Goal: Answer question/provide support

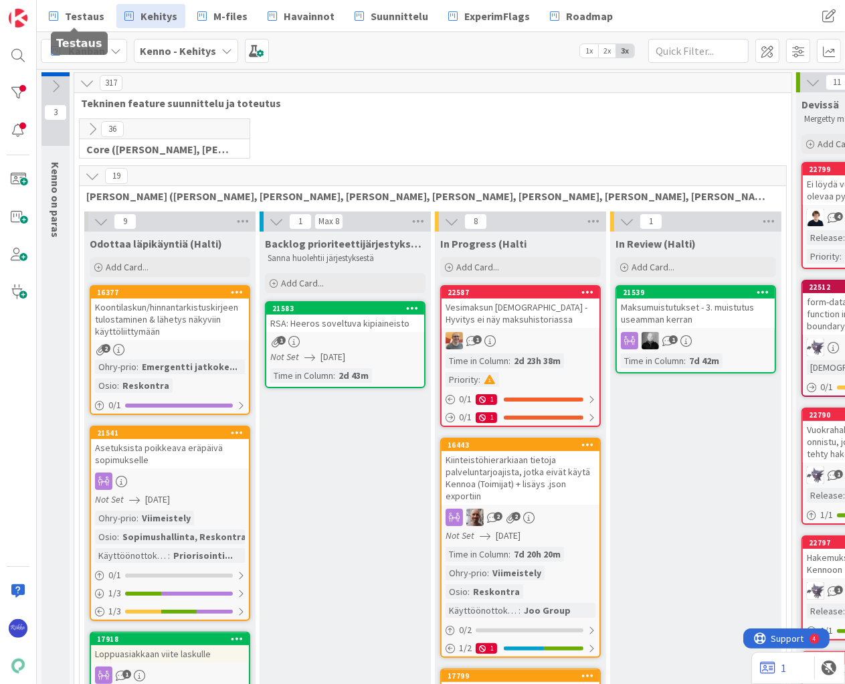
click at [82, 14] on span "Testaus" at bounding box center [84, 16] width 39 height 16
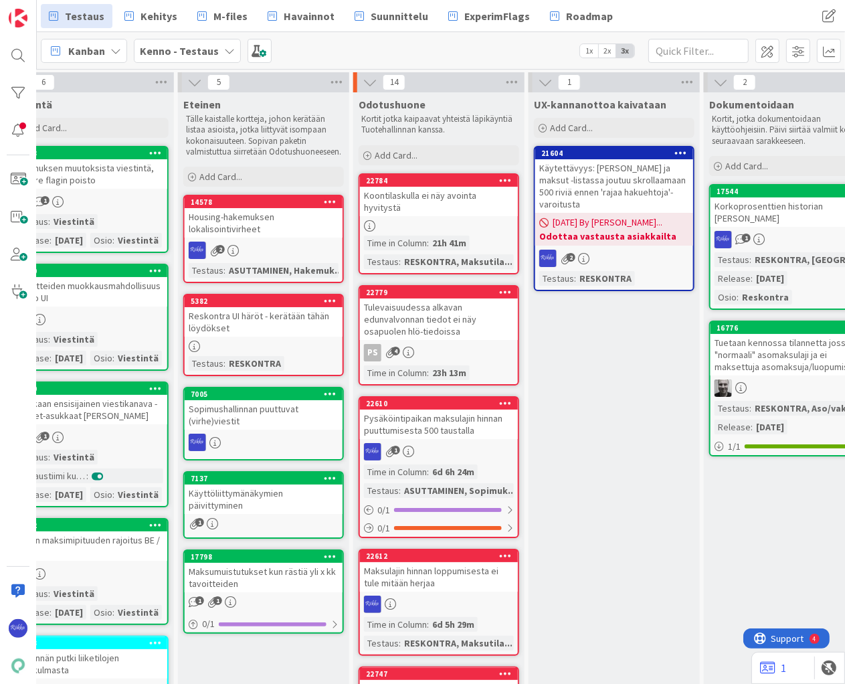
scroll to position [0, 906]
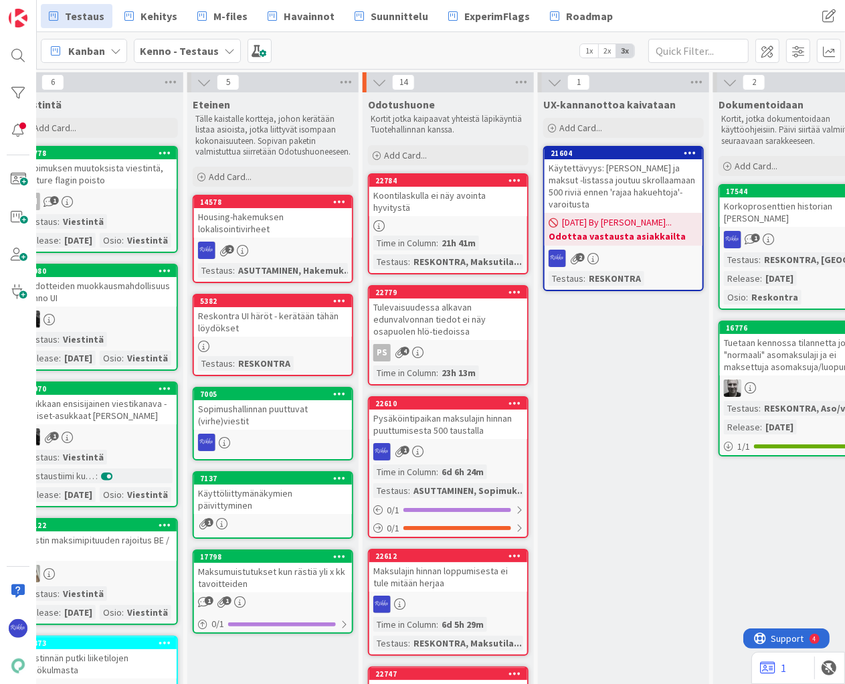
click at [436, 155] on div "Add Card..." at bounding box center [448, 155] width 161 height 20
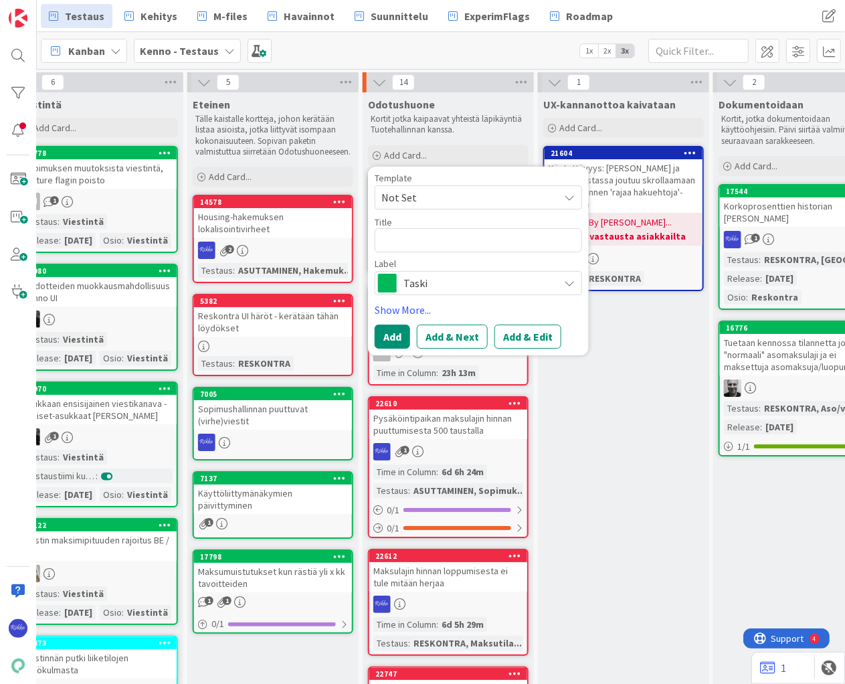
click at [464, 198] on span "Not Set" at bounding box center [464, 197] width 167 height 17
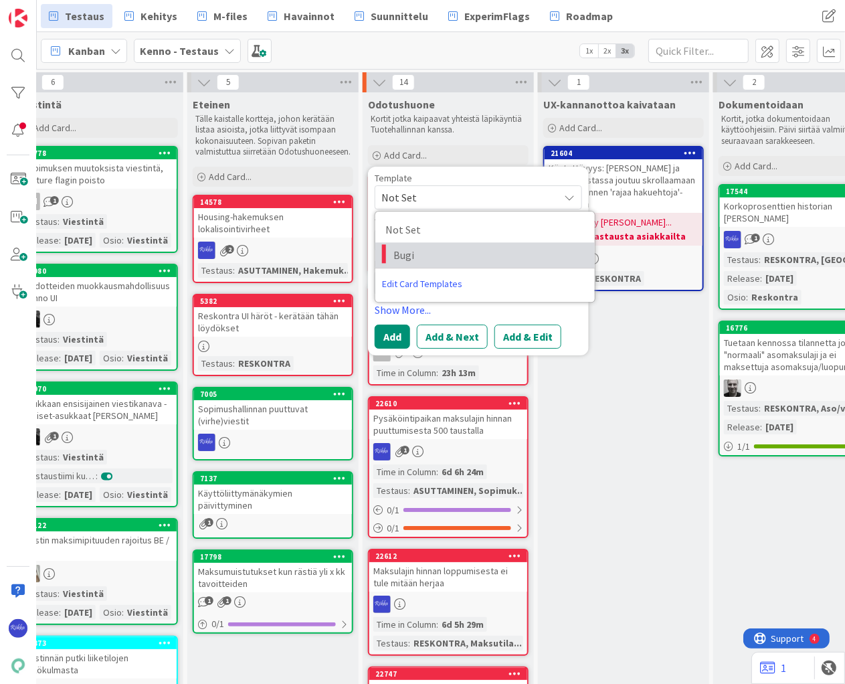
click at [471, 250] on span "Bugi" at bounding box center [489, 254] width 191 height 17
type textarea "x"
type textarea "Bugi"
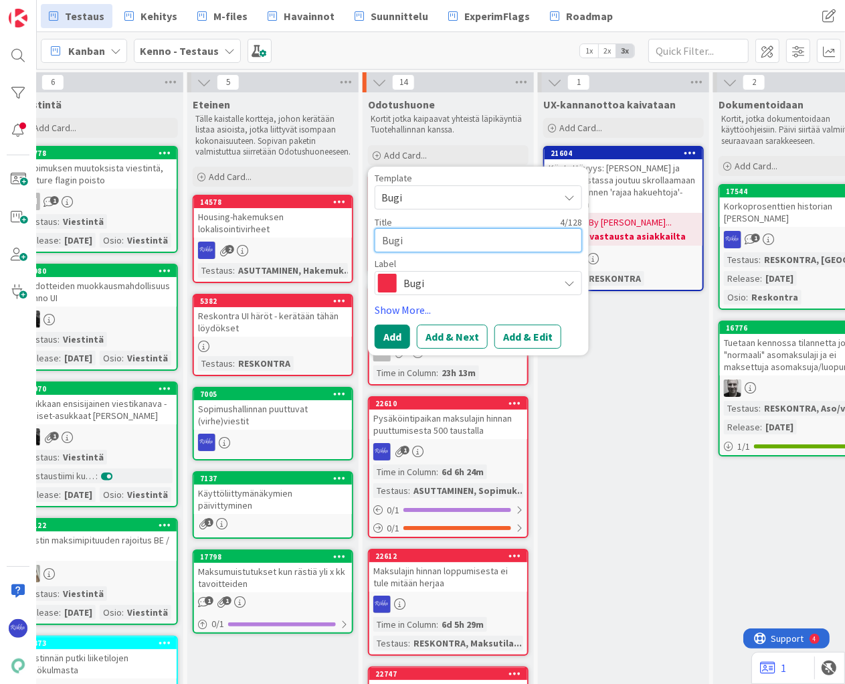
drag, startPoint x: 442, startPoint y: 245, endPoint x: 381, endPoint y: 240, distance: 60.4
click at [381, 240] on textarea "Bugi" at bounding box center [478, 240] width 207 height 24
type textarea "x"
type textarea "L"
type textarea "x"
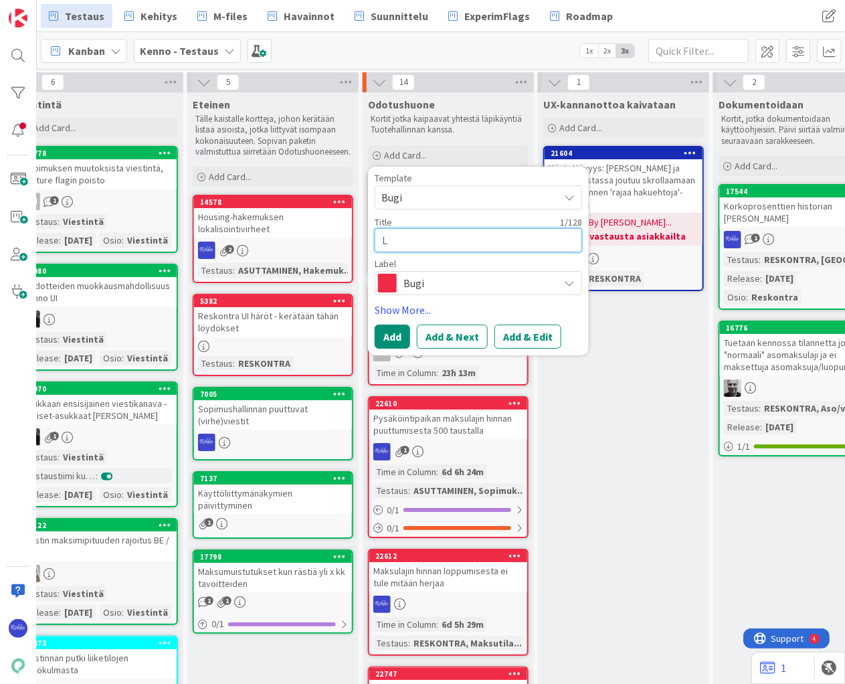
type textarea "La"
type textarea "x"
type textarea "Las"
type textarea "x"
type textarea "Lask"
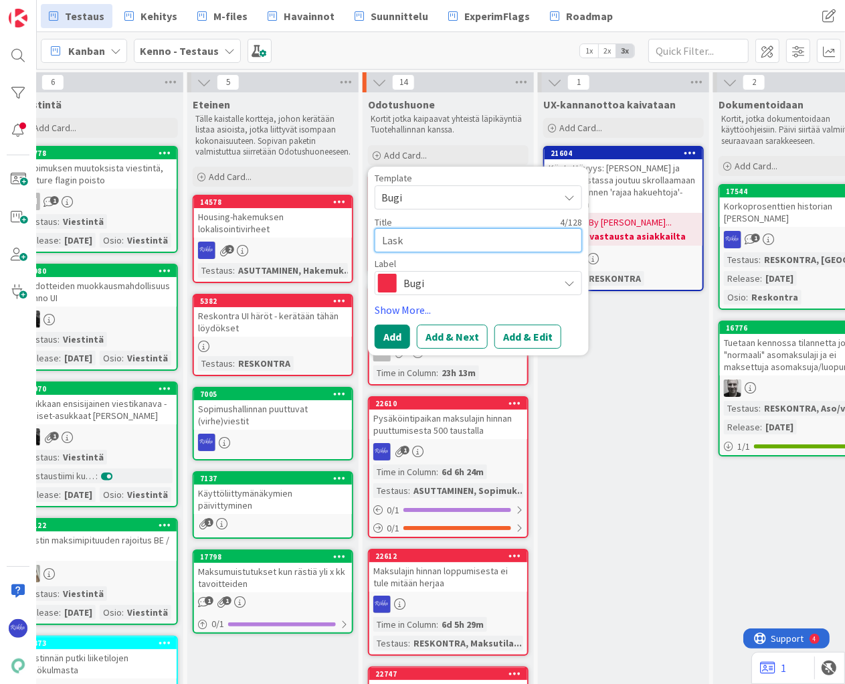
type textarea "x"
type textarea "Lasku"
type textarea "x"
type textarea "Laskut"
type textarea "x"
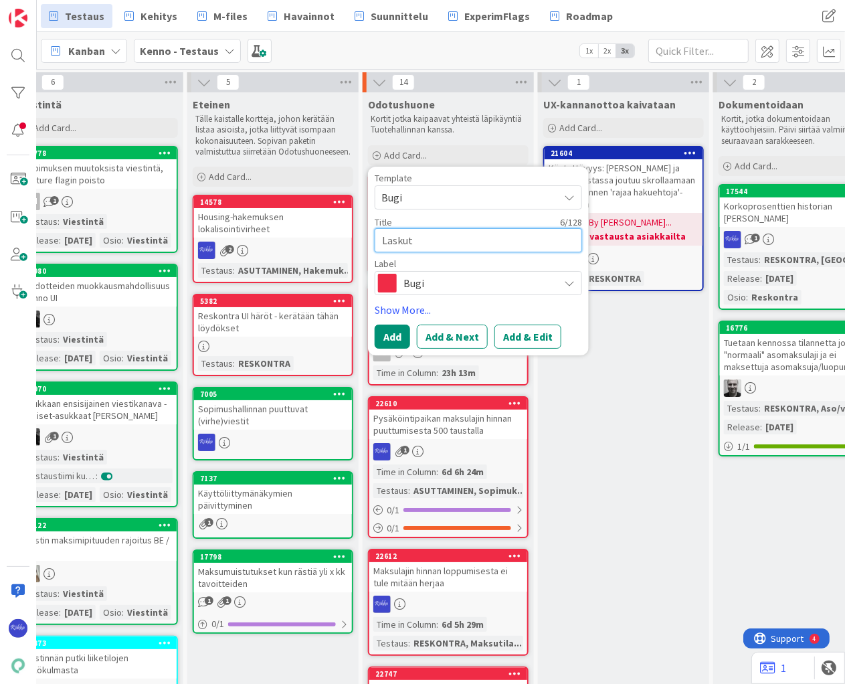
type textarea "Laskutu"
type textarea "x"
type textarea "Laskutus"
type textarea "x"
type textarea "Laskutusr"
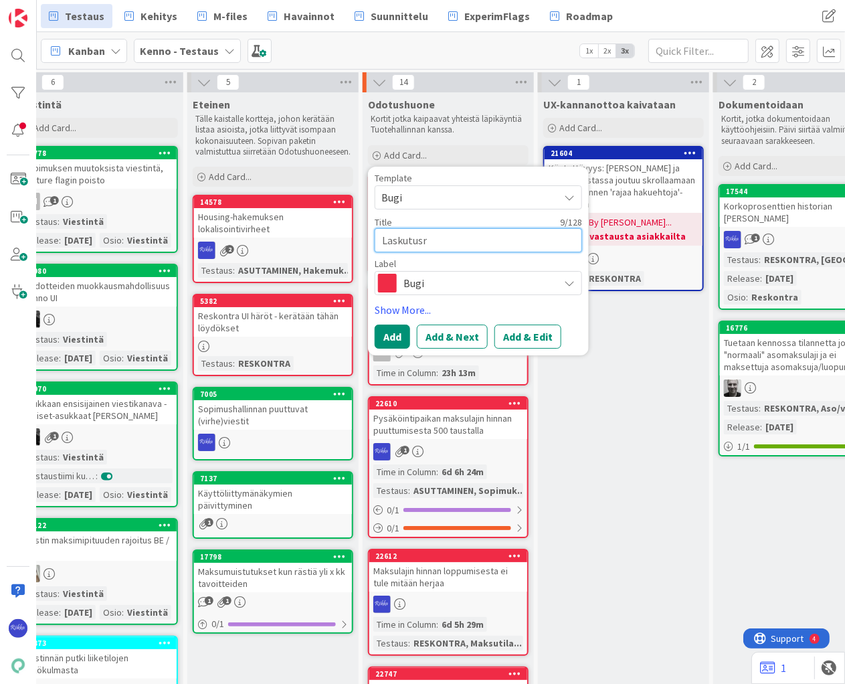
type textarea "x"
type textarea "Laskutusry"
type textarea "x"
type textarea "Laskutusryh"
type textarea "x"
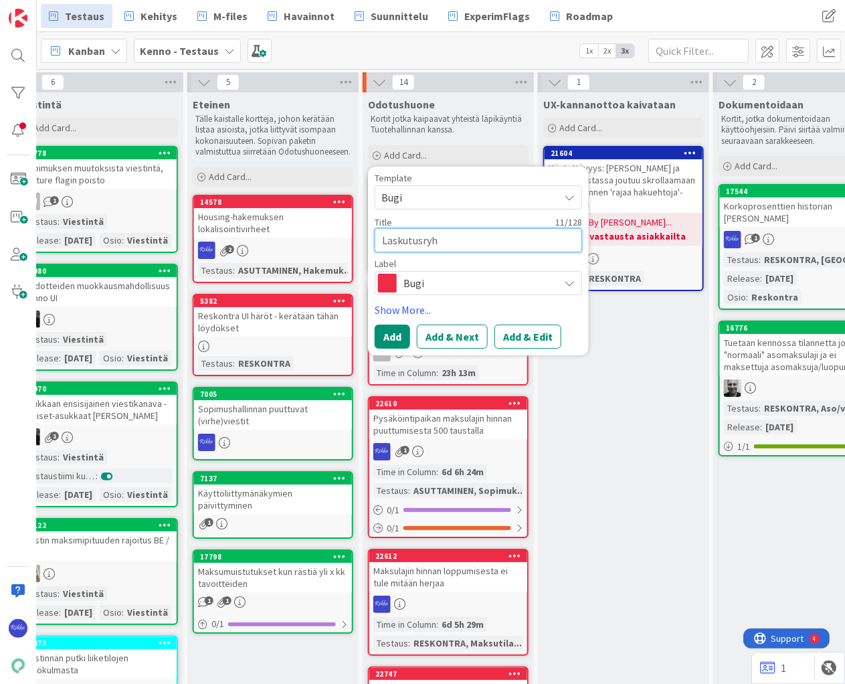
type textarea "Laskutusryhm"
type textarea "x"
type textarea "Laskutusryhmä"
type textarea "x"
type textarea "Laskutusryhmän"
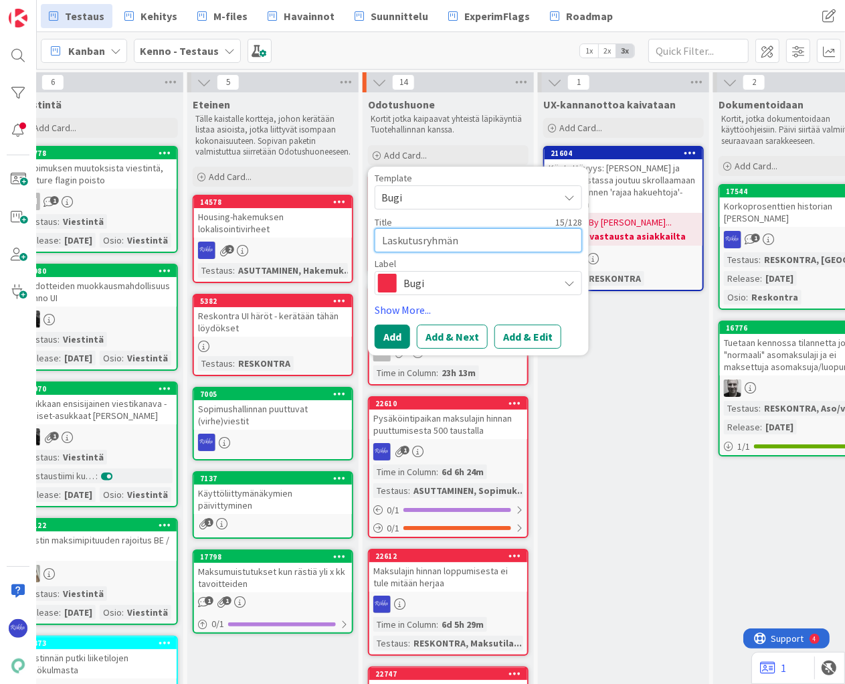
type textarea "x"
type textarea "Laskutusryhmän m"
type textarea "x"
type textarea "Laskutusryhmän ma"
type textarea "x"
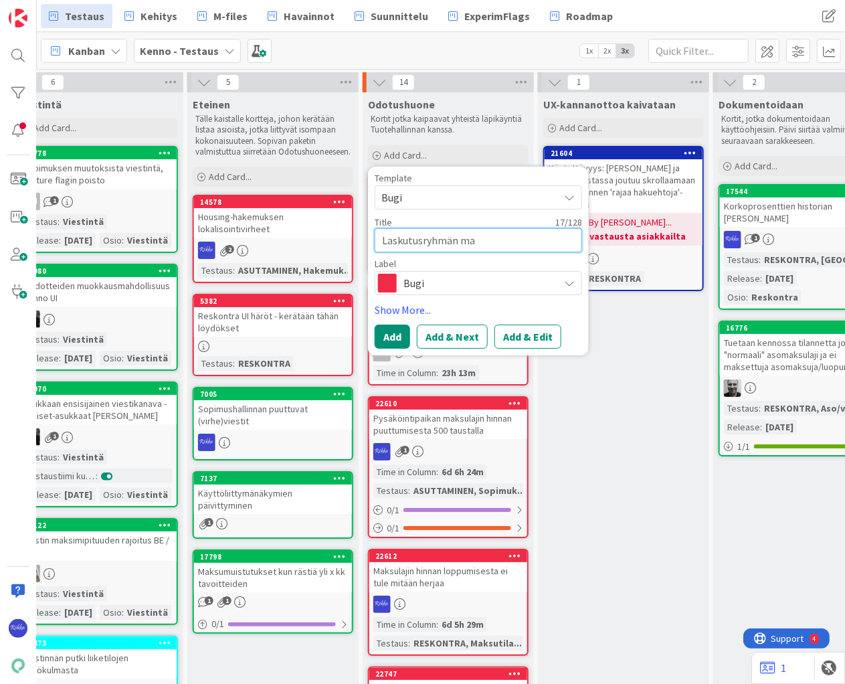
type textarea "Laskutusryhmän mas"
type textarea "x"
type textarea "Laskutusryhmän ma"
type textarea "x"
type textarea "Laskutusryhmän mak"
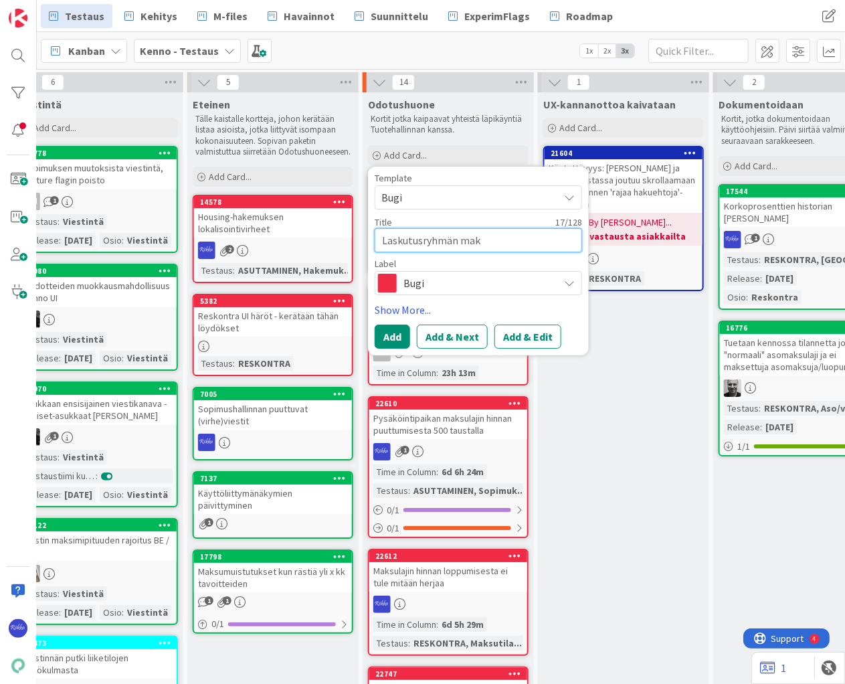
type textarea "x"
type textarea "Laskutusryhmän maks"
type textarea "x"
type textarea "Laskutusryhmän maksu"
type textarea "x"
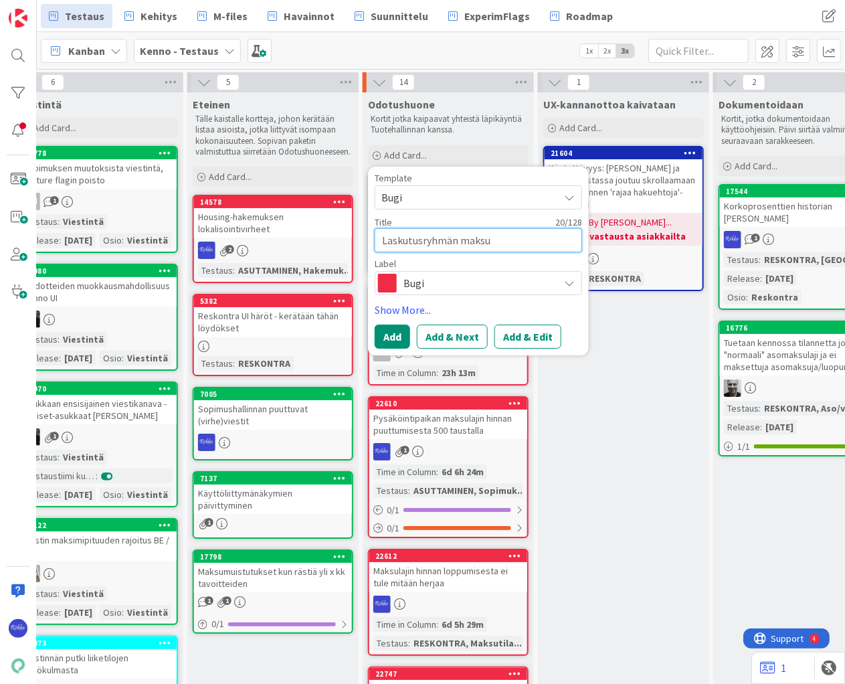
type textarea "Laskutusryhmän maks"
type textarea "x"
type textarea "Laskutusryhmän mak"
type textarea "x"
type textarea "Laskutusryhmän ma"
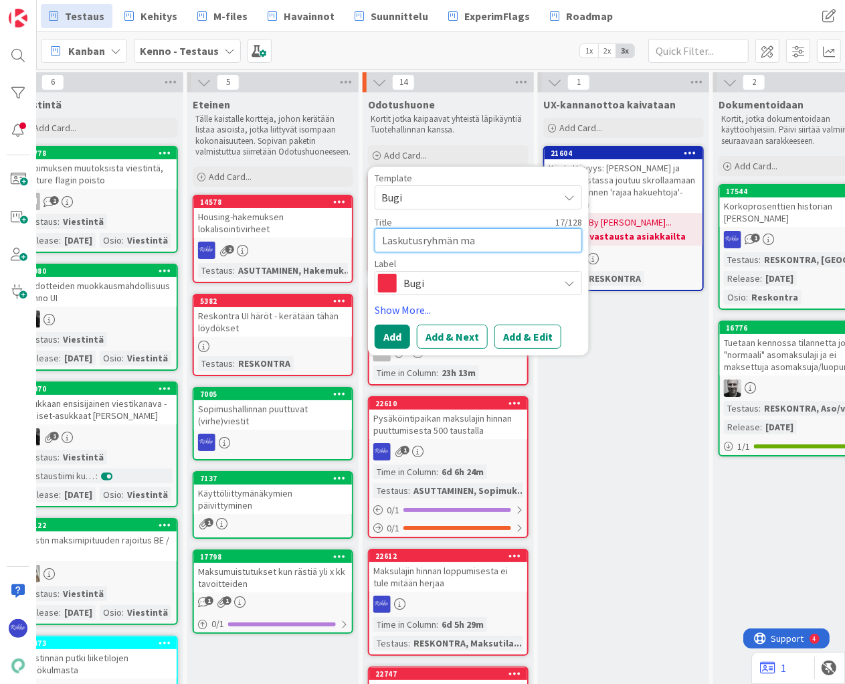
type textarea "x"
type textarea "Laskutusryhmän m"
type textarea "x"
type textarea "Laskutusryhmän"
type textarea "x"
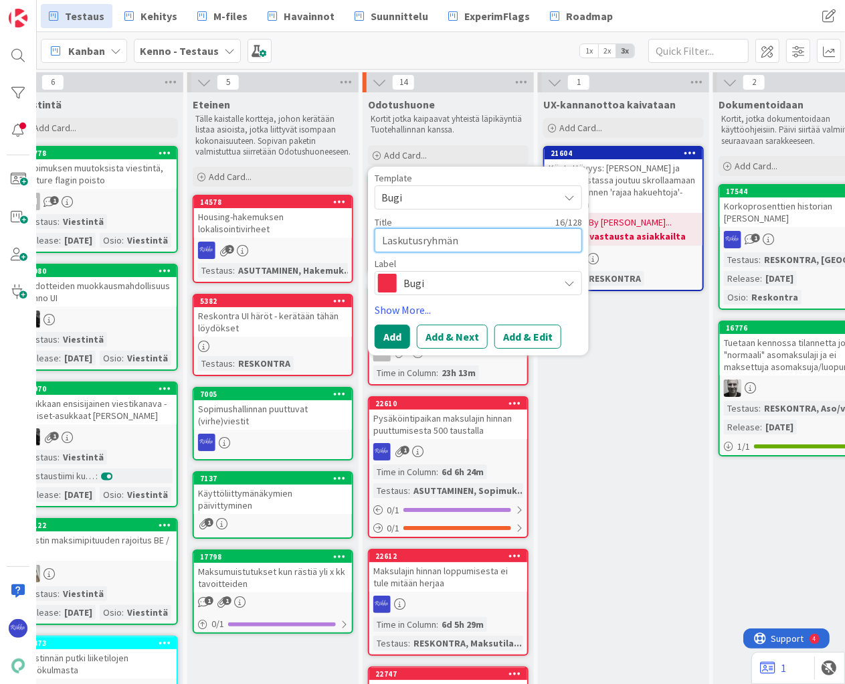
type textarea "Laskutusryhmän s"
type textarea "x"
type textarea "Laskutusryhmän sa"
type textarea "x"
type textarea "Laskutusryhmän saa"
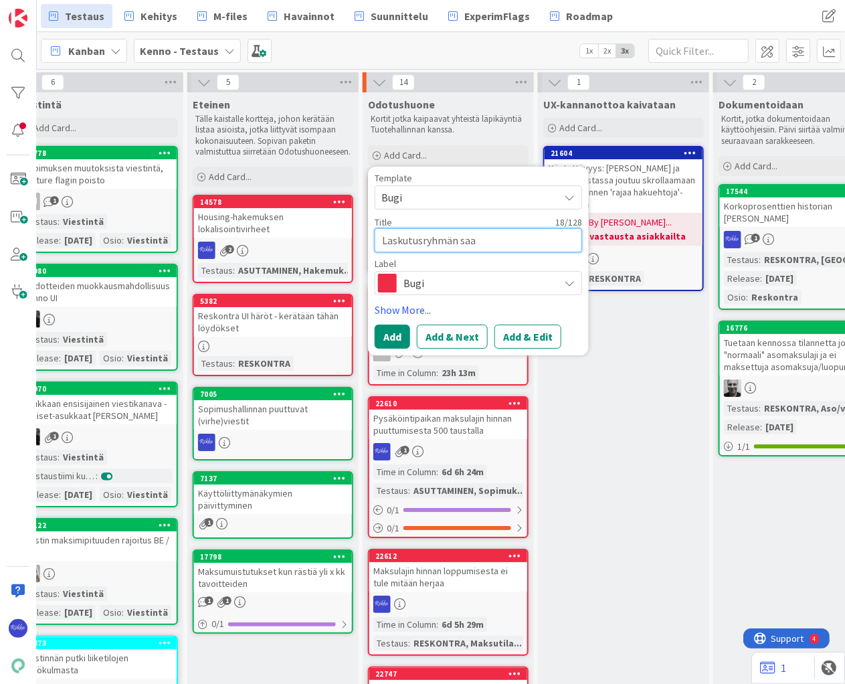
type textarea "x"
type textarea "Laskutusryhmän saata"
type textarea "x"
type textarea "Laskutusryhmän saat"
type textarea "x"
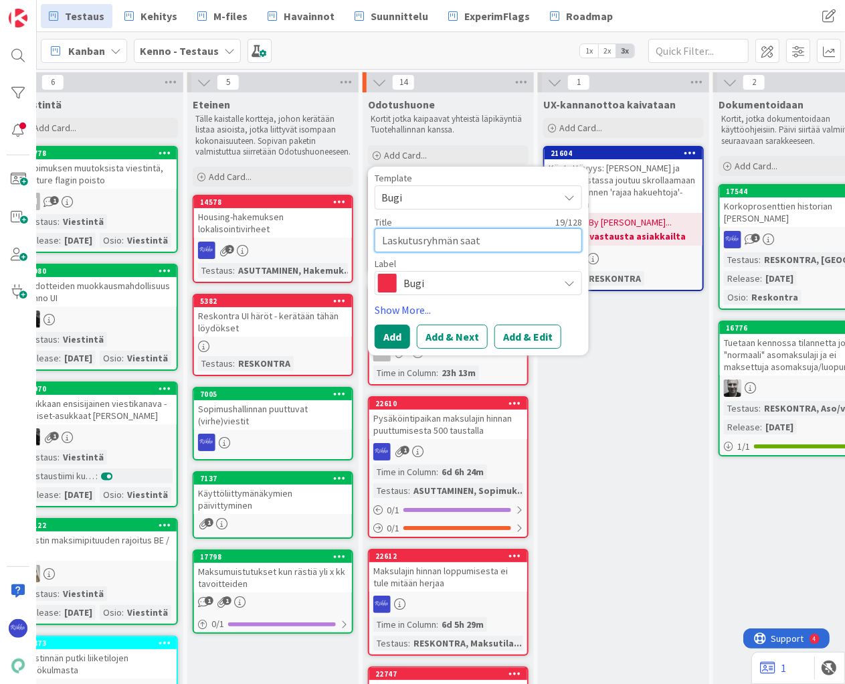
type textarea "Laskutusryhmän saa"
type textarea "x"
type textarea "Laskutusryhmän sa"
type textarea "x"
type textarea "Laskutusryhmän s"
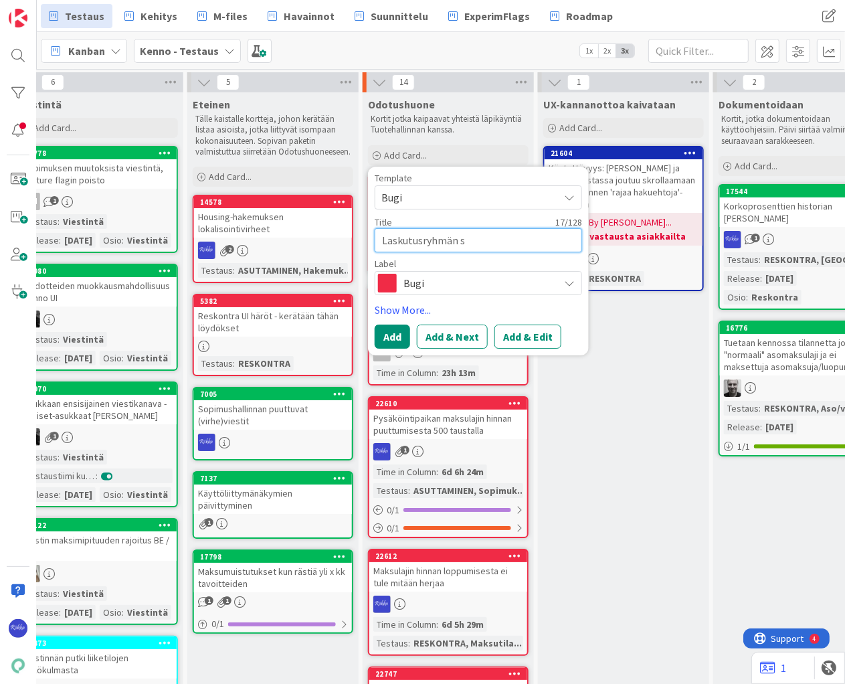
type textarea "x"
type textarea "Laskutusryhmän"
type textarea "x"
type textarea "Laskutusryhmän m"
type textarea "x"
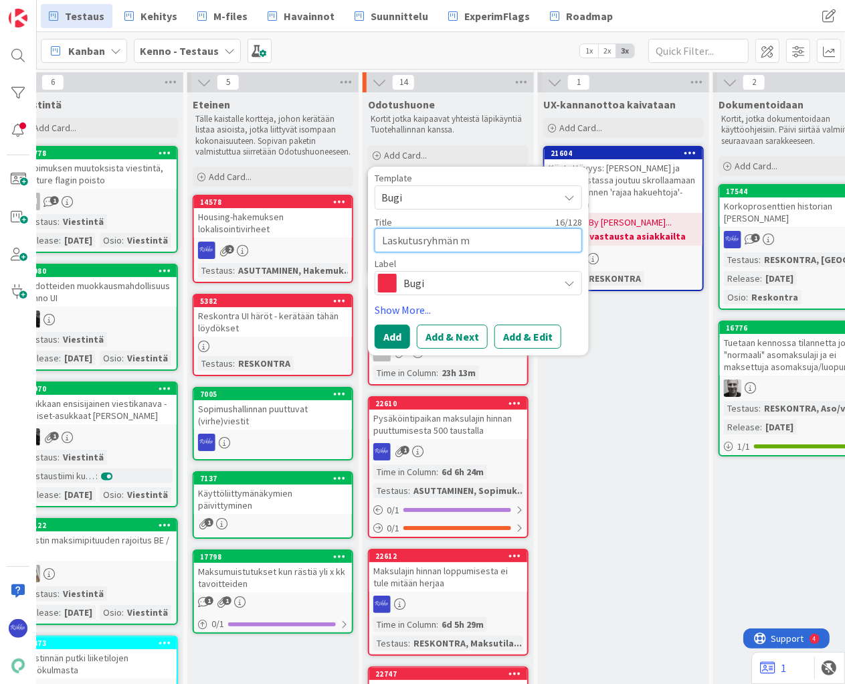
type textarea "Laskutusryhmän ma"
type textarea "x"
type textarea "Laskutusryhmän mas"
type textarea "x"
type textarea "Laskutusryhmän mask"
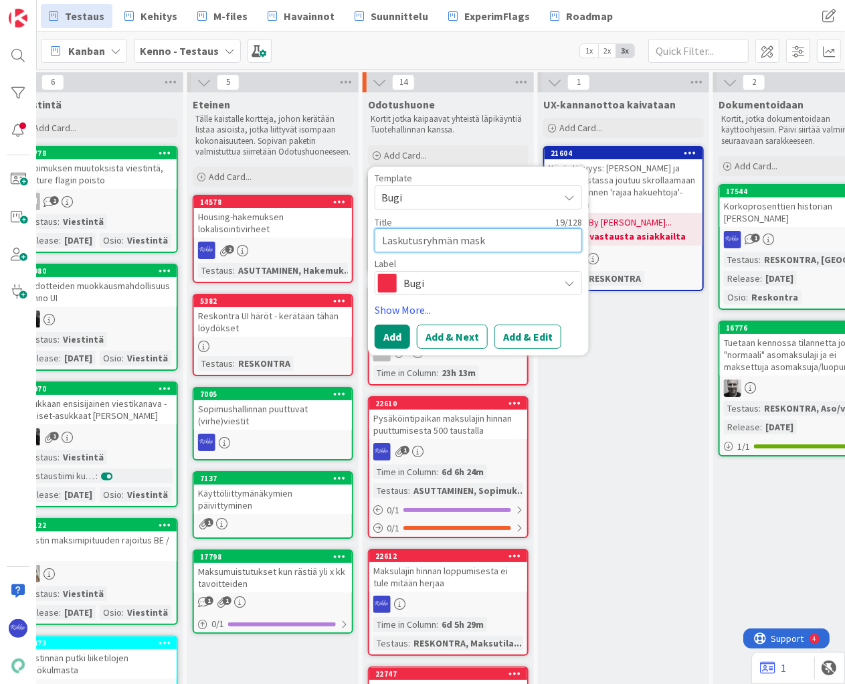
type textarea "x"
type textarea "Laskutusryhmän mas"
type textarea "x"
type textarea "Laskutusryhmän ma"
type textarea "x"
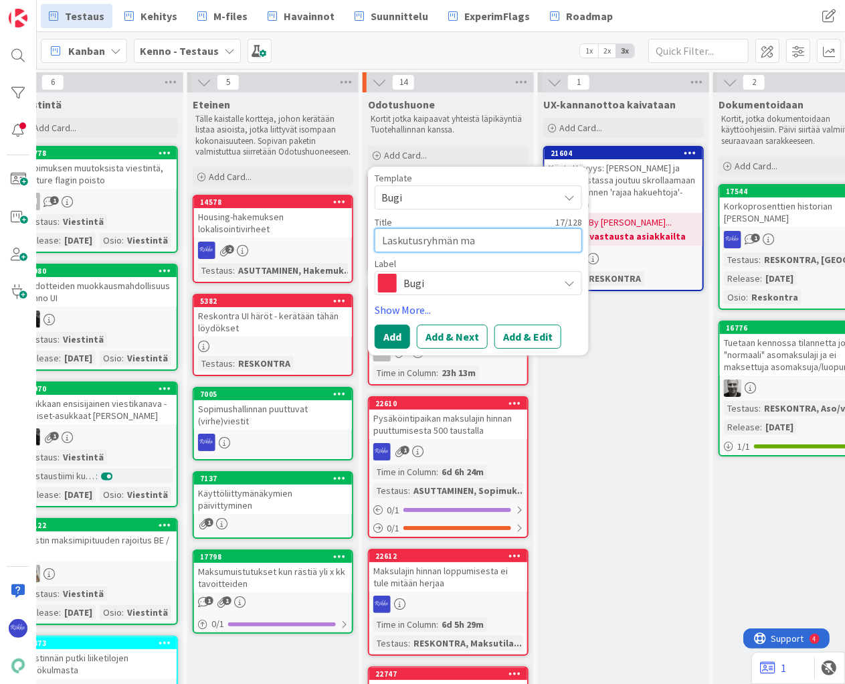
type textarea "Laskutusryhmän mak"
type textarea "x"
type textarea "Laskutusryhmän maks"
type textarea "x"
type textarea "Laskutusryhmän maksu"
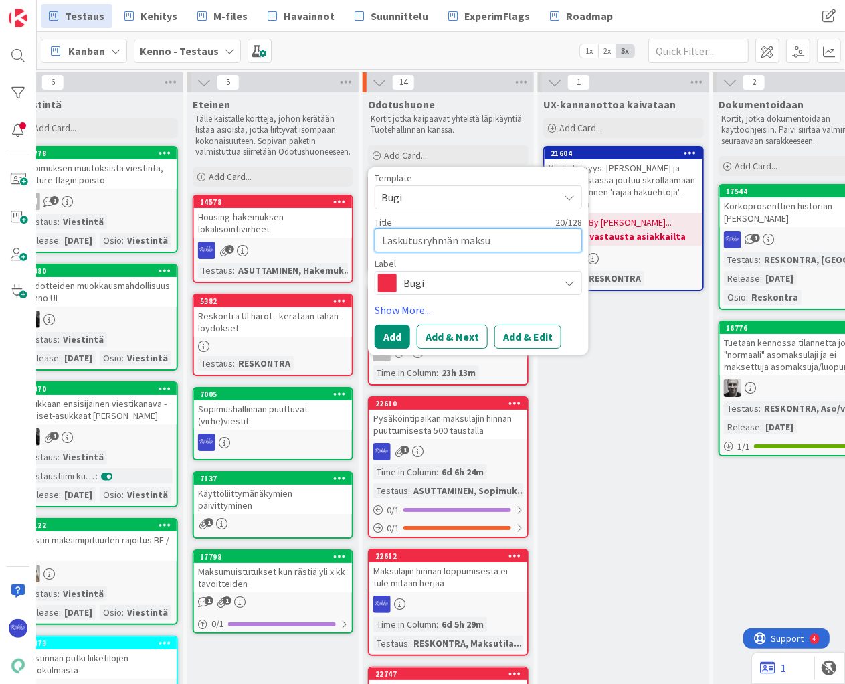
type textarea "x"
type textarea "Laskutusryhmän maksut"
type textarea "x"
type textarea "Laskutusryhmän maksuti"
type textarea "x"
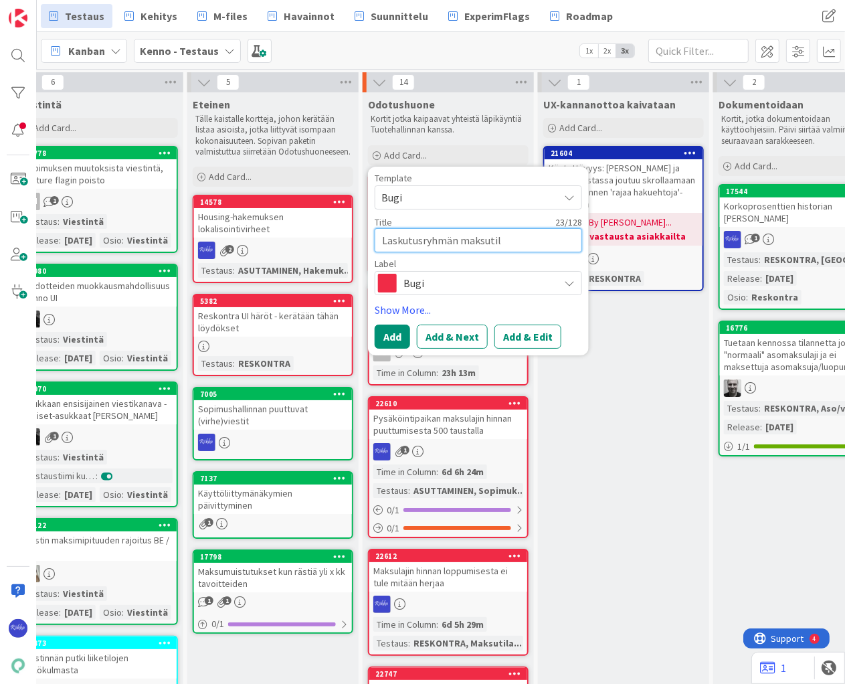
type textarea "Laskutusryhmän maksutila"
type textarea "x"
type textarea "Laskutusryhmän maksutilan"
type textarea "x"
type textarea "Laskutusryhmän maksutilann"
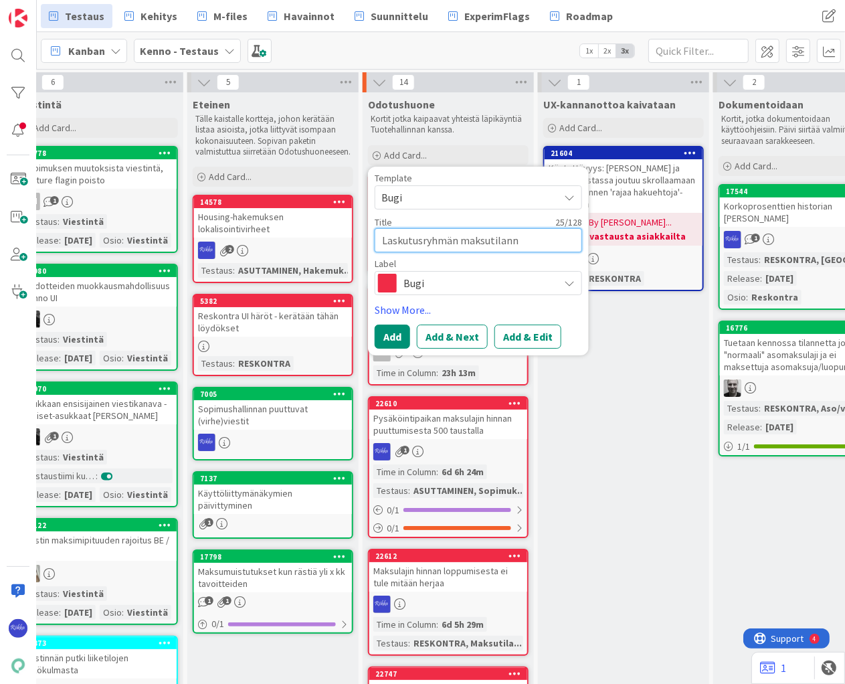
type textarea "x"
type textarea "Laskutusryhmän maksutilanne"
type textarea "x"
type textarea "Laskutusryhmän maksutilanne"
type textarea "x"
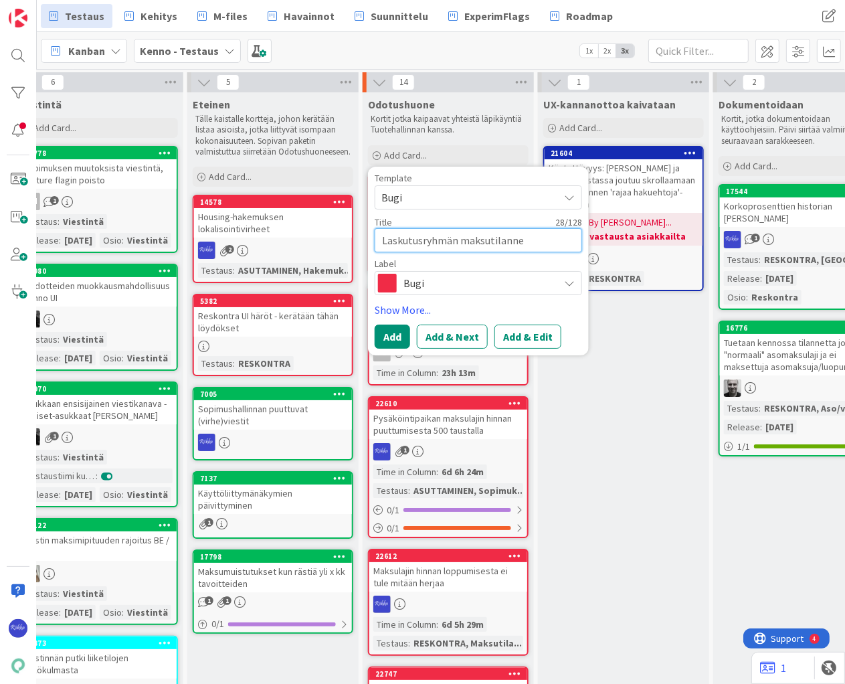
type textarea "Laskutusryhmän maksutilanne p"
type textarea "x"
type textarea "Laskutusryhmän maksutilanne pä"
type textarea "x"
type textarea "Laskutusryhmän maksutilanne päiv"
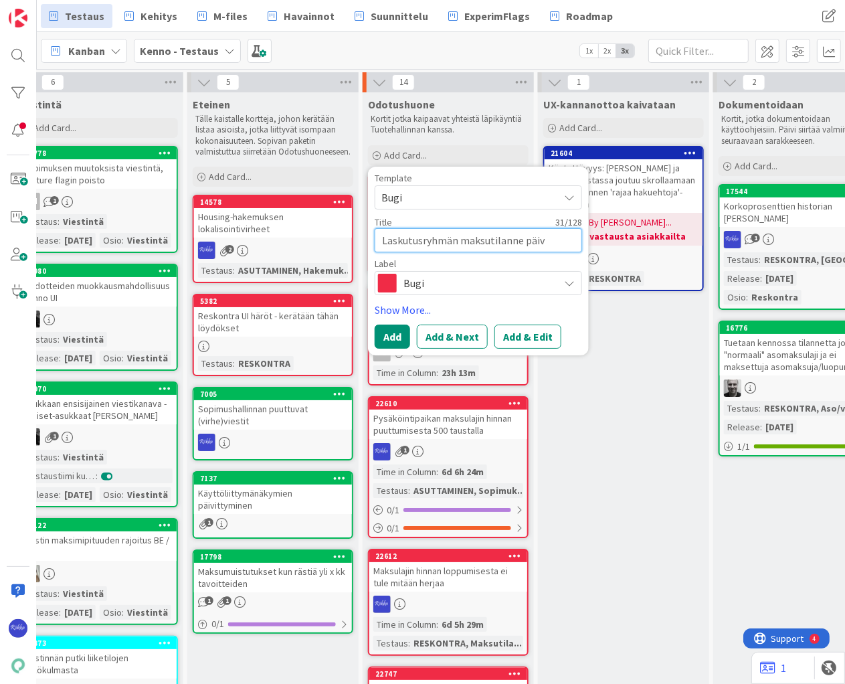
type textarea "x"
type textarea "Laskutusryhmän maksutilanne päivi"
type textarea "x"
type textarea "Laskutusryhmän maksutilanne päivit"
type textarea "x"
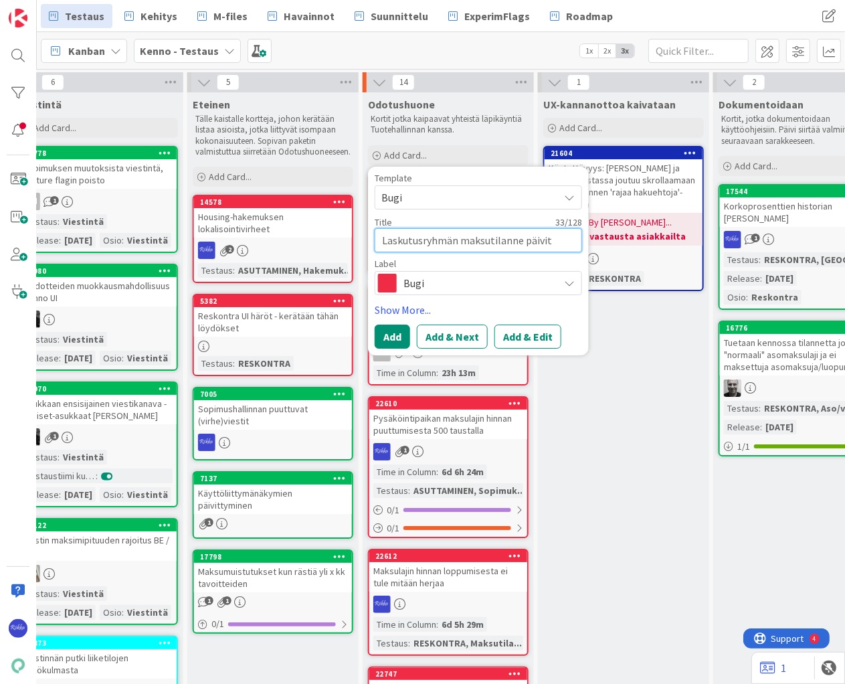
type textarea "Laskutusryhmän maksutilanne päivitt"
type textarea "x"
type textarea "Laskutusryhmän maksutilanne päivitty"
type textarea "x"
type textarea "Laskutusryhmän maksutilanne päivittyy"
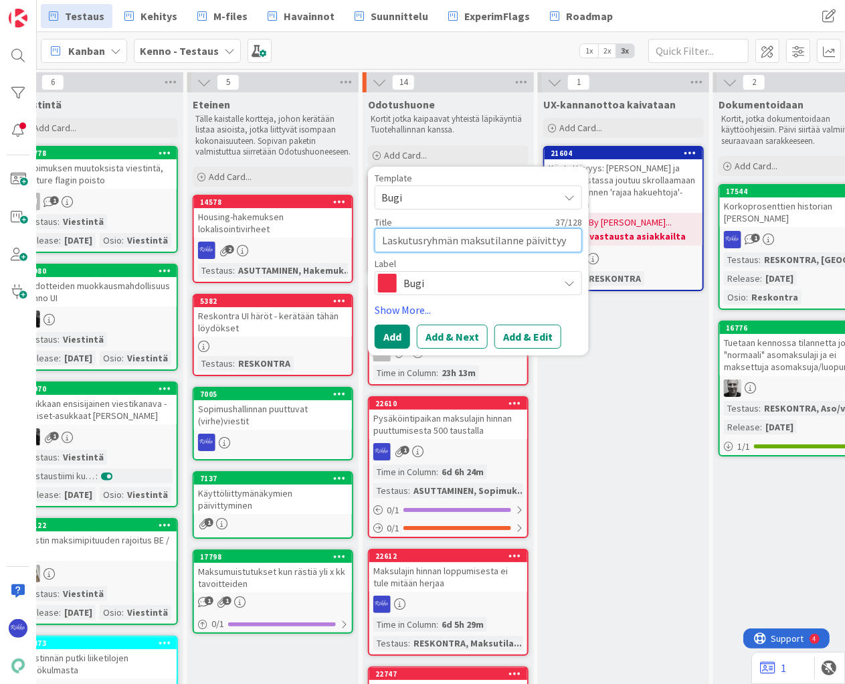
type textarea "x"
type textarea "Laskutusryhmän maksutilanne päivittyy"
type textarea "x"
type textarea "Laskutusryhmän maksutilanne päivittyy o"
type textarea "x"
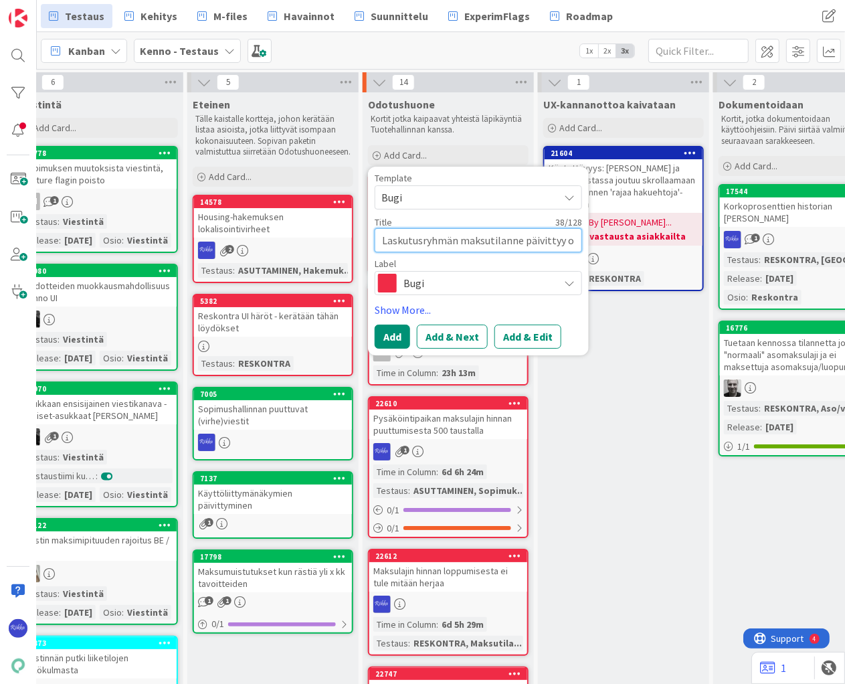
type textarea "Laskutusryhmän maksutilanne päivittyy oi"
type textarea "x"
type textarea "Laskutusryhmän maksutilanne päivittyy oik"
type textarea "x"
type textarea "Laskutusryhmän maksutilanne päivittyy oike"
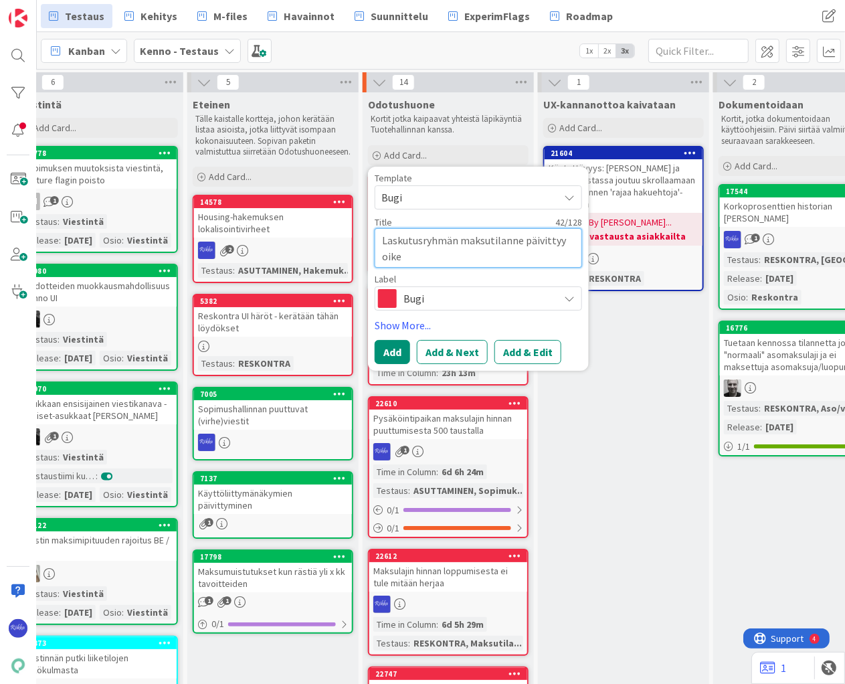
type textarea "x"
type textarea "Laskutusryhmän maksutilanne päivittyy oikei"
type textarea "x"
type textarea "Laskutusryhmän maksutilanne päivittyy oikein"
type textarea "x"
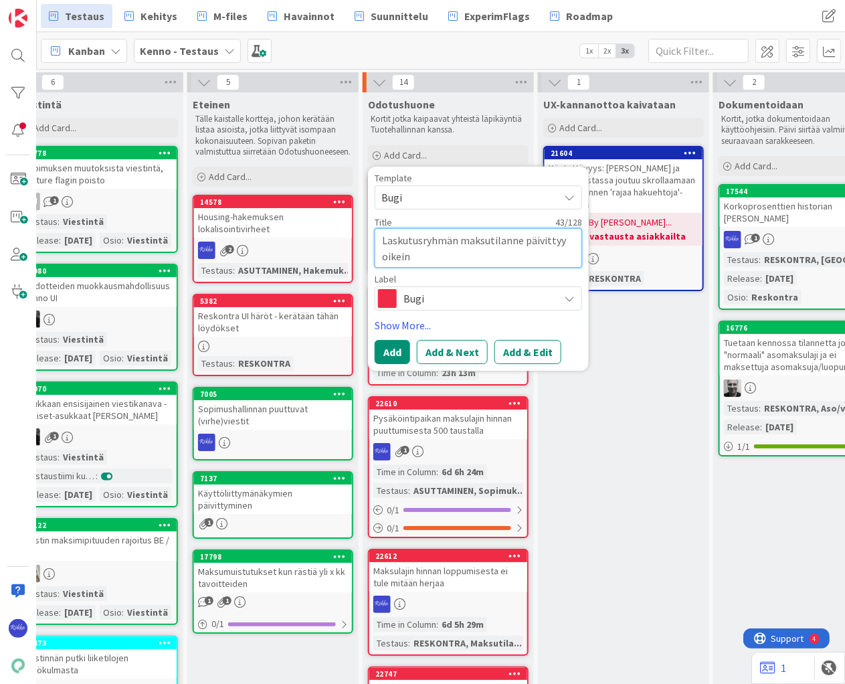
type textarea "Laskutusryhmän maksutilanne päivittyy oikein v"
type textarea "x"
type textarea "Laskutusryhmän maksutilanne päivittyy oikein va"
type textarea "x"
type textarea "Laskutusryhmän maksutilanne päivittyy oikein vas"
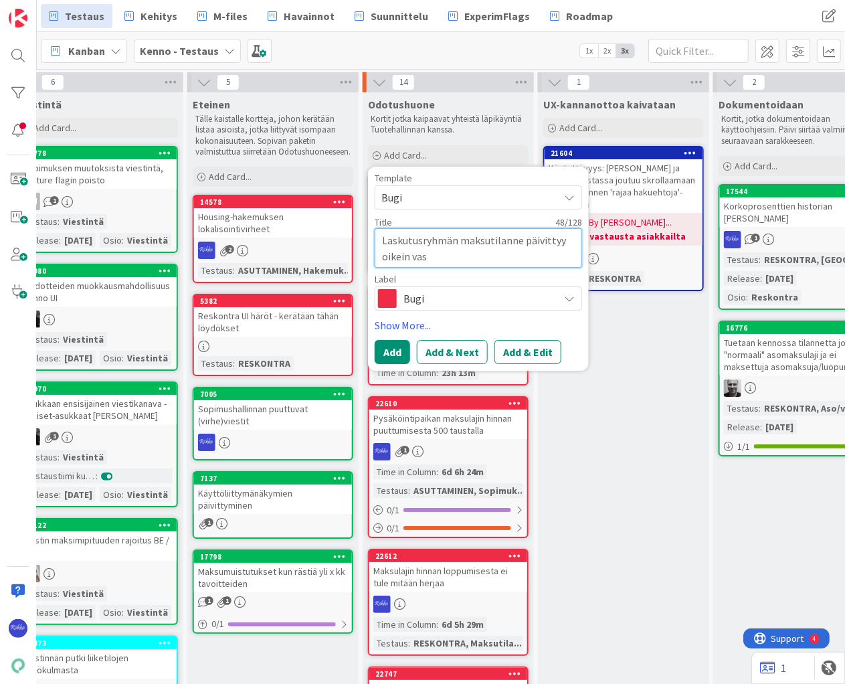
type textarea "x"
type textarea "Laskutusryhmän maksutilanne päivittyy oikein vast"
type textarea "x"
type textarea "Laskutusryhmän maksutilanne päivittyy oikein vasta"
type textarea "x"
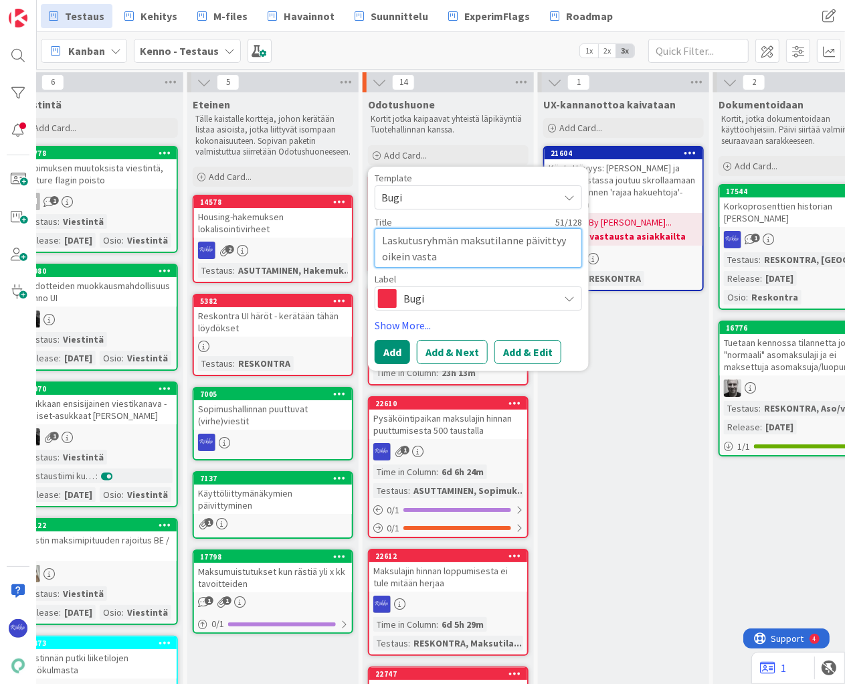
type textarea "Laskutusryhmän maksutilanne päivittyy oikein vasta"
type textarea "x"
type textarea "Laskutusryhmän maksutilanne päivittyy oikein vasta e"
type textarea "x"
type textarea "Laskutusryhmän maksutilanne päivittyy oikein vasta en"
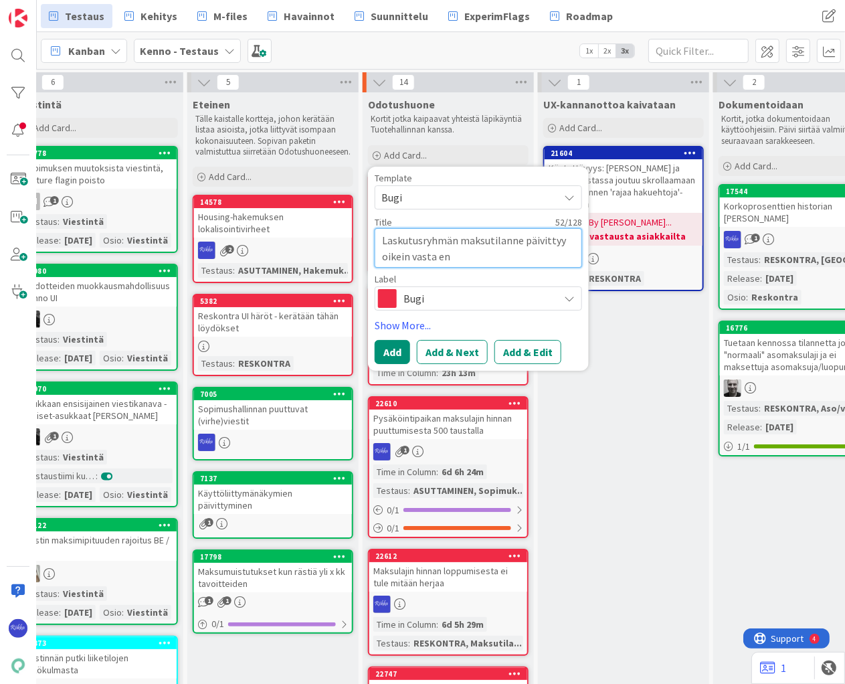
type textarea "x"
type textarea "Laskutusryhmän maksutilanne päivittyy oikein vasta ensi"
type textarea "x"
type textarea "Laskutusryhmän maksutilanne päivittyy oikein vasta ensim"
type textarea "x"
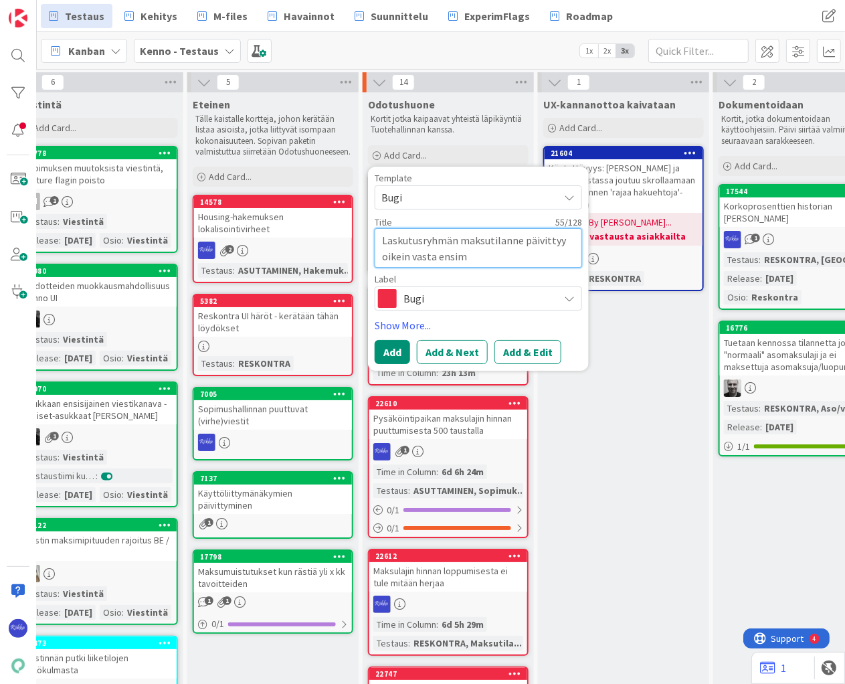
type textarea "Laskutusryhmän maksutilanne päivittyy oikein vasta ensimm"
type textarea "x"
type textarea "Laskutusryhmän maksutilanne päivittyy oikein vasta ensimmä"
type textarea "x"
type textarea "Laskutusryhmän maksutilanne päivittyy oikein vasta ensimmäi"
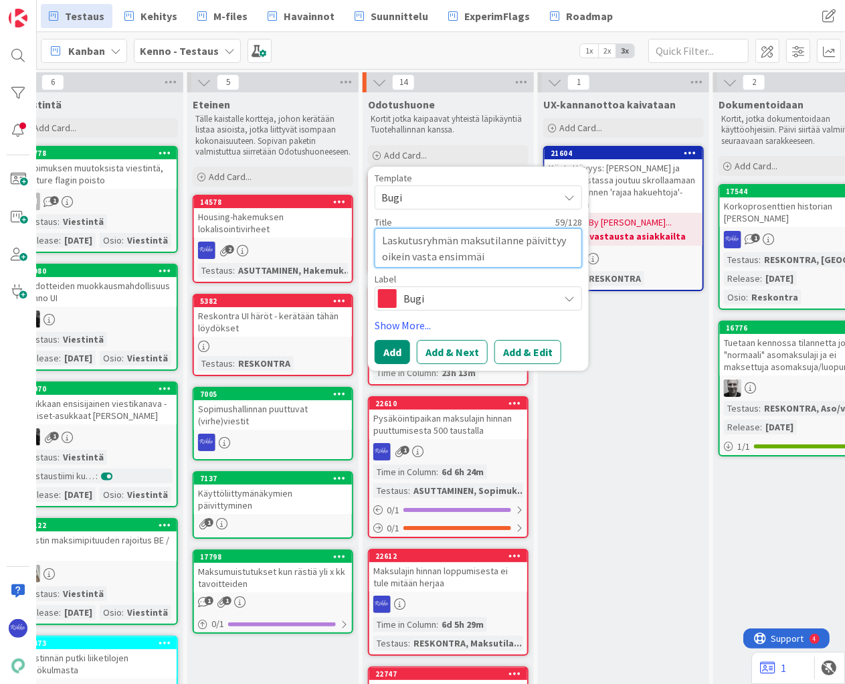
type textarea "x"
type textarea "Laskutusryhmän maksutilanne päivittyy oikein vasta ensimmäis"
type textarea "x"
type textarea "Laskutusryhmän maksutilanne päivittyy oikein vasta ensimmäise"
type textarea "x"
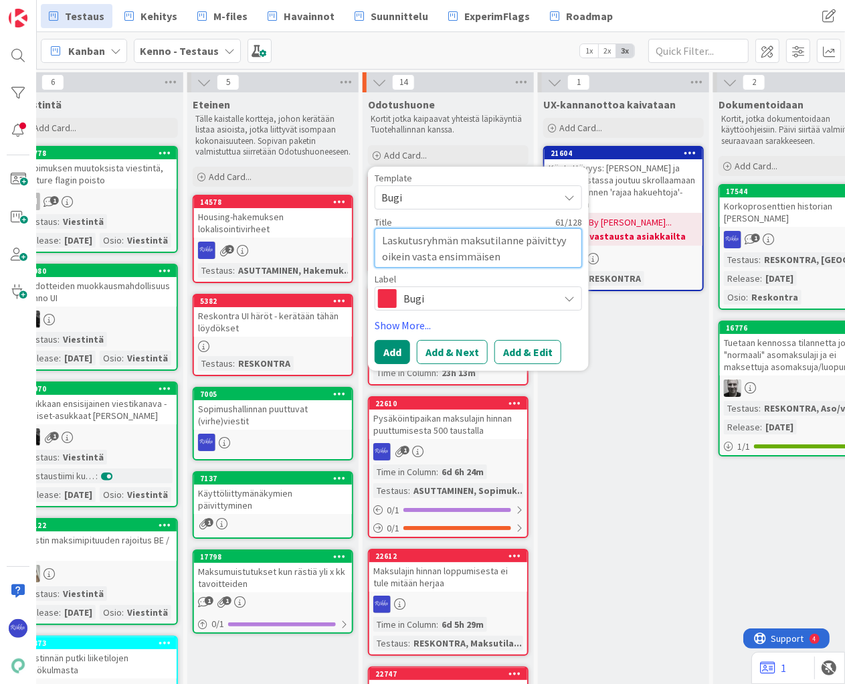
type textarea "Laskutusryhmän maksutilanne päivittyy oikein vasta ensimmäisen"
type textarea "x"
type textarea "Laskutusryhmän maksutilanne päivittyy oikein vasta ensimmäisen m"
type textarea "x"
type textarea "Laskutusryhmän maksutilanne päivittyy oikein vasta ensimmäisen ma"
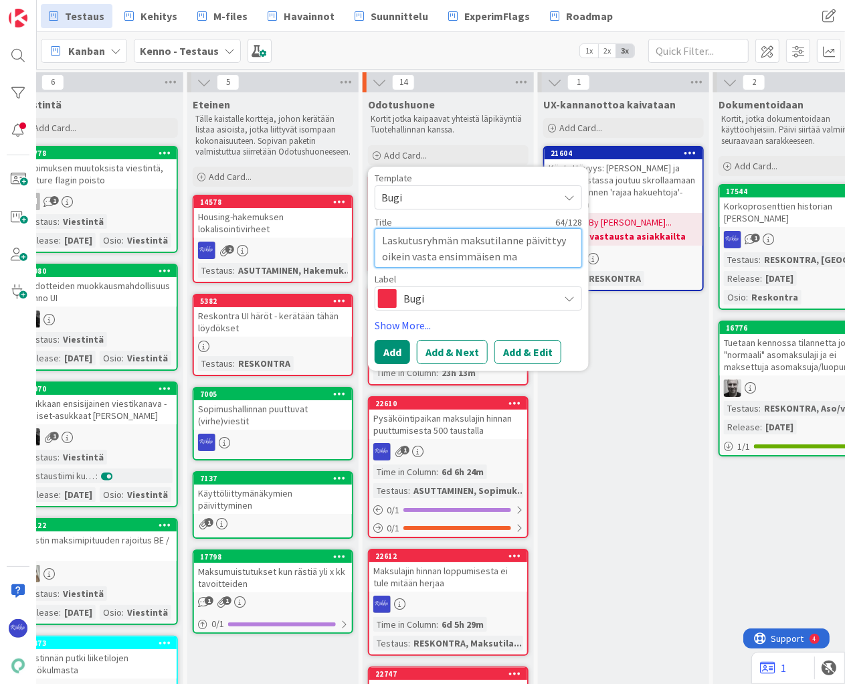
type textarea "x"
type textarea "Laskutusryhmän maksutilanne päivittyy oikein vasta ensimmäisen mak"
type textarea "x"
type textarea "Laskutusryhmän maksutilanne päivittyy oikein vasta ensimmäisen maks"
type textarea "x"
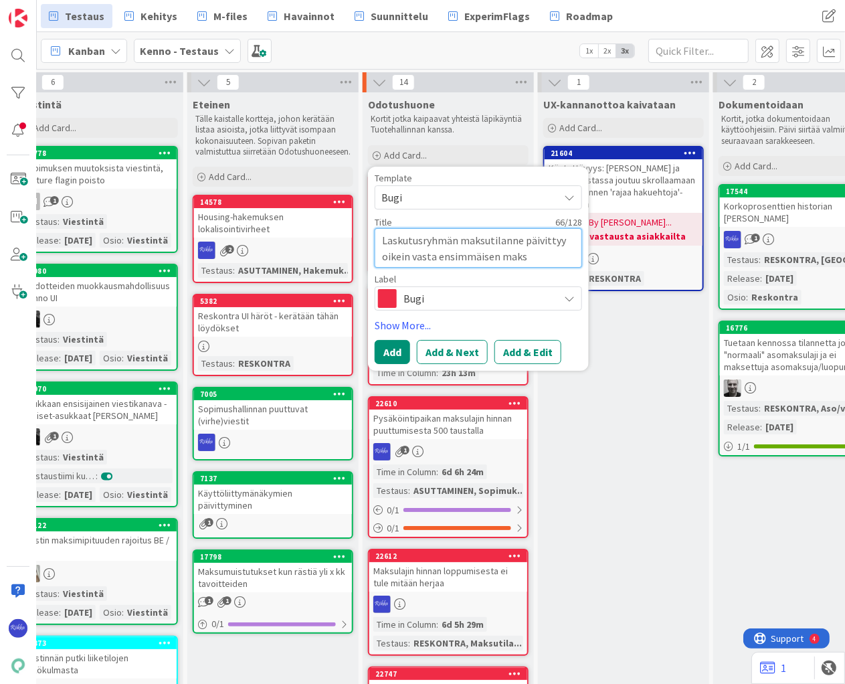
type textarea "Laskutusryhmän maksutilanne päivittyy oikein vasta ensimmäisen maksu"
type textarea "x"
type textarea "Laskutusryhmän maksutilanne päivittyy oikein vasta ensimmäisen maksus"
type textarea "x"
type textarea "Laskutusryhmän maksutilanne päivittyy oikein vasta ensimmäisen maksusu"
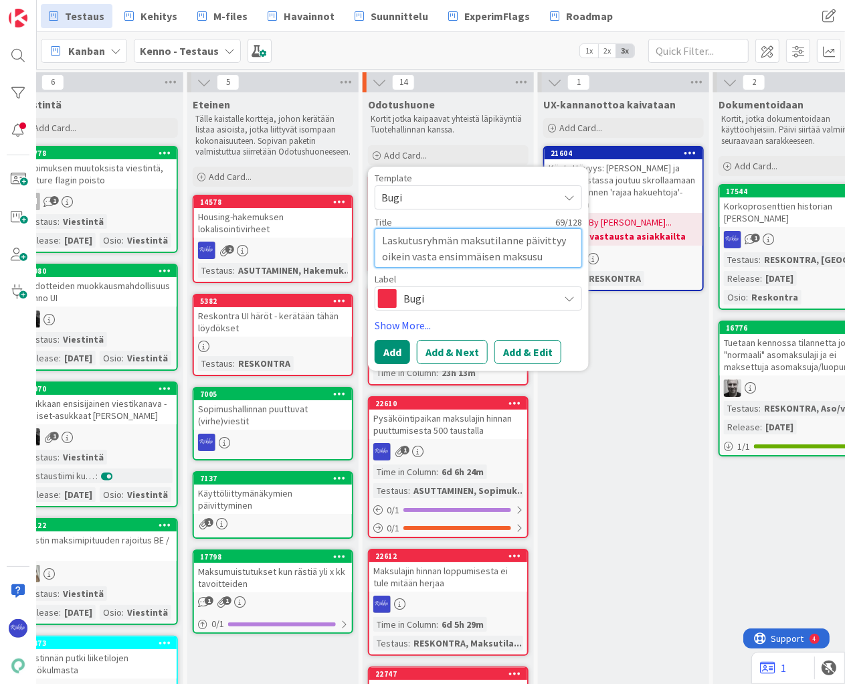
type textarea "x"
type textarea "Laskutusryhmän maksutilanne päivittyy oikein vasta ensimmäisen maksusuo"
type textarea "x"
type textarea "Laskutusryhmän maksutilanne päivittyy oikein vasta ensimmäisen maksusuor"
type textarea "x"
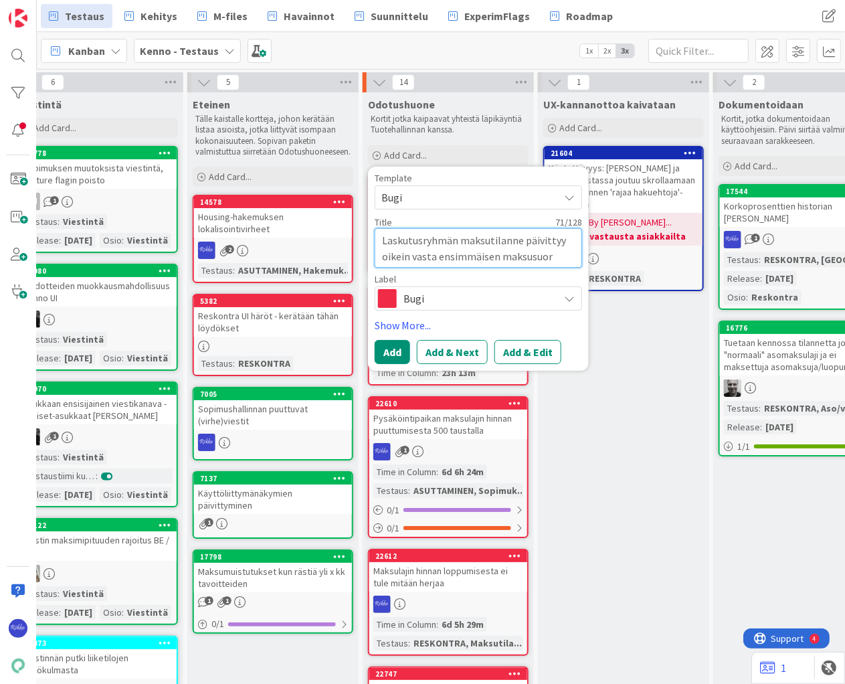
type textarea "Laskutusryhmän maksutilanne päivittyy oikein vasta ensimmäisen maksusuori"
type textarea "x"
type textarea "Laskutusryhmän maksutilanne päivittyy oikein vasta ensimmäisen maksusuoritu"
type textarea "x"
type textarea "Laskutusryhmän maksutilanne päivittyy oikein vasta ensimmäisen maksusuorituks"
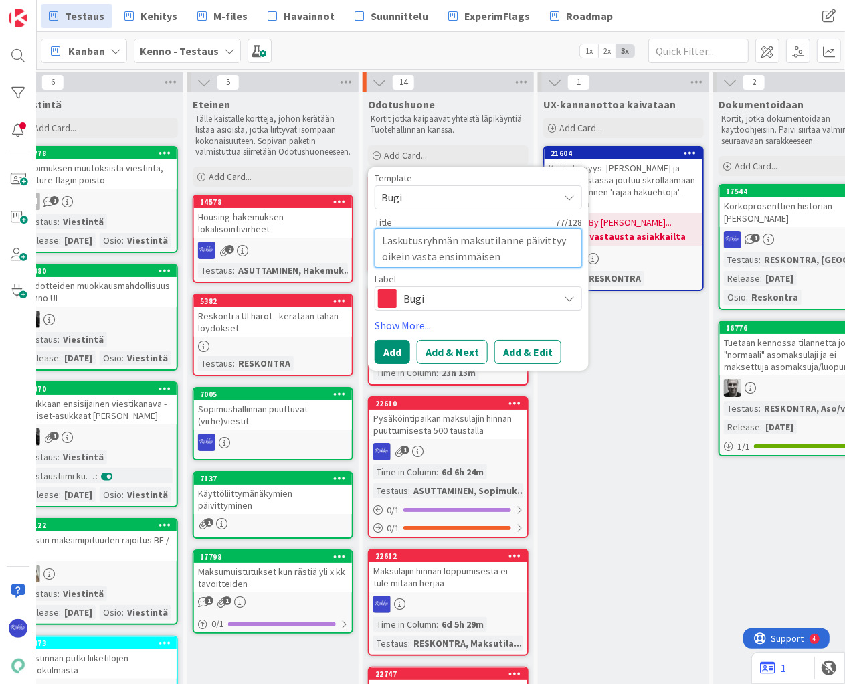
type textarea "x"
type textarea "Laskutusryhmän maksutilanne päivittyy oikein vasta ensimmäisen maksusuoritukse"
type textarea "x"
type textarea "Laskutusryhmän maksutilanne päivittyy oikein vasta ensimmäisen maksusuorituksen"
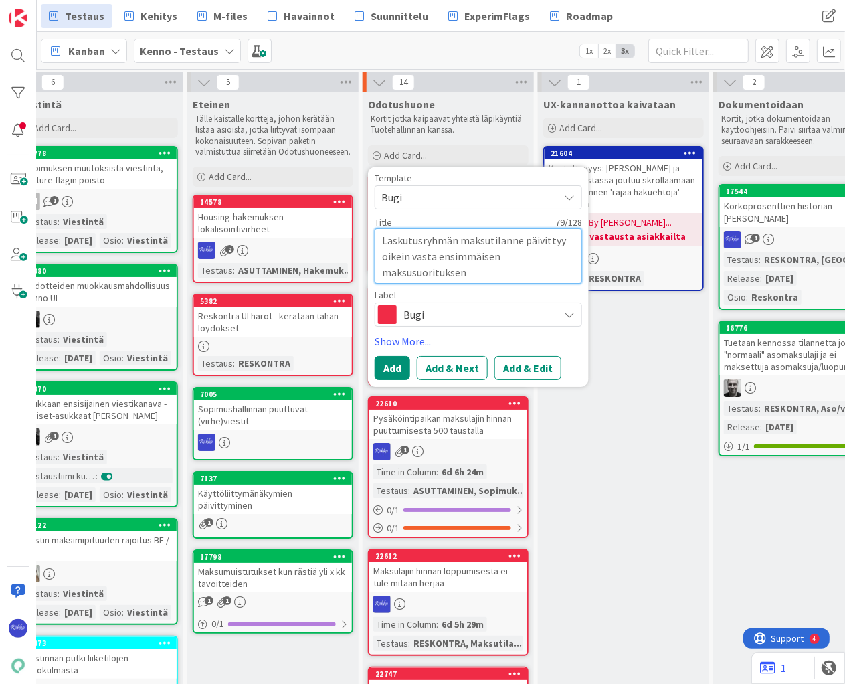
type textarea "x"
type textarea "Laskutusryhmän maksutilanne päivittyy oikein vasta ensimmäisen maksusuorituksen"
type textarea "x"
type textarea "Laskutusryhmän maksutilanne päivittyy oikein vasta ensimmäisen maksusuorituksen…"
type textarea "x"
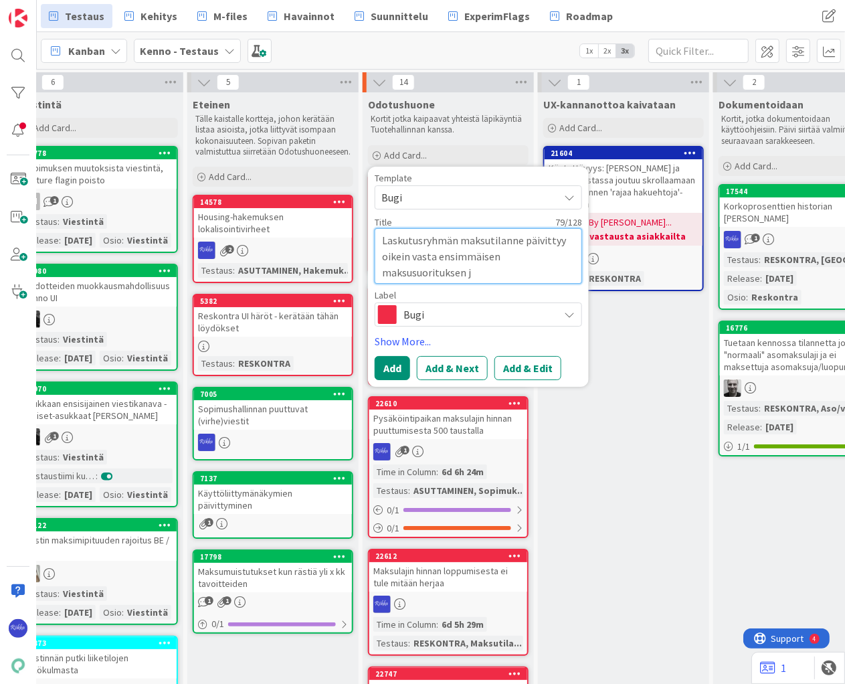
type textarea "Laskutusryhmän maksutilanne päivittyy oikein vasta ensimmäisen maksusuorituksen…"
click at [458, 242] on textarea "Laskutusryhmän maksutilanne päivittyy oikein vasta ensimmäisen maksusuorituksen…" at bounding box center [478, 256] width 207 height 56
drag, startPoint x: 518, startPoint y: 241, endPoint x: 461, endPoint y: 242, distance: 56.9
click at [461, 242] on textarea "Laskutusryhmän maksutilanne päivittyy oikein vasta ensimmäisen maksusuorituksen…" at bounding box center [478, 256] width 207 height 56
click at [528, 369] on button "Add & Edit" at bounding box center [528, 368] width 67 height 24
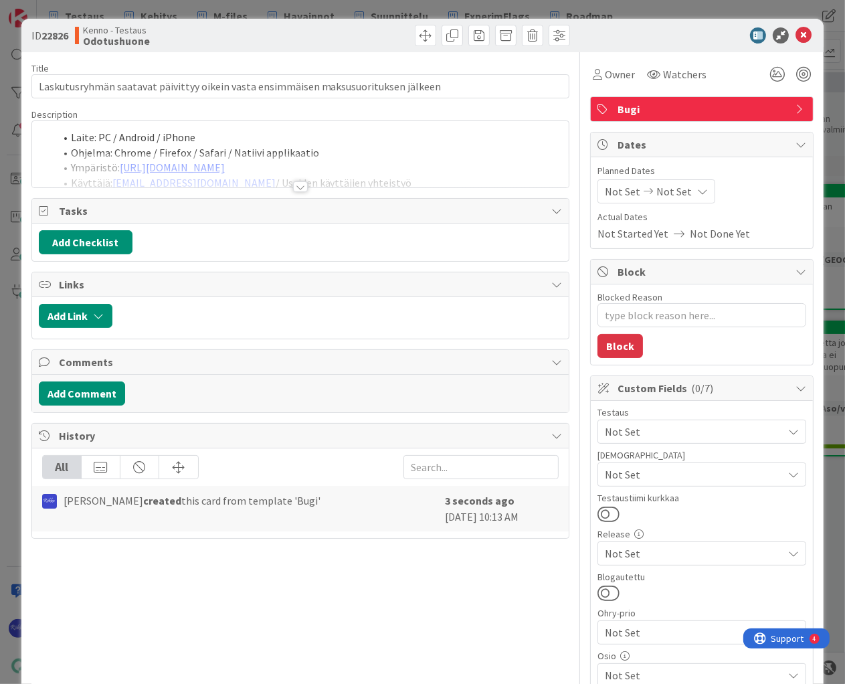
click at [295, 187] on div at bounding box center [300, 186] width 15 height 11
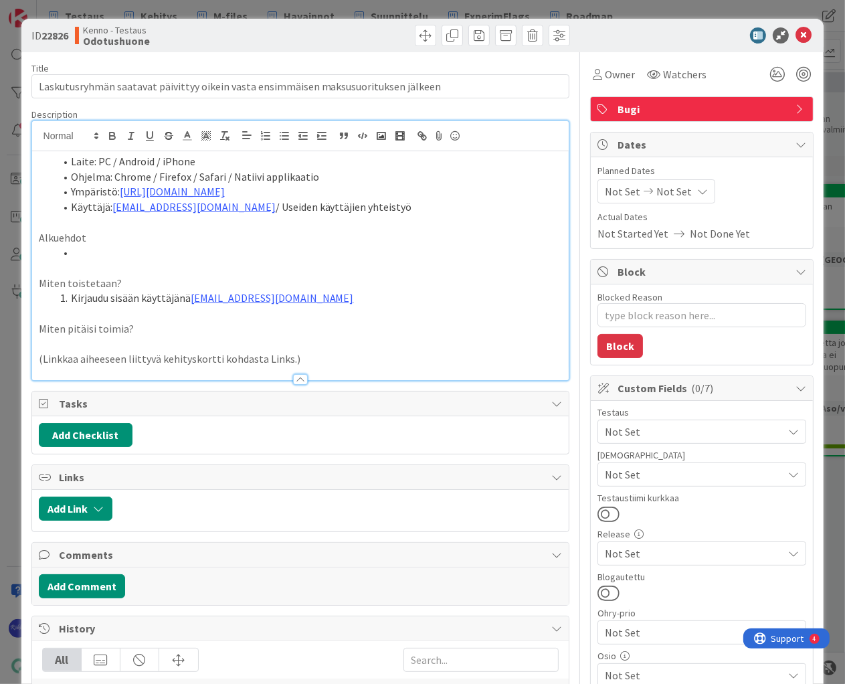
click at [145, 252] on li at bounding box center [309, 252] width 508 height 15
drag, startPoint x: 70, startPoint y: 252, endPoint x: 240, endPoint y: 260, distance: 170.8
click at [240, 260] on div "Laite: PC / Android / iPhone Ohjelma: Chrome / Firefox / Safari / Natiivi appli…" at bounding box center [300, 265] width 537 height 229
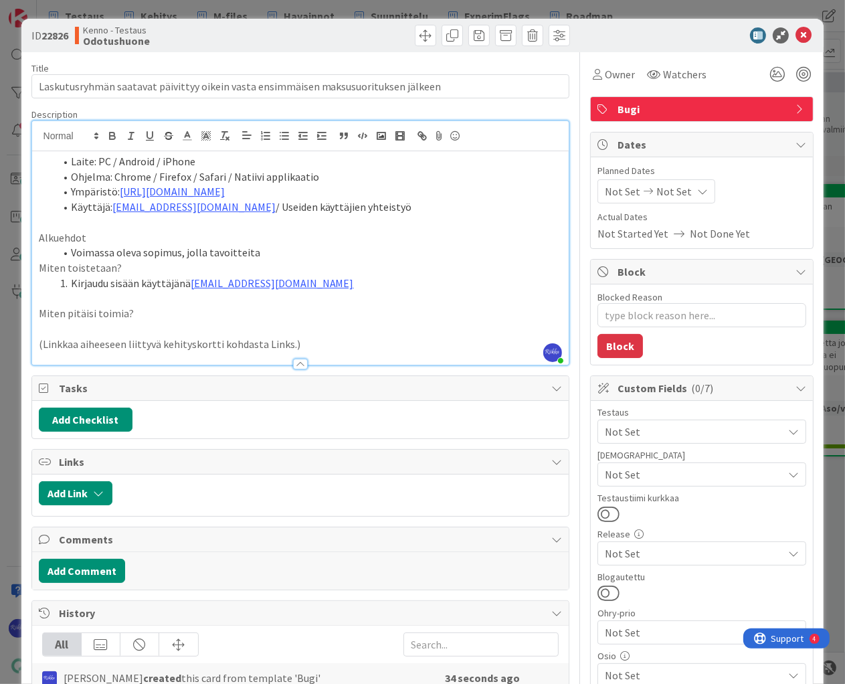
click at [39, 269] on p "Miten toistetaan?" at bounding box center [301, 267] width 524 height 15
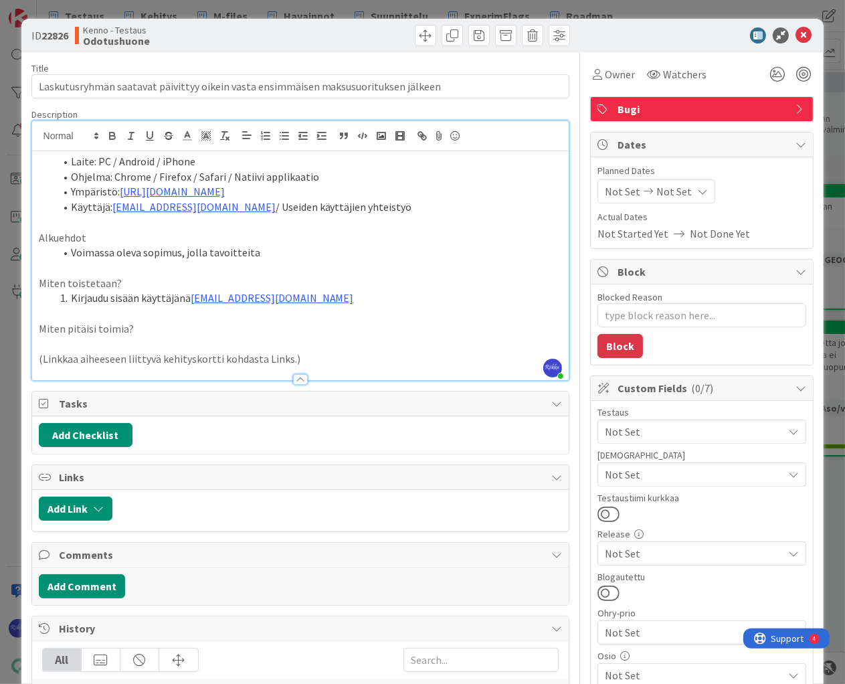
click at [142, 252] on li "Voimassa oleva sopimus, jolla tavoitteita" at bounding box center [309, 252] width 508 height 15
click at [327, 303] on li "Kirjaudu sisään käyttäjänä [EMAIL_ADDRESS][DOMAIN_NAME]" at bounding box center [309, 297] width 508 height 15
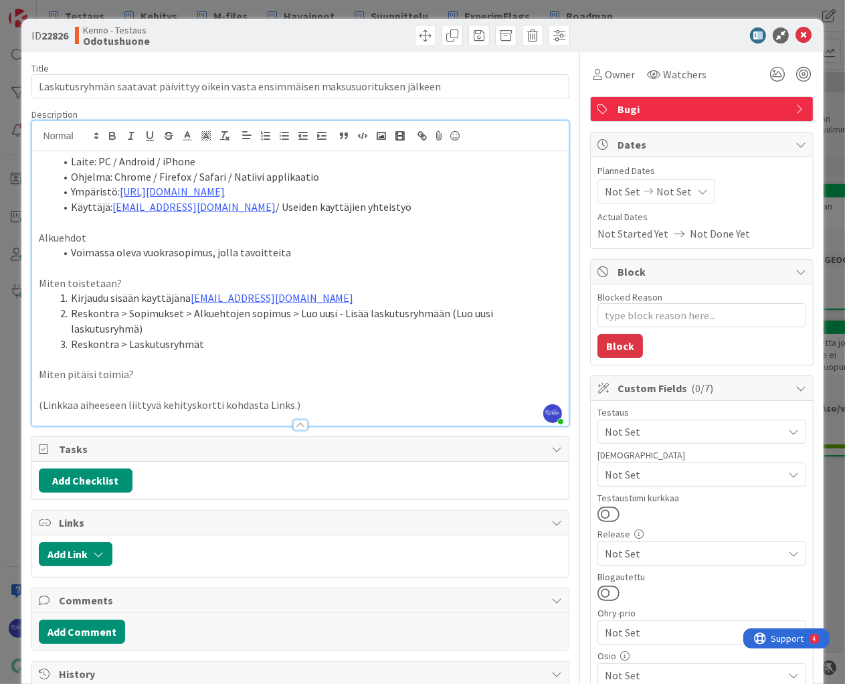
click at [300, 254] on li "Voimassa oleva vuokrasopimus, jolla tavoitteita" at bounding box center [309, 252] width 508 height 15
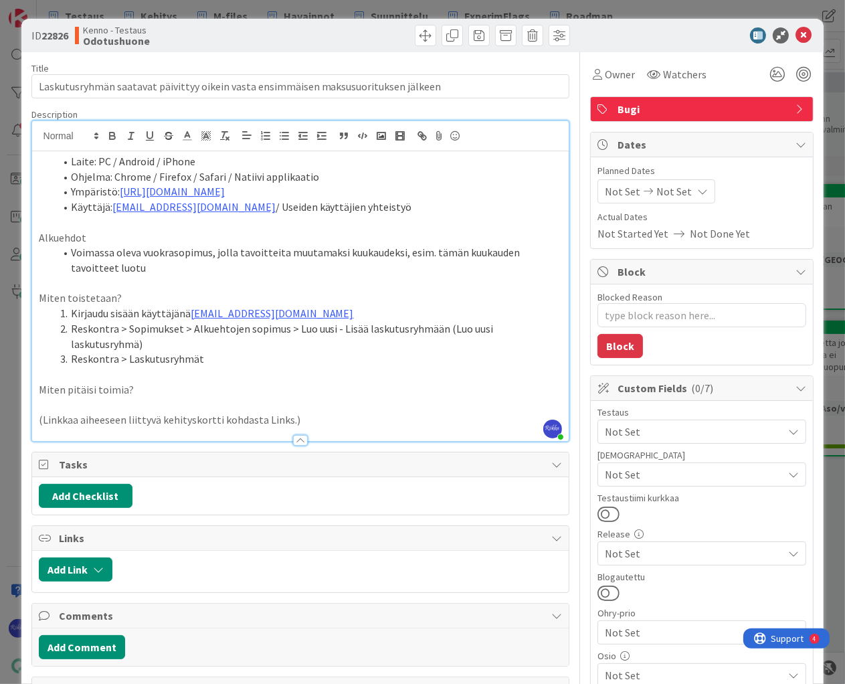
click at [213, 361] on li "Reskontra > Laskutusryhmät" at bounding box center [309, 358] width 508 height 15
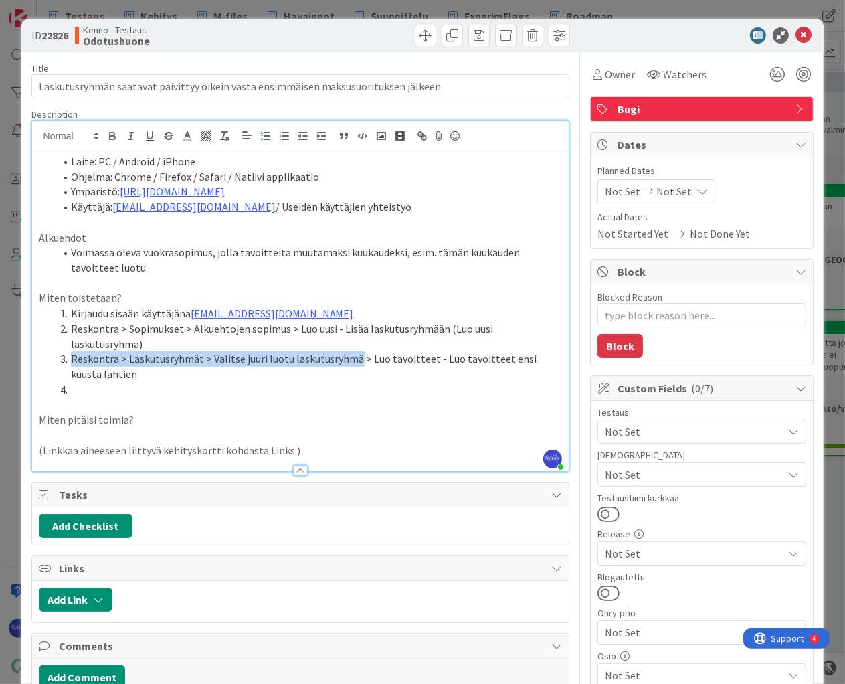
drag, startPoint x: 71, startPoint y: 358, endPoint x: 354, endPoint y: 356, distance: 283.1
click at [354, 356] on li "Reskontra > Laskutusryhmät > Valitse juuri luotu laskutusryhmä > Luo tavoitteet…" at bounding box center [309, 366] width 508 height 30
copy li "Reskontra > Laskutusryhmät > Valitse juuri luotu laskutusryhmä"
click at [121, 391] on li at bounding box center [309, 389] width 508 height 15
click at [163, 266] on li "Voimassa oleva vuokrasopimus, jolla tavoitteita muutamaksi kuukaudeksi, esim. t…" at bounding box center [309, 260] width 508 height 30
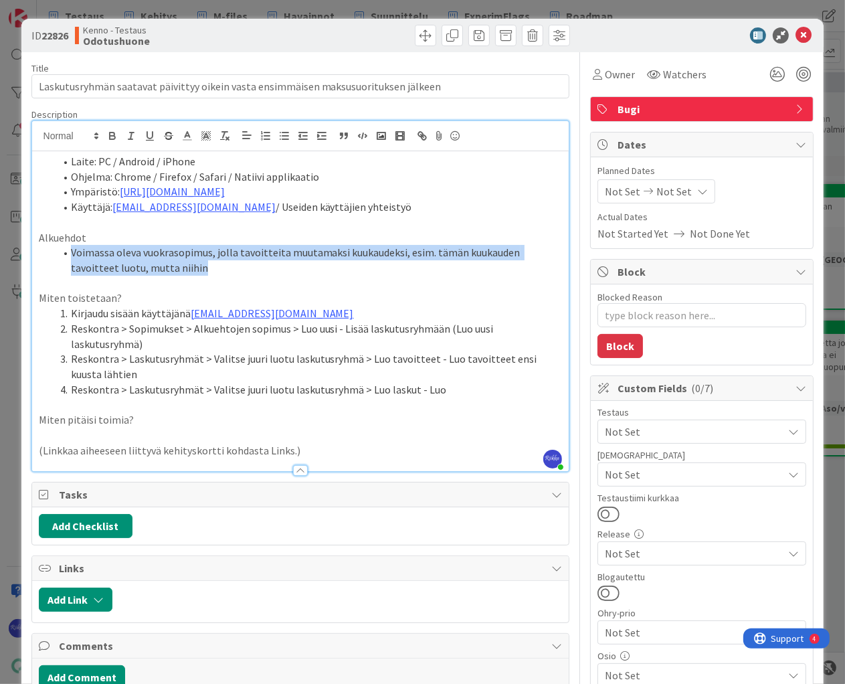
drag, startPoint x: 71, startPoint y: 252, endPoint x: 221, endPoint y: 264, distance: 150.5
click at [221, 264] on li "Voimassa oleva vuokrasopimus, jolla tavoitteita muutamaksi kuukaudeksi, esim. t…" at bounding box center [309, 260] width 508 height 30
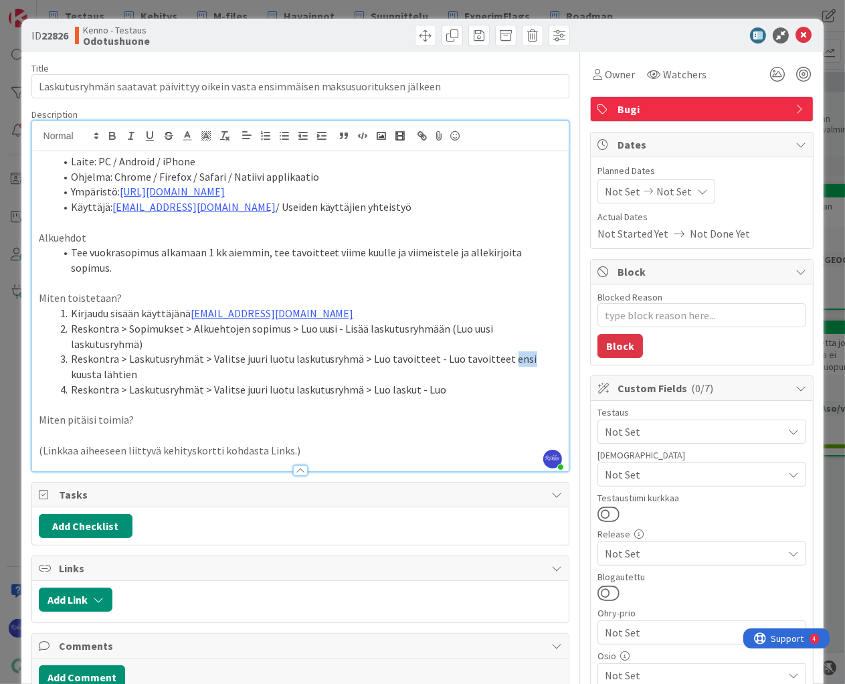
drag, startPoint x: 498, startPoint y: 344, endPoint x: 515, endPoint y: 345, distance: 16.7
click at [515, 351] on li "Reskontra > Laskutusryhmät > Valitse juuri luotu laskutusryhmä > Luo tavoitteet…" at bounding box center [309, 366] width 508 height 30
click at [130, 353] on li "Reskontra > Laskutusryhmät > Valitse juuri luotu laskutusryhmä > Luo tavoitteet…" at bounding box center [309, 366] width 508 height 30
click at [466, 382] on li "Reskontra > Laskutusryhmät > Valitse juuri luotu laskutusryhmä > Luo laskut - L…" at bounding box center [309, 389] width 508 height 15
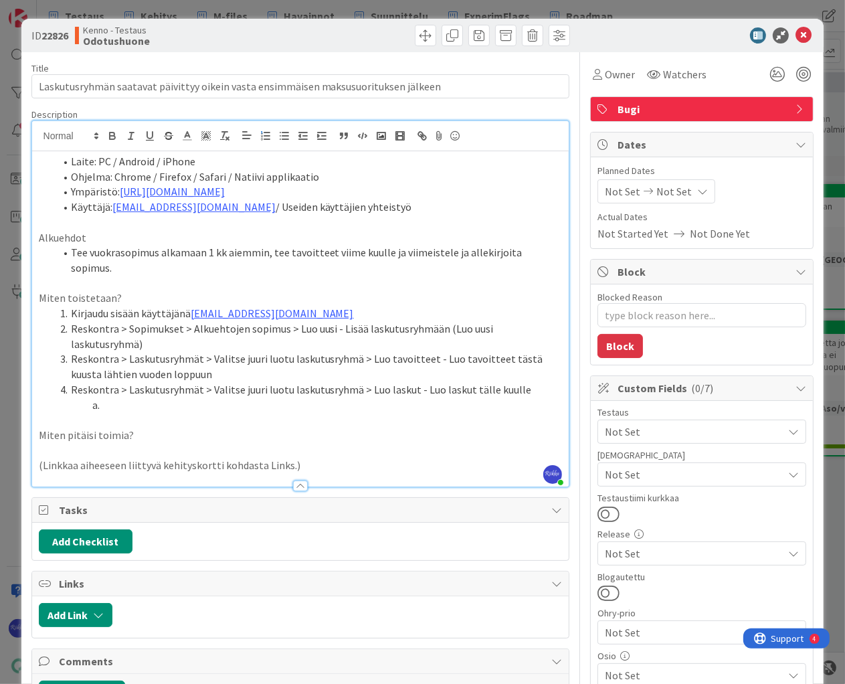
click at [232, 358] on li "Reskontra > Laskutusryhmät > Valitse juuri luotu laskutusryhmä > Luo tavoitteet…" at bounding box center [309, 366] width 508 height 30
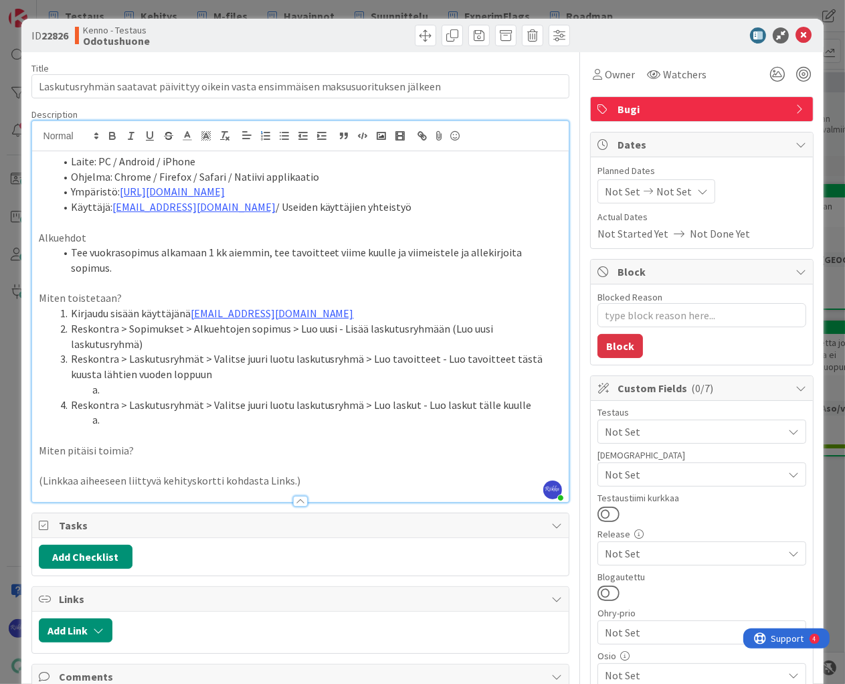
click at [552, 252] on li "Tee vuokrasopimus alkamaan 1 kk aiemmin, tee tavoitteet viime kuulle ja viimeis…" at bounding box center [309, 260] width 508 height 30
click at [148, 389] on li at bounding box center [309, 389] width 508 height 15
click at [331, 254] on li "Tee vuokrasopimus alkamaan 1 kk aiemmin, tee tavoitteet viime kuulle ja viimeis…" at bounding box center [309, 260] width 508 height 30
click at [464, 404] on li "Reskontra > Laskutusryhmät > Valitse juuri luotu laskutusryhmä > Luo laskut - L…" at bounding box center [309, 405] width 508 height 15
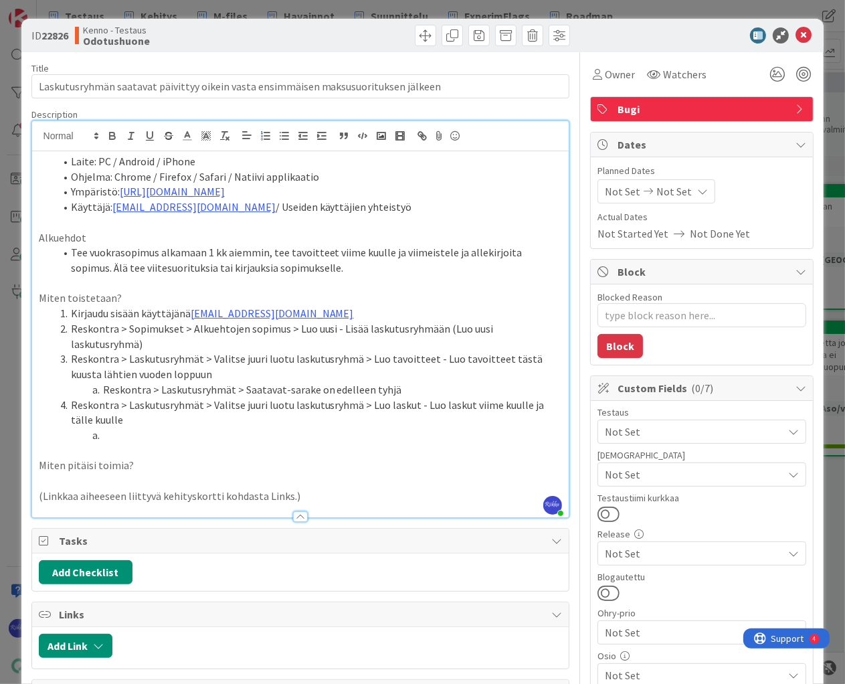
click at [113, 439] on li at bounding box center [309, 435] width 508 height 15
drag, startPoint x: 102, startPoint y: 387, endPoint x: 411, endPoint y: 385, distance: 308.5
click at [411, 385] on li "Reskontra > Laskutusryhmät > Saatavat-sarake on edelleen tyhjä" at bounding box center [309, 389] width 508 height 15
copy li "Reskontra > Laskutusryhmät > Saatavat-sarake on edelleen tyhjä"
click at [143, 441] on li at bounding box center [309, 435] width 508 height 15
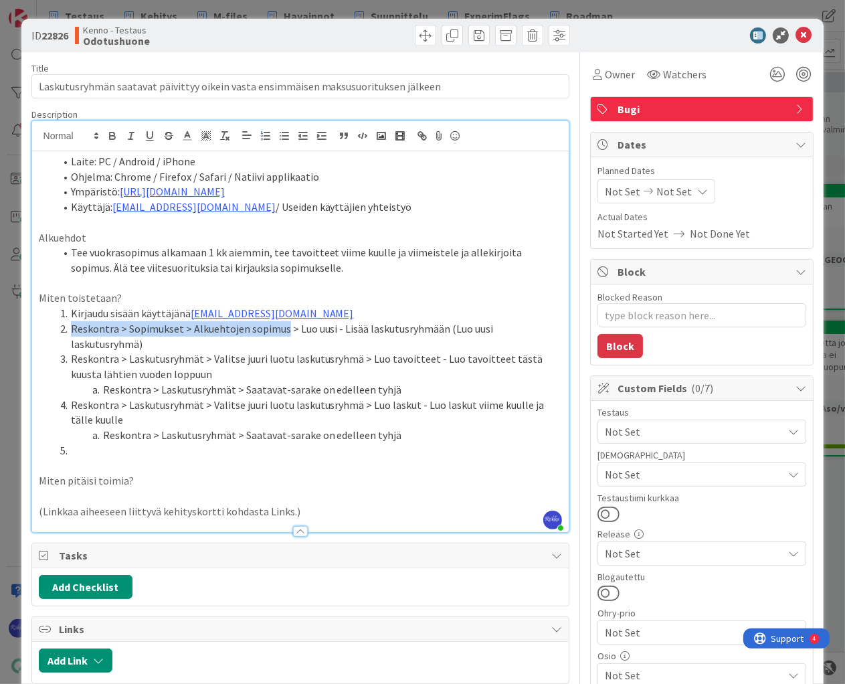
drag, startPoint x: 70, startPoint y: 327, endPoint x: 281, endPoint y: 331, distance: 210.9
click at [281, 331] on li "Reskontra > Sopimukset > Alkuehtojen sopimus > Luo uusi - Lisää laskutusryhmään…" at bounding box center [309, 336] width 508 height 30
copy li "Reskontra > Sopimukset > Alkuehtojen sopimus"
click at [140, 452] on li at bounding box center [309, 450] width 508 height 15
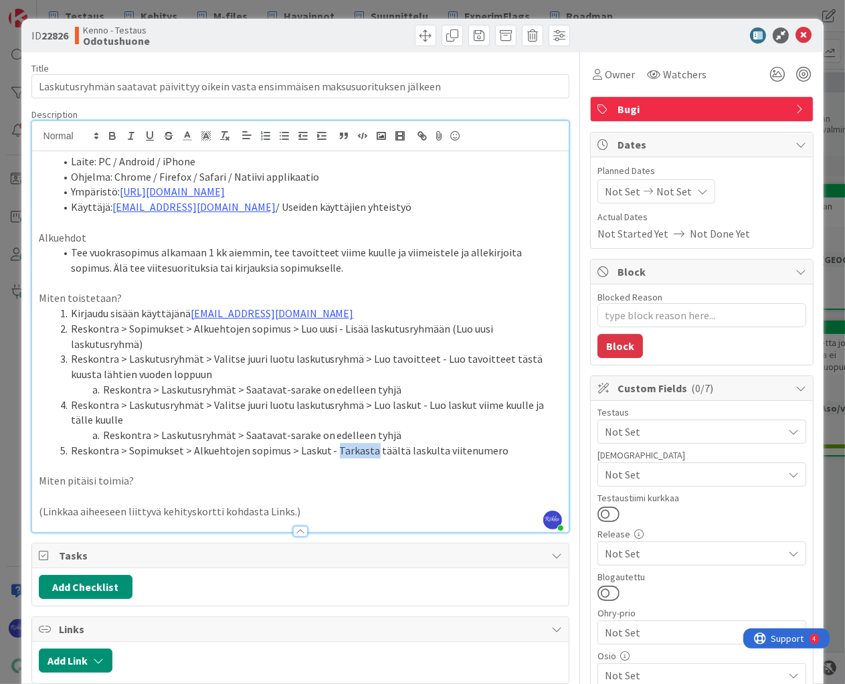
drag, startPoint x: 329, startPoint y: 447, endPoint x: 364, endPoint y: 454, distance: 35.6
click at [364, 454] on li "Reskontra > Sopimukset > Alkuehtojen sopimus > Laskut - Tarkasta täältä laskult…" at bounding box center [309, 450] width 508 height 15
click at [412, 445] on li "Reskontra > Sopimukset > Alkuehtojen sopimus > Laskut - Ota täältä laskulta vii…" at bounding box center [309, 450] width 508 height 15
click at [506, 449] on li "Reskontra > Sopimukset > Alkuehtojen sopimus > Laskut - Ota täältä laskulta tal…" at bounding box center [309, 450] width 508 height 15
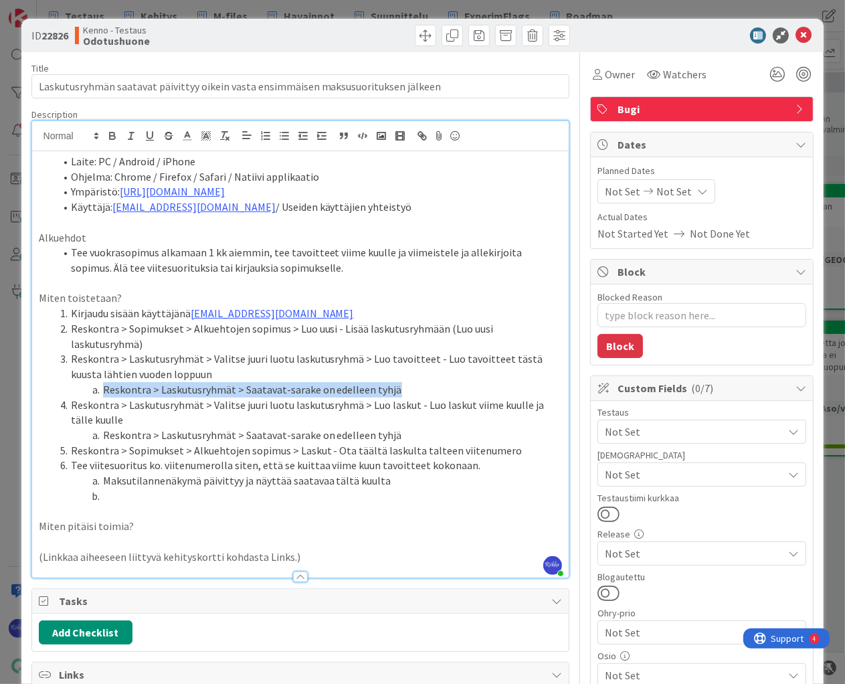
drag, startPoint x: 102, startPoint y: 386, endPoint x: 397, endPoint y: 388, distance: 294.5
click at [397, 388] on li "Reskontra > Laskutusryhmät > Saatavat-sarake on edelleen tyhjä" at bounding box center [309, 389] width 508 height 15
copy li "Reskontra > Laskutusryhmät > Saatavat-sarake on edelleen tyhjä"
click at [171, 493] on li at bounding box center [309, 496] width 508 height 15
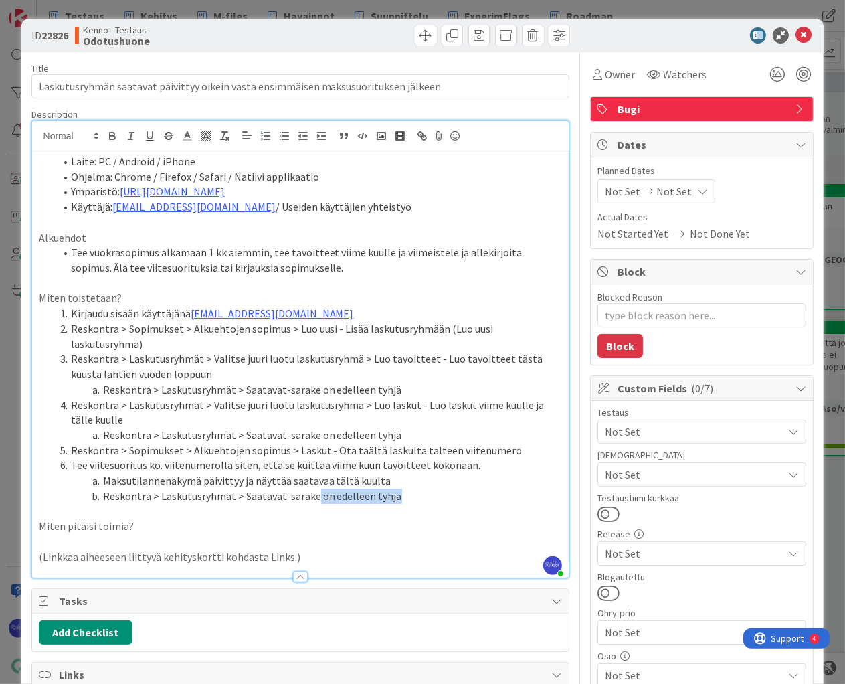
drag, startPoint x: 309, startPoint y: 497, endPoint x: 403, endPoint y: 497, distance: 93.7
click at [403, 497] on li "Reskontra > Laskutusryhmät > Saatavat-sarake on edelleen tyhjä" at bounding box center [309, 496] width 508 height 15
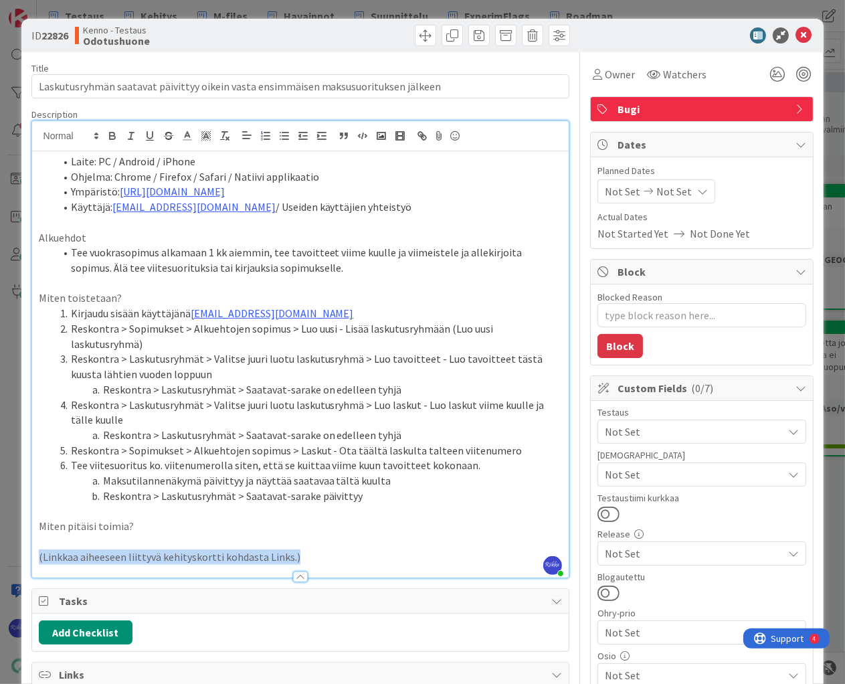
drag, startPoint x: 37, startPoint y: 555, endPoint x: 323, endPoint y: 559, distance: 285.1
click at [323, 559] on div "Laite: PC / Android / iPhone Ohjelma: Chrome / Firefox / Safari / Natiivi appli…" at bounding box center [300, 364] width 537 height 426
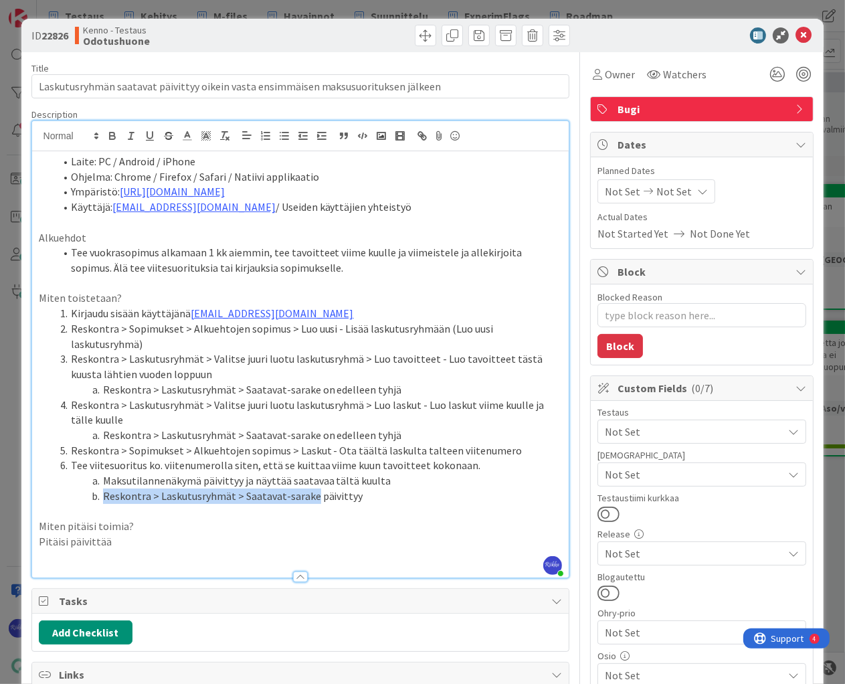
drag, startPoint x: 103, startPoint y: 495, endPoint x: 308, endPoint y: 497, distance: 204.8
click at [308, 497] on li "Reskontra > Laskutusryhmät > Saatavat-sarake päivittyy" at bounding box center [309, 496] width 508 height 15
copy li "Reskontra > Laskutusryhmät > Saatavat-sarake"
click at [132, 543] on p "Pitäisi päivittää" at bounding box center [301, 541] width 524 height 15
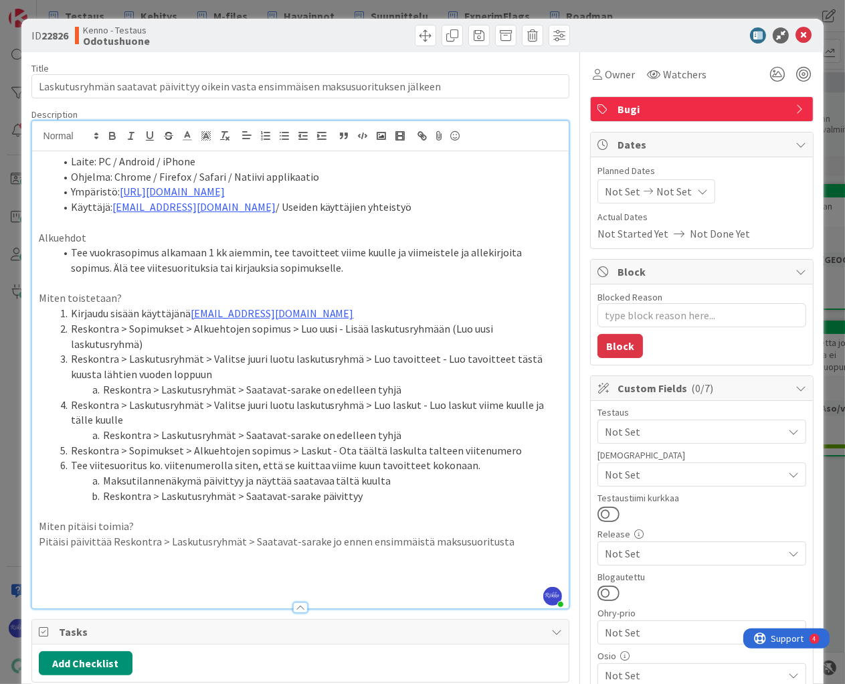
click at [116, 572] on p at bounding box center [301, 571] width 524 height 15
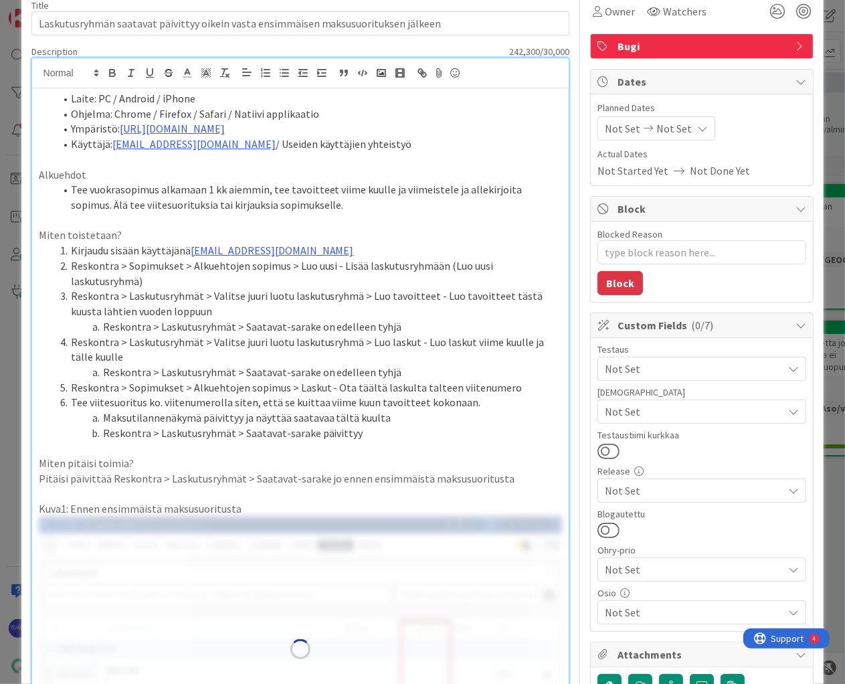
scroll to position [161, 0]
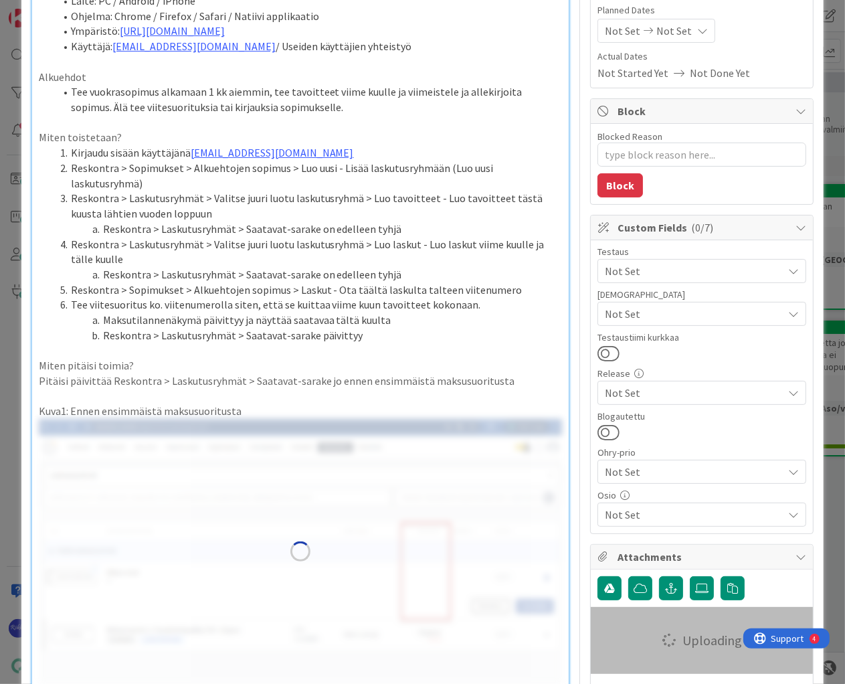
click at [248, 414] on p "Kuva1: Ennen ensimmäistä maksusuoritusta" at bounding box center [301, 411] width 524 height 15
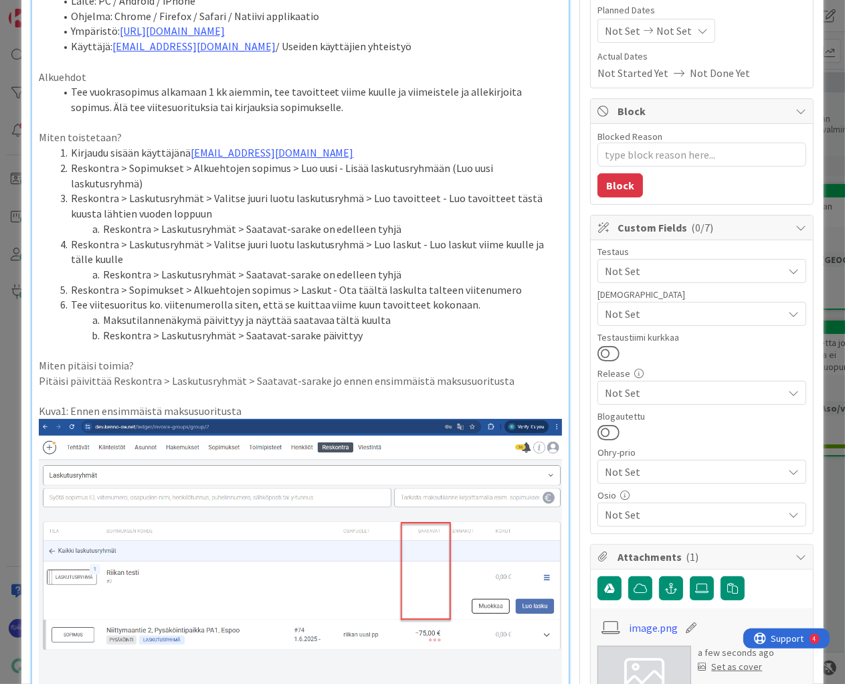
click at [248, 412] on p "Kuva1: Ennen ensimmäistä maksusuoritusta" at bounding box center [301, 411] width 524 height 15
drag, startPoint x: 262, startPoint y: 412, endPoint x: 37, endPoint y: 413, distance: 224.9
click at [39, 413] on p "Kuva1: Ennen ensimmäistä maksusuoritusta:" at bounding box center [301, 411] width 524 height 15
click at [294, 415] on p "Kuva1: Ennen ensimmäistä maksusuoritusta:" at bounding box center [301, 411] width 524 height 15
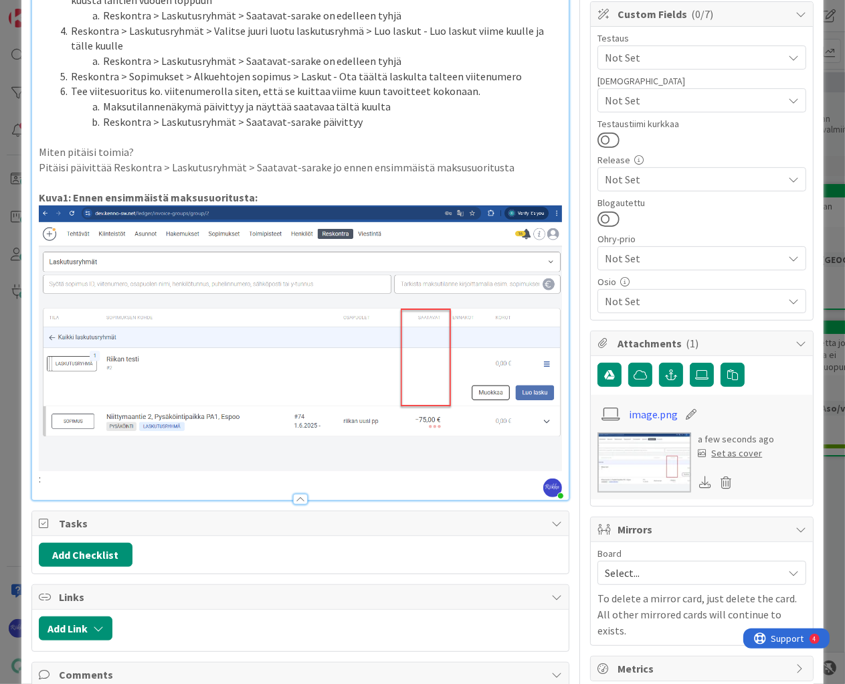
scroll to position [375, 0]
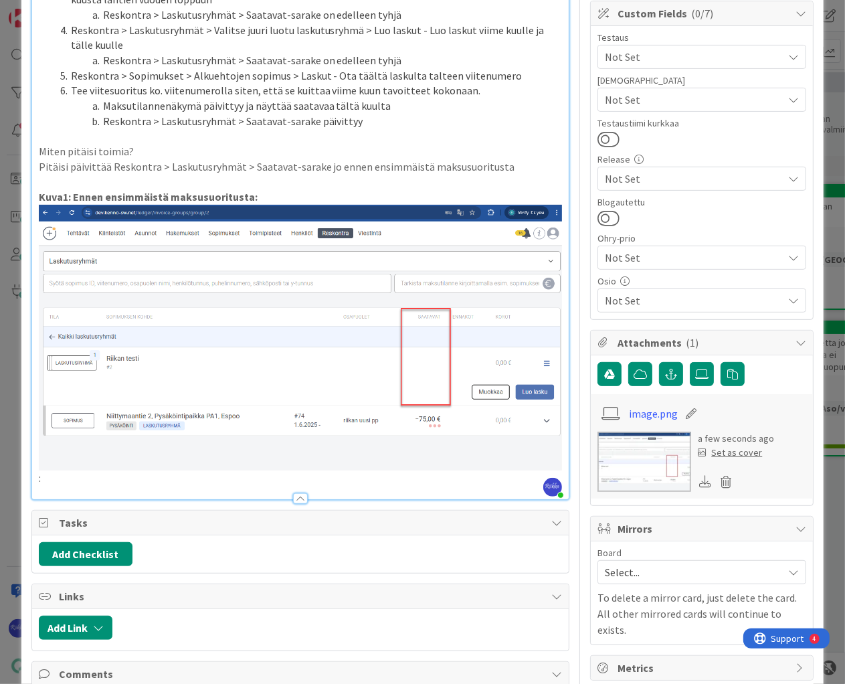
click at [557, 464] on div "Laite: PC / Android / iPhone Ohjelma: Chrome / Firefox / Safari / Natiivi appli…" at bounding box center [300, 137] width 537 height 723
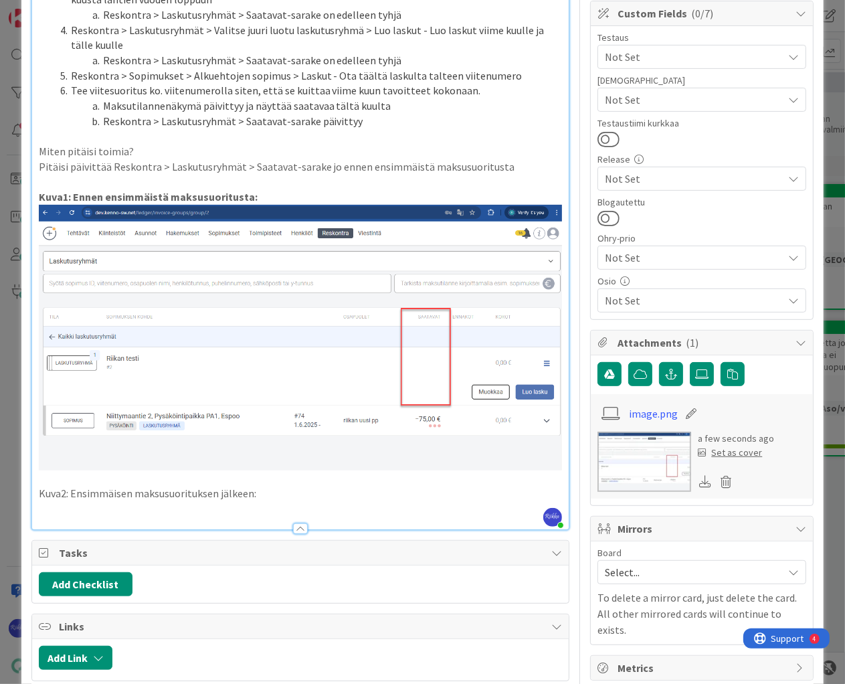
click at [117, 505] on p at bounding box center [301, 508] width 524 height 15
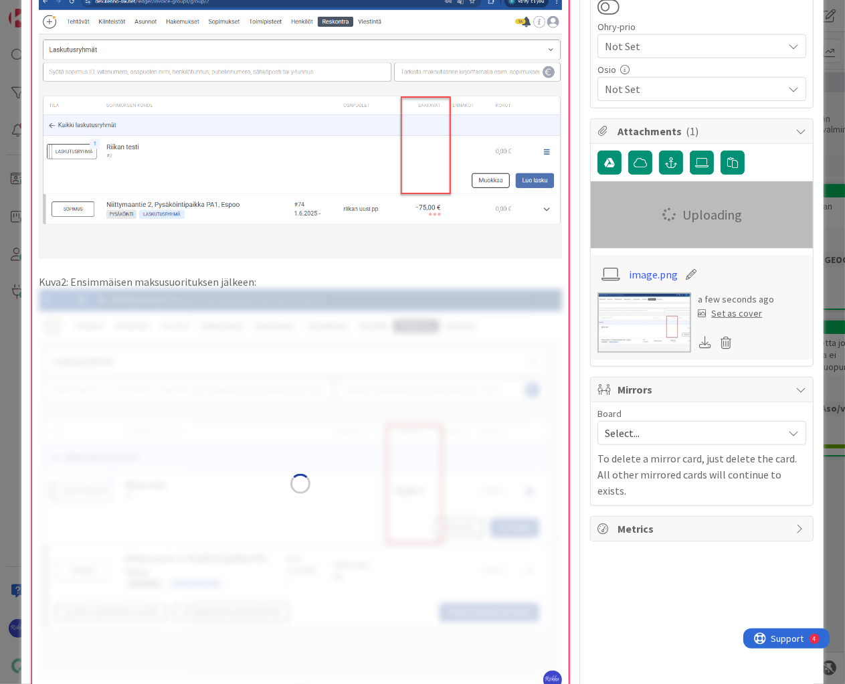
scroll to position [589, 0]
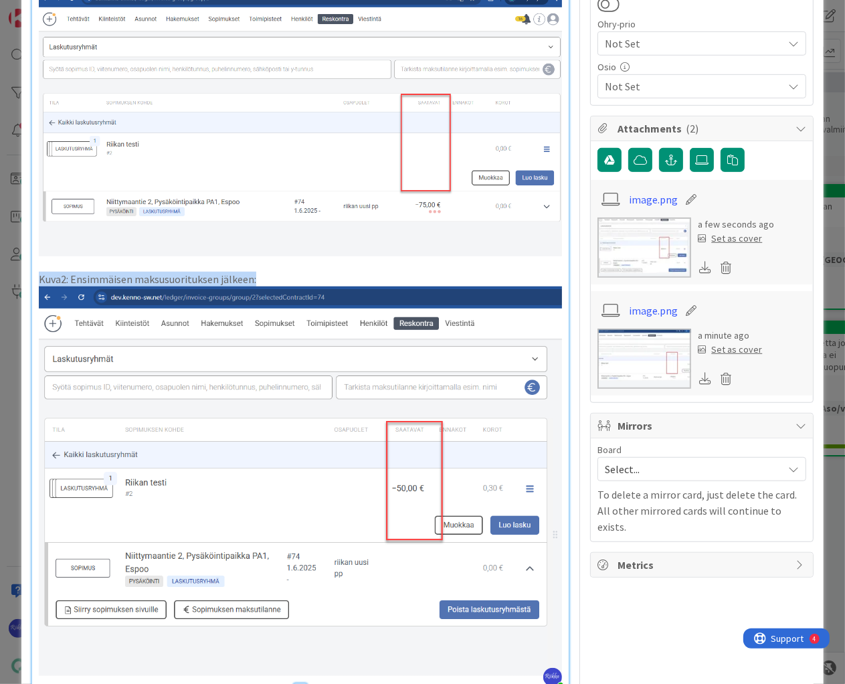
drag, startPoint x: 273, startPoint y: 276, endPoint x: 110, endPoint y: 281, distance: 162.7
click at [28, 278] on div "ID 22826 Kenno - Testaus Odotushuone Title 83 / 128 Laskutusryhmän saatavat päi…" at bounding box center [422, 240] width 803 height 1621
click at [321, 276] on p "Kuva2: Ensimmäisen maksusuorituksen jälkeen:" at bounding box center [301, 279] width 524 height 15
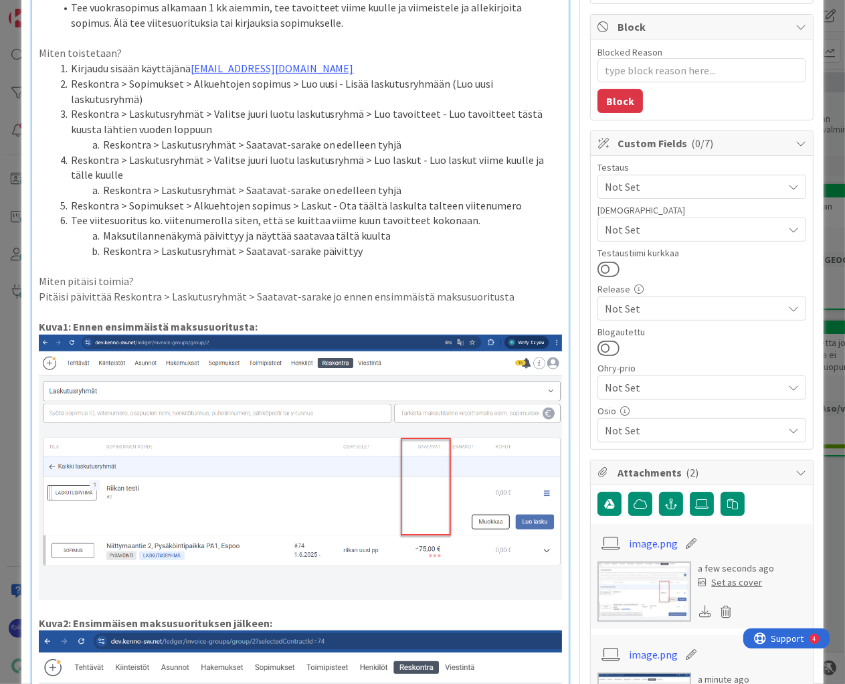
scroll to position [214, 0]
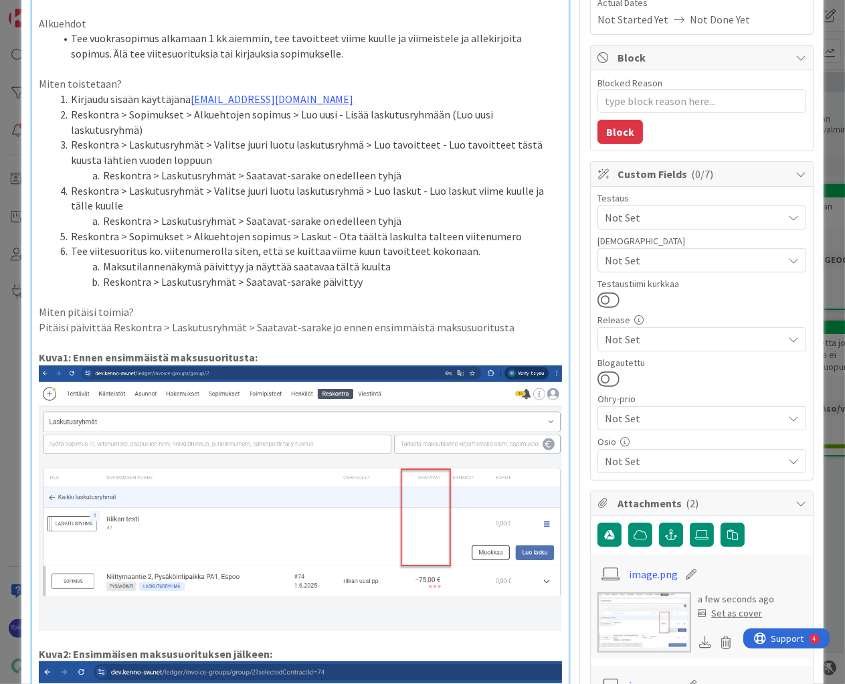
click at [414, 226] on li "Reskontra > Laskutusryhmät > Saatavat-sarake on edelleen tyhjä" at bounding box center [309, 220] width 508 height 15
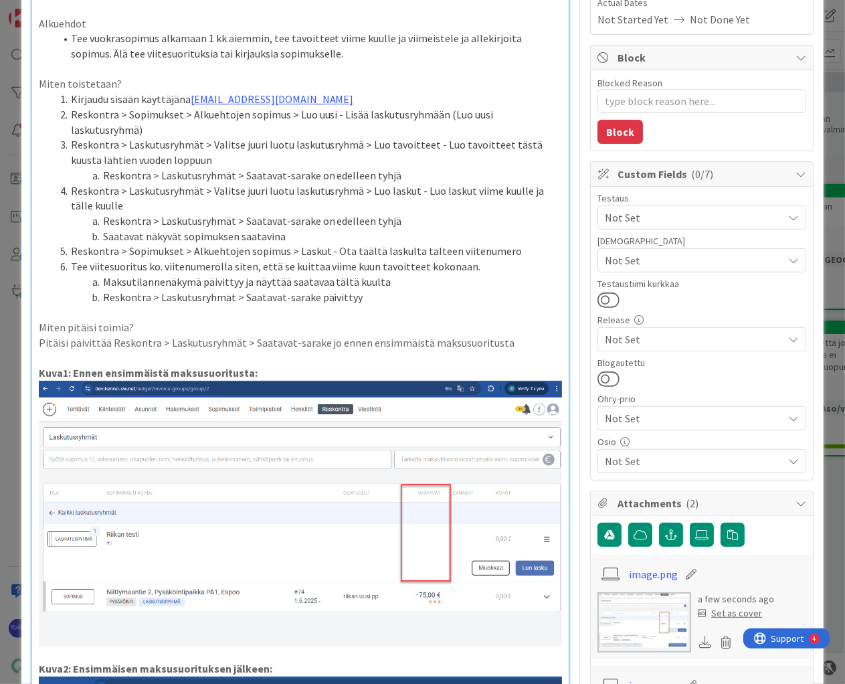
click at [440, 177] on li "Reskontra > Laskutusryhmät > Saatavat-sarake on edelleen tyhjä" at bounding box center [309, 175] width 508 height 15
drag, startPoint x: 392, startPoint y: 171, endPoint x: 432, endPoint y: 177, distance: 40.5
click at [432, 177] on li "Reskontra > Laskutusryhmät > Saatavat-sarake on edelleen tyhjä (Kuva1)" at bounding box center [309, 175] width 508 height 15
copy li "(Kuva1)"
click at [452, 222] on li "Reskontra > Laskutusryhmät > Saatavat-sarake on edelleen tyhjä" at bounding box center [309, 220] width 508 height 15
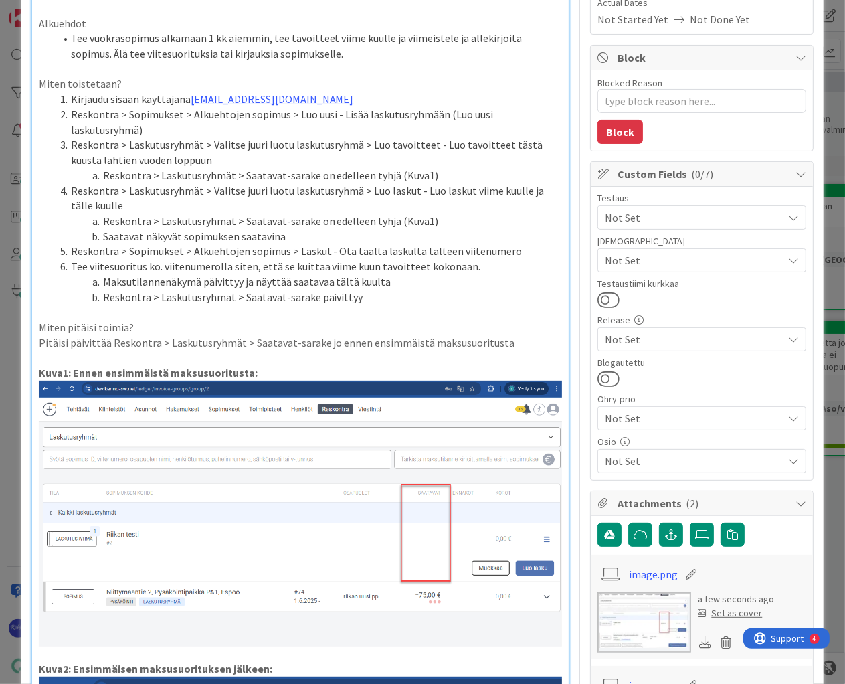
click at [329, 234] on li "Saatavat näkyvät sopimuksen saatavina" at bounding box center [309, 236] width 508 height 15
click at [418, 281] on li "Maksutilannenäkymä päivittyy ja näyttää saatavaa tältä kuulta" at bounding box center [309, 281] width 508 height 15
click at [380, 297] on li "Reskontra > Laskutusryhmät > Saatavat-sarake päivittyy" at bounding box center [309, 297] width 508 height 15
click at [384, 297] on li "Reskontra > Laskutusryhmät > Saatavat-sarake päivittyy (Kuva1)" at bounding box center [309, 297] width 508 height 15
click at [426, 296] on li "Reskontra > Laskutusryhmät > Saatavat-sarake päivittyy (Kuva2)" at bounding box center [309, 297] width 508 height 15
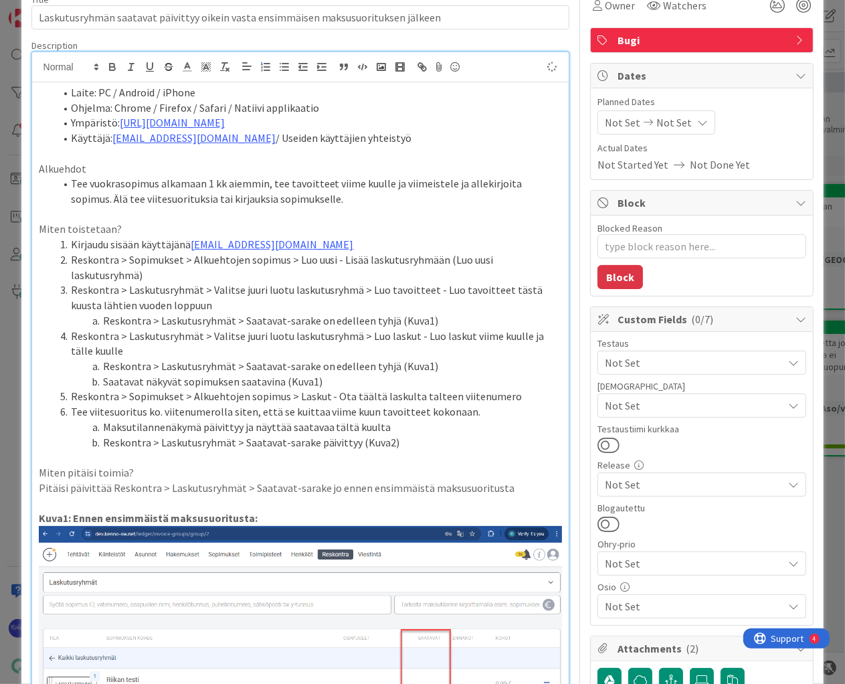
scroll to position [54, 0]
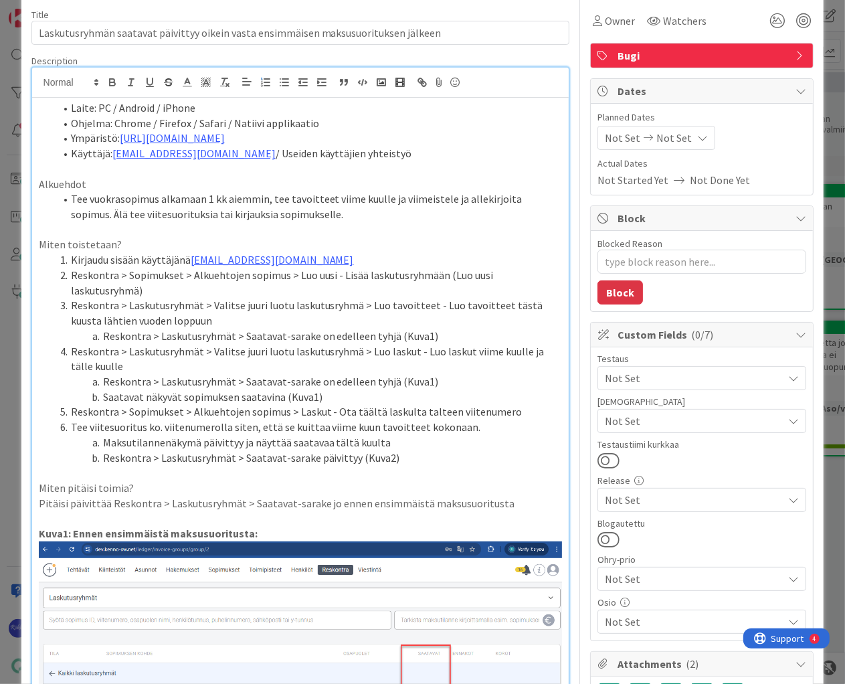
click at [699, 420] on span "Not Set" at bounding box center [694, 421] width 178 height 16
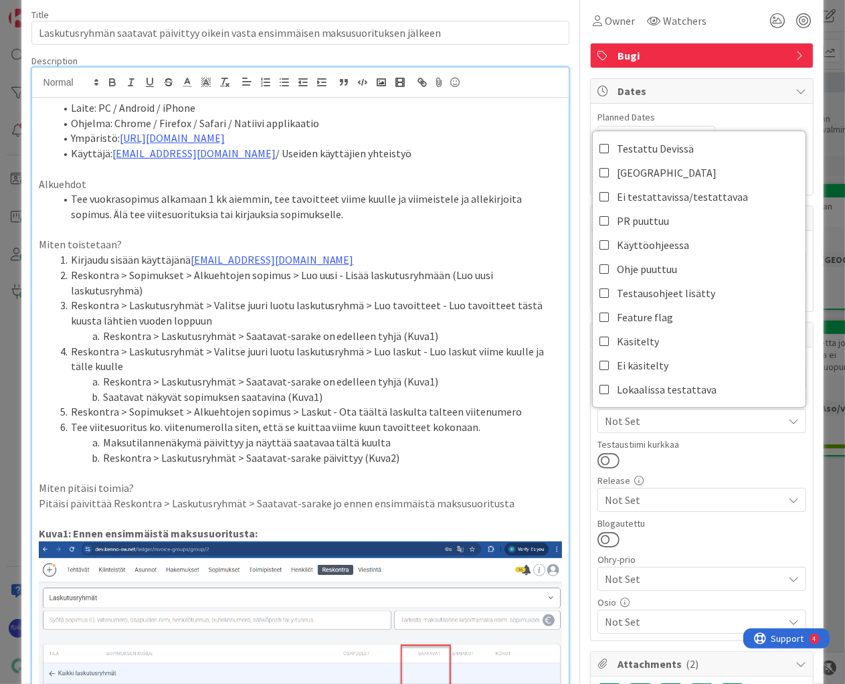
drag, startPoint x: 736, startPoint y: 456, endPoint x: 729, endPoint y: 444, distance: 14.1
click at [733, 454] on div at bounding box center [702, 460] width 209 height 17
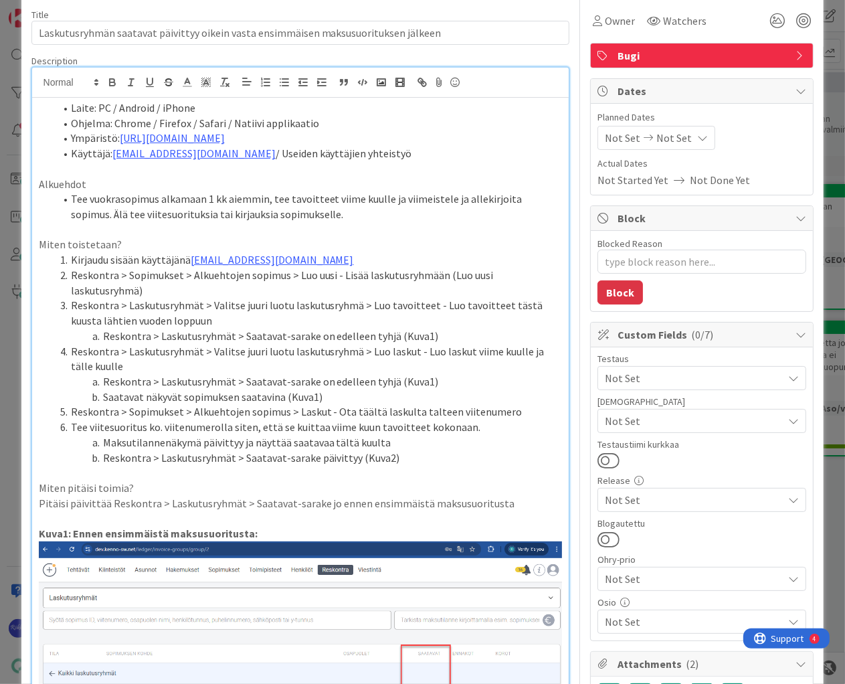
click at [701, 375] on span "Not Set" at bounding box center [694, 378] width 178 height 16
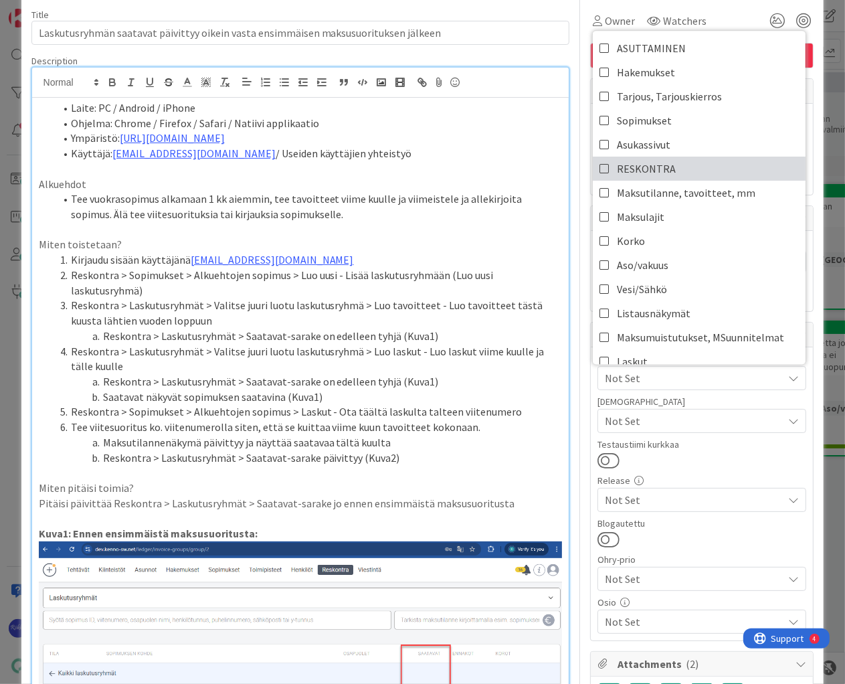
click at [699, 171] on link "RESKONTRA" at bounding box center [699, 169] width 213 height 24
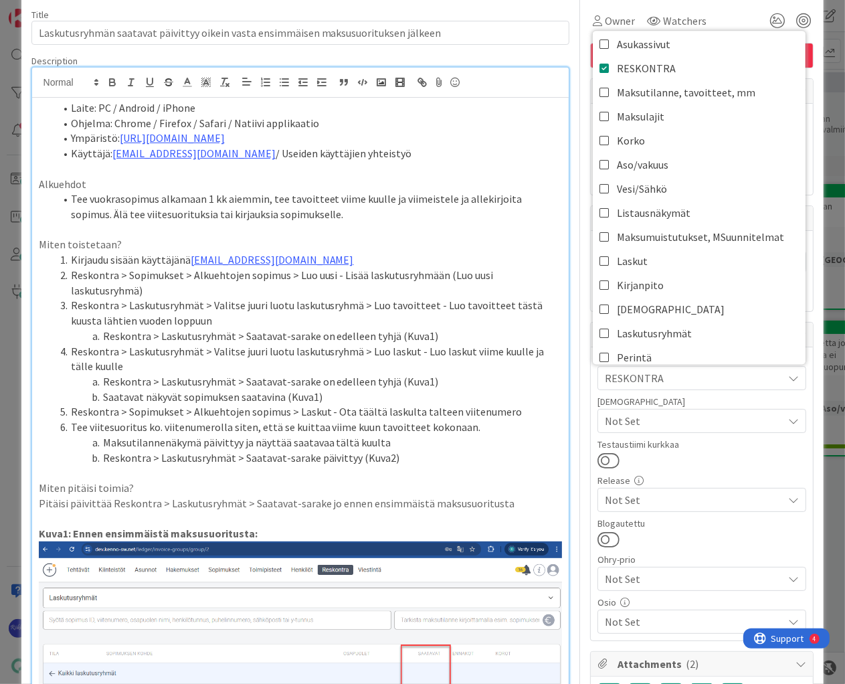
scroll to position [107, 0]
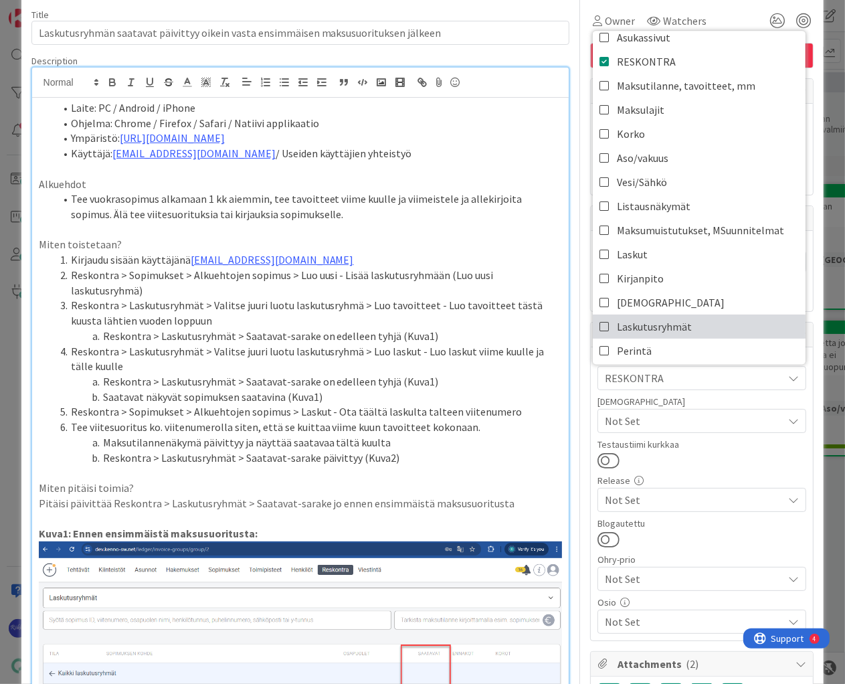
click at [670, 325] on span "Laskutusryhmät" at bounding box center [654, 327] width 75 height 20
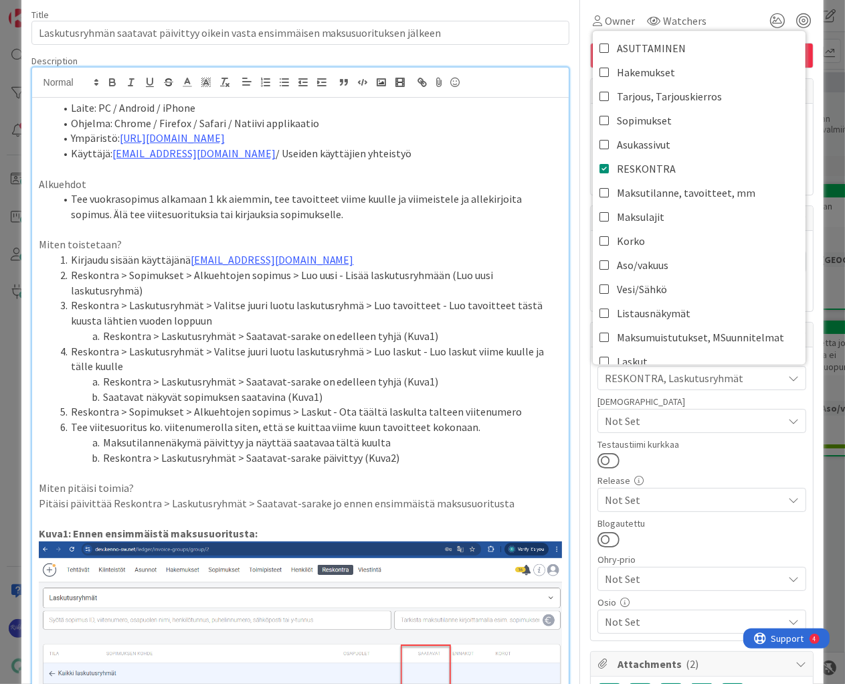
click at [697, 440] on div "Testaustiimi kurkkaa" at bounding box center [702, 444] width 209 height 9
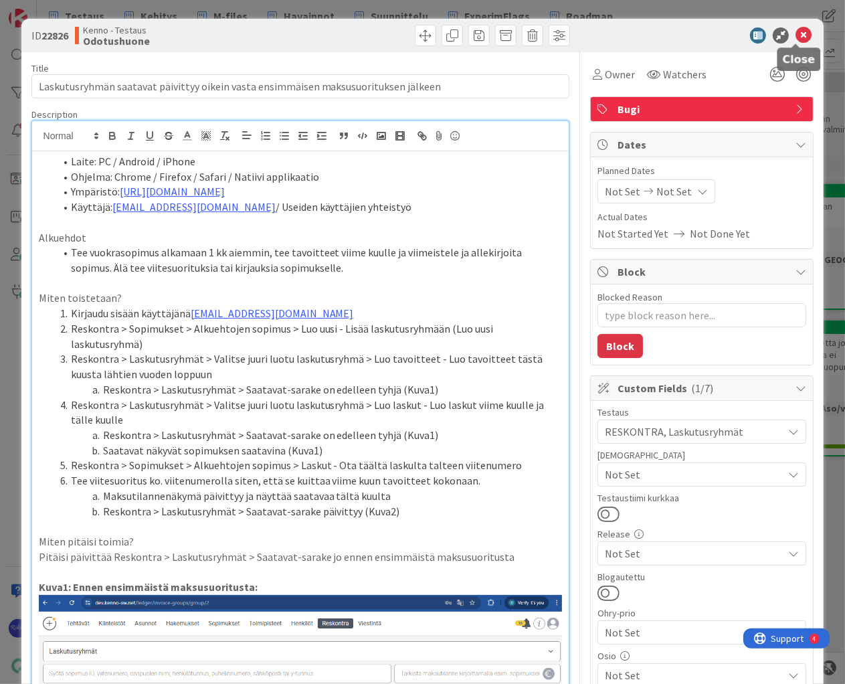
click at [797, 34] on icon at bounding box center [804, 35] width 16 height 16
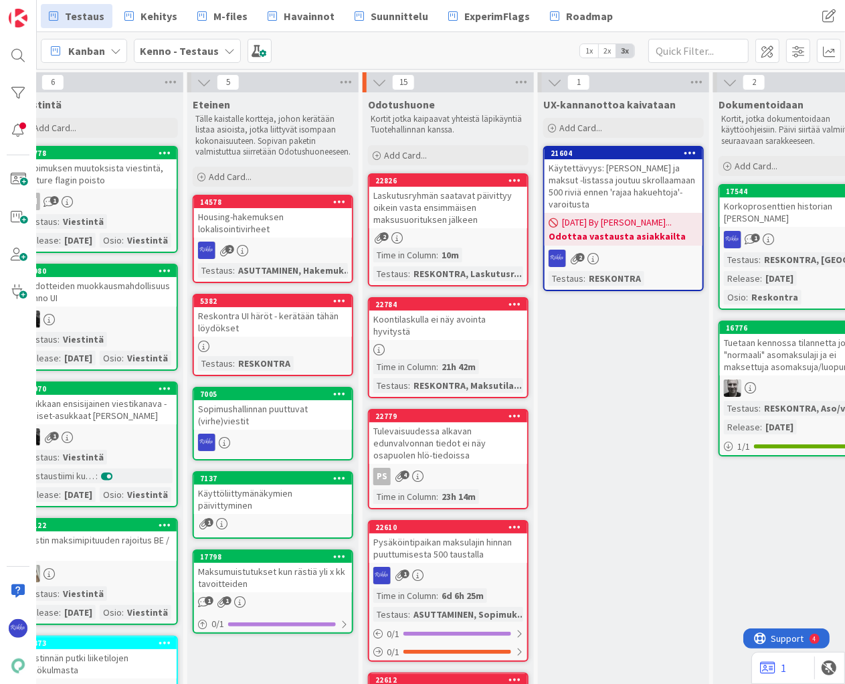
click at [510, 177] on icon at bounding box center [515, 179] width 13 height 9
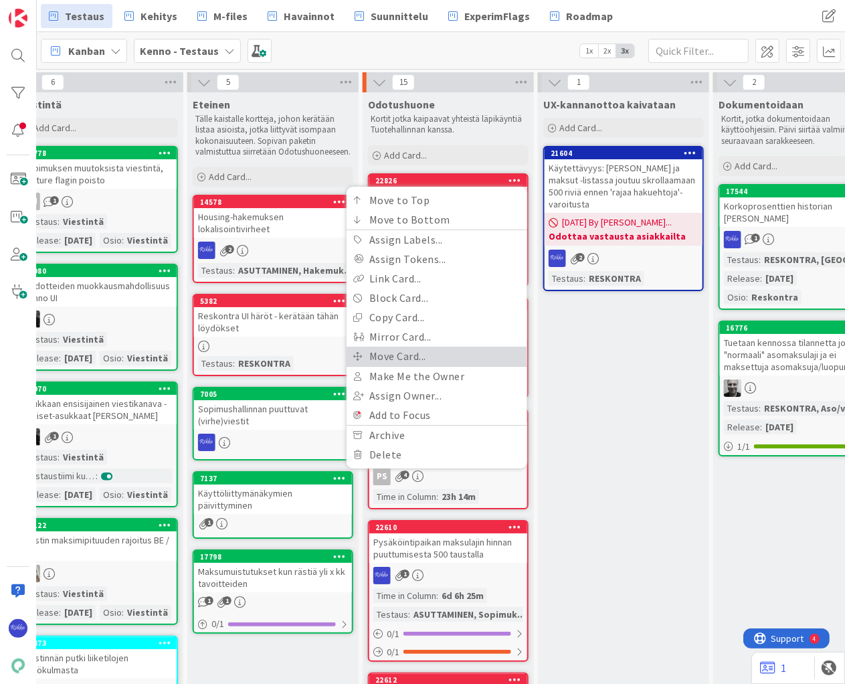
click at [432, 354] on link "Move Card..." at bounding box center [437, 356] width 181 height 19
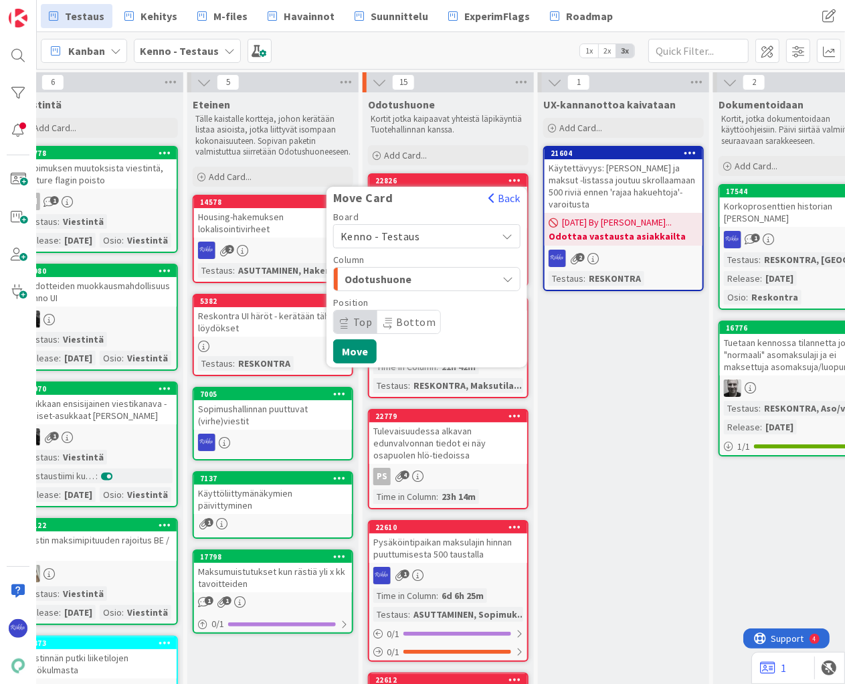
click at [409, 236] on span "Kenno - Testaus" at bounding box center [381, 236] width 80 height 13
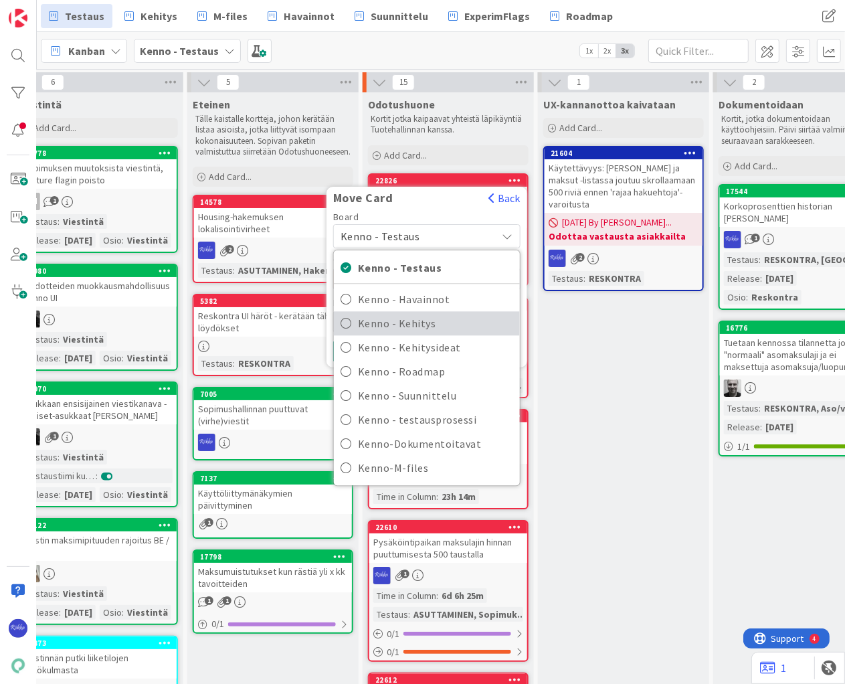
click at [429, 329] on span "Kenno - Kehitys" at bounding box center [435, 323] width 155 height 20
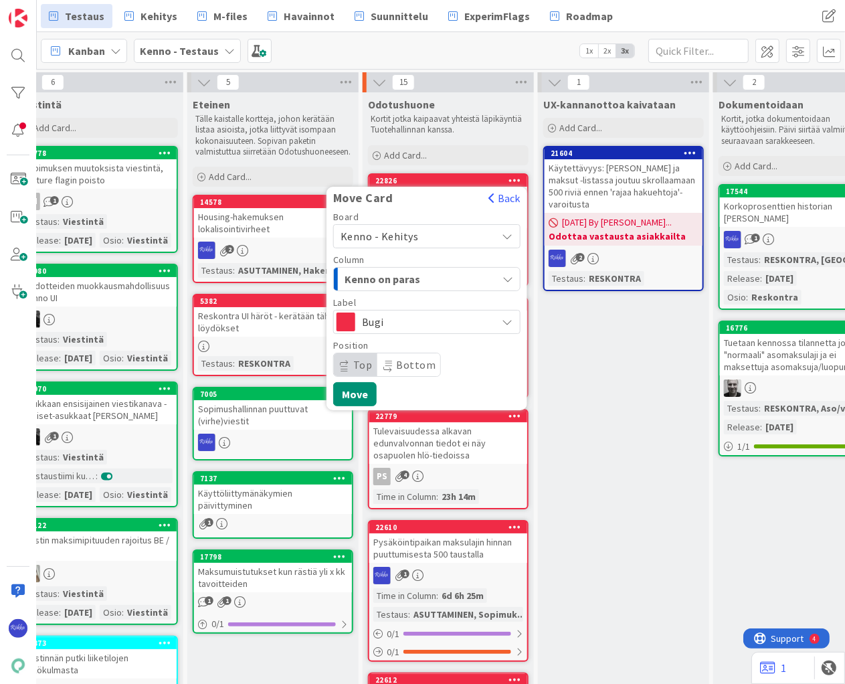
click at [433, 278] on span "Kenno on paras" at bounding box center [395, 278] width 100 height 17
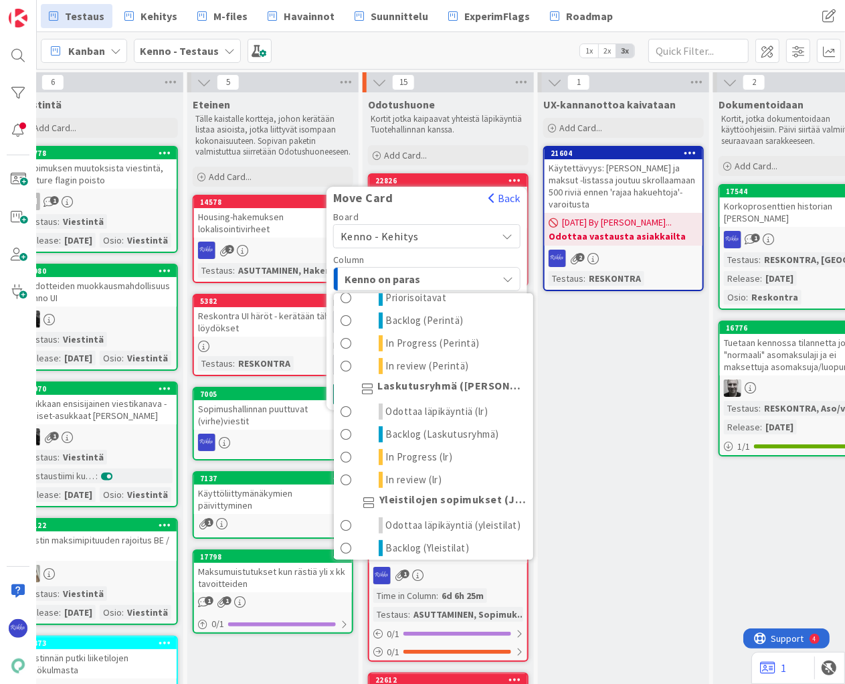
scroll to position [375, 0]
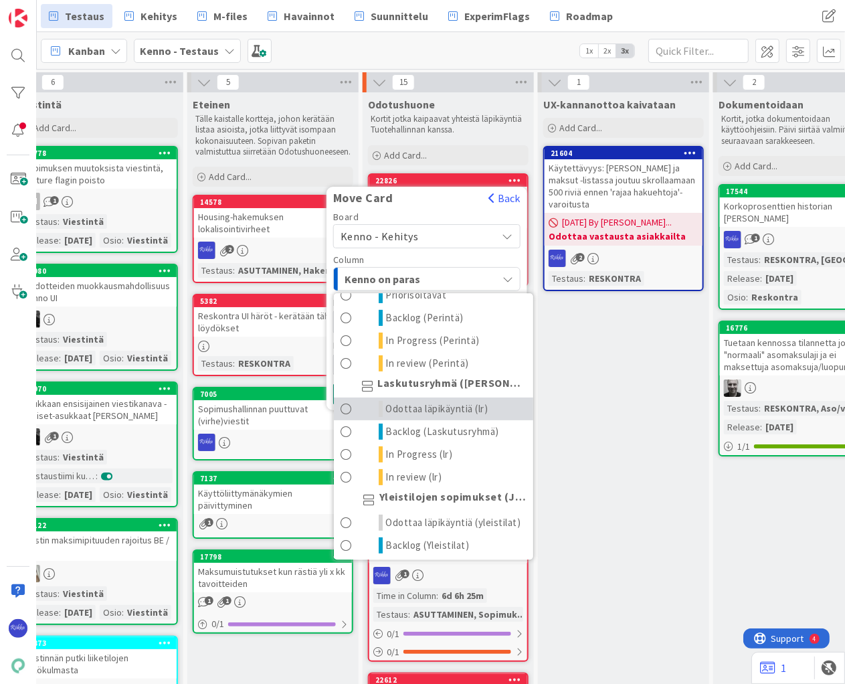
click at [466, 412] on span "Odottaa läpikäyntiä (lr)" at bounding box center [437, 409] width 102 height 16
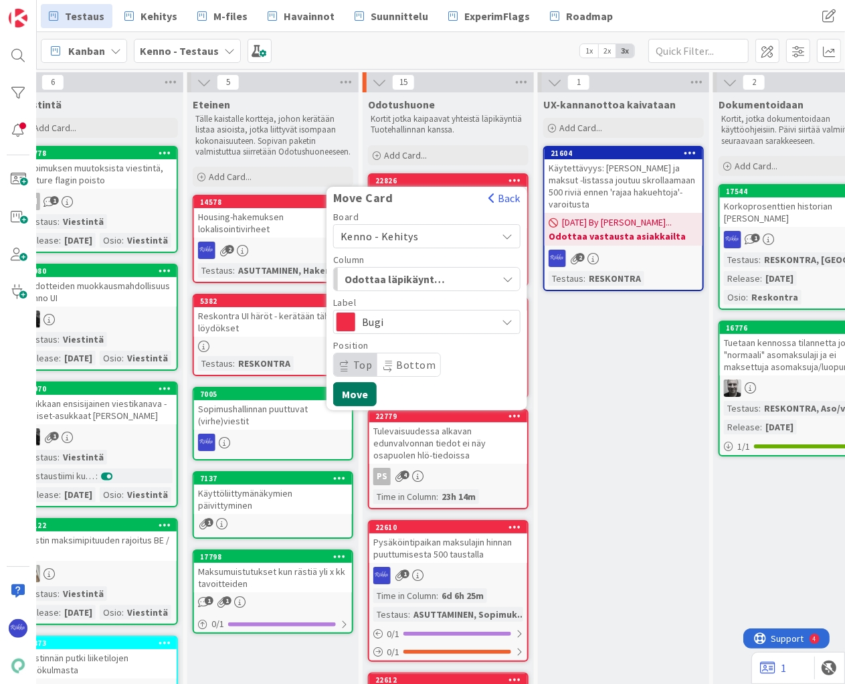
click at [358, 391] on button "Move" at bounding box center [355, 394] width 44 height 24
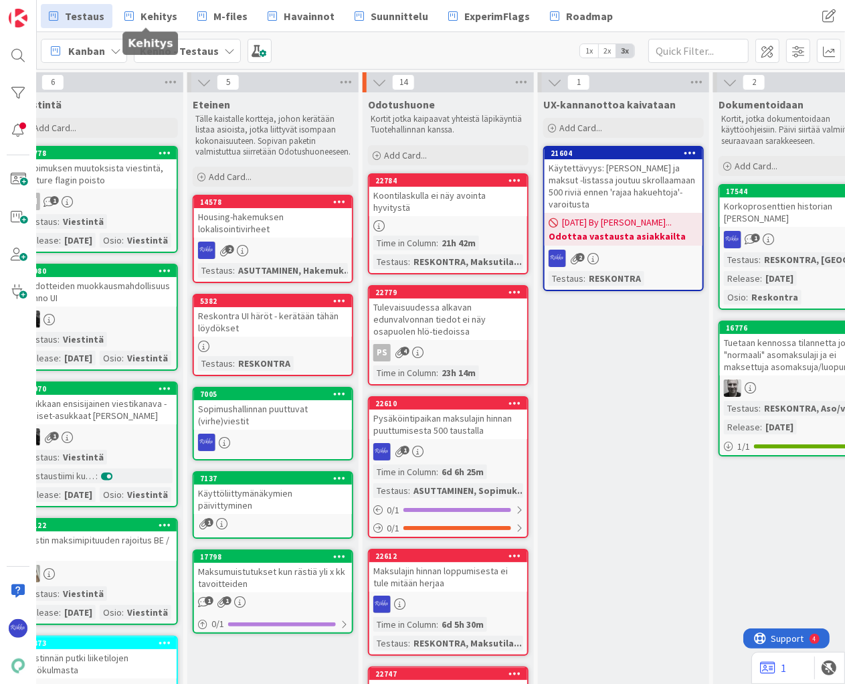
click at [153, 13] on span "Kehitys" at bounding box center [159, 16] width 37 height 16
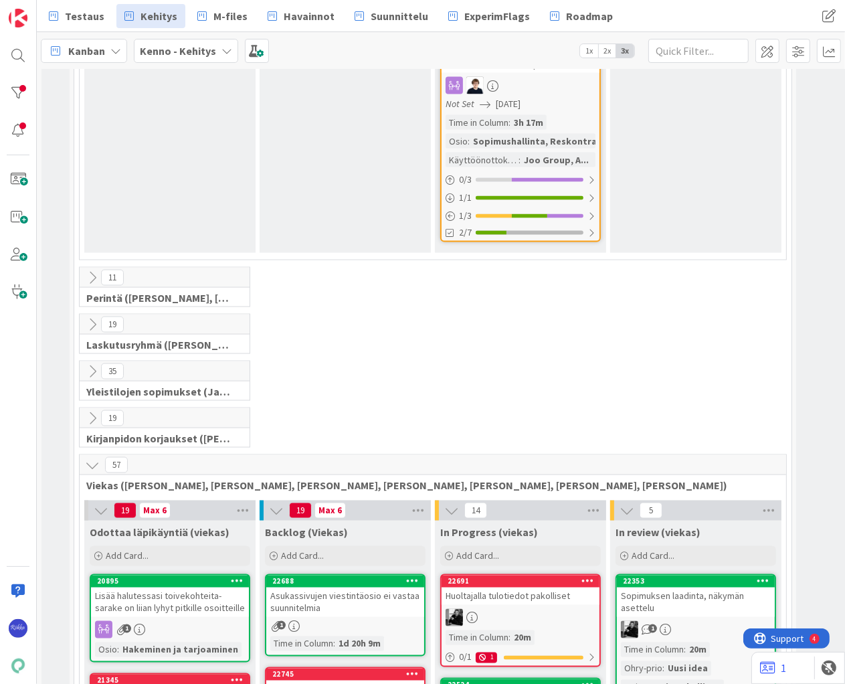
scroll to position [1660, 0]
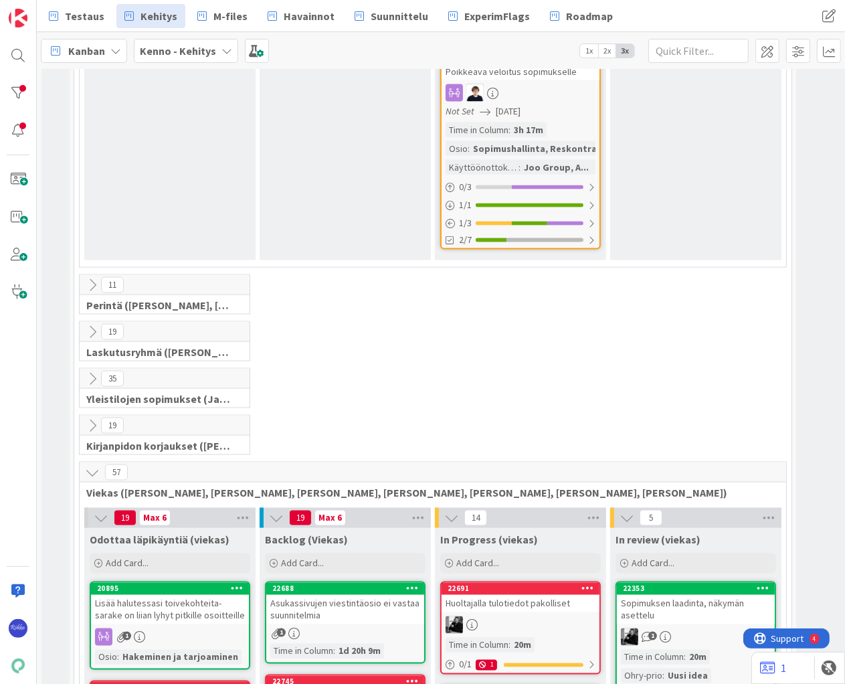
click at [94, 325] on icon at bounding box center [92, 332] width 15 height 15
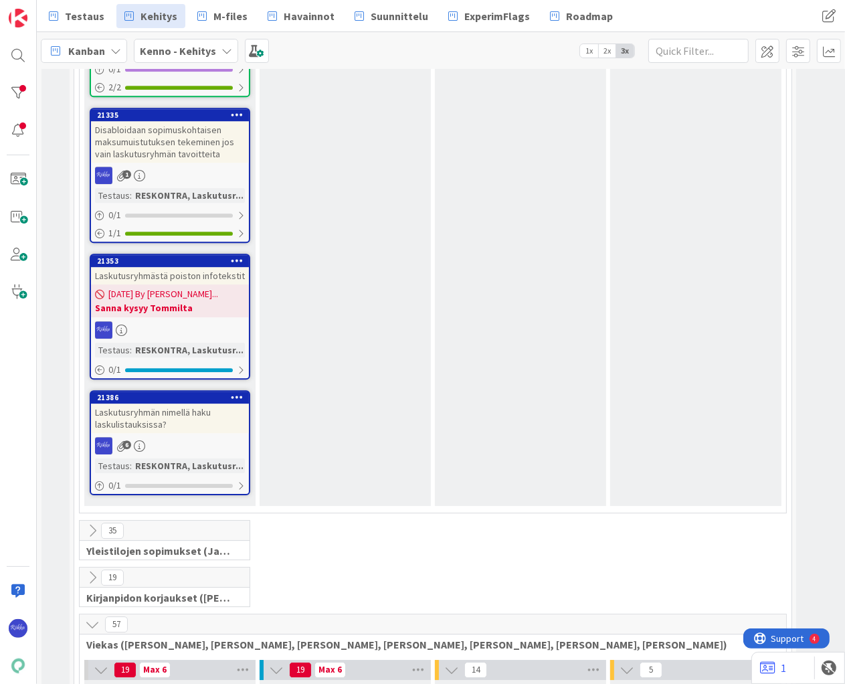
scroll to position [3266, 0]
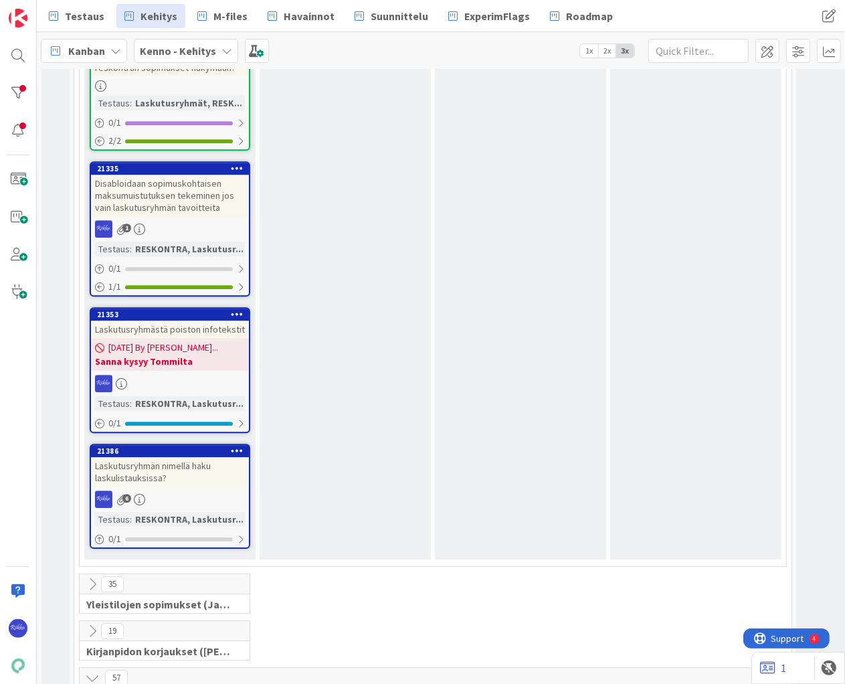
click at [173, 457] on div "Laskutusryhmän nimellä haku laskulistauksissa?" at bounding box center [170, 471] width 158 height 29
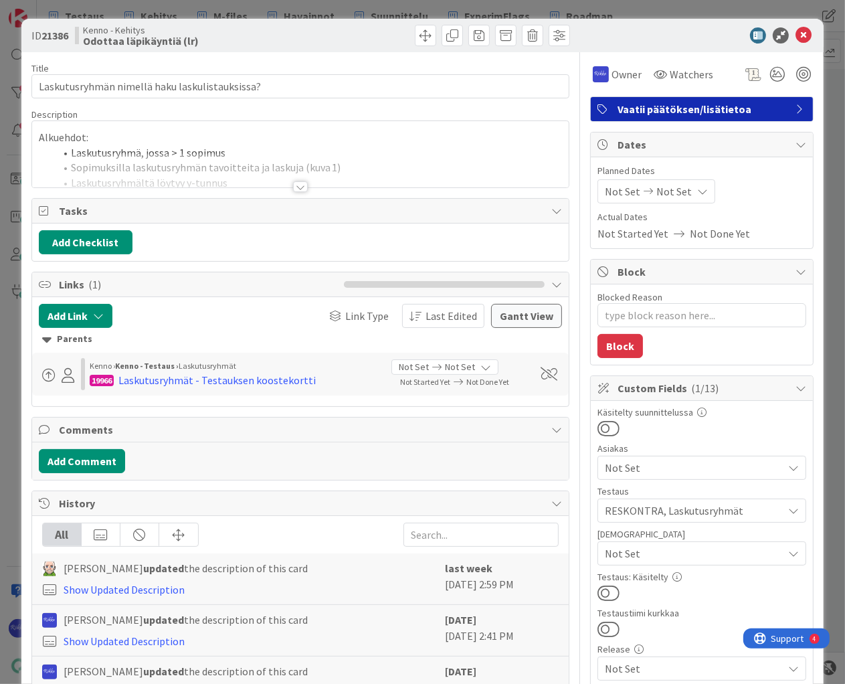
click at [298, 189] on div at bounding box center [300, 186] width 15 height 11
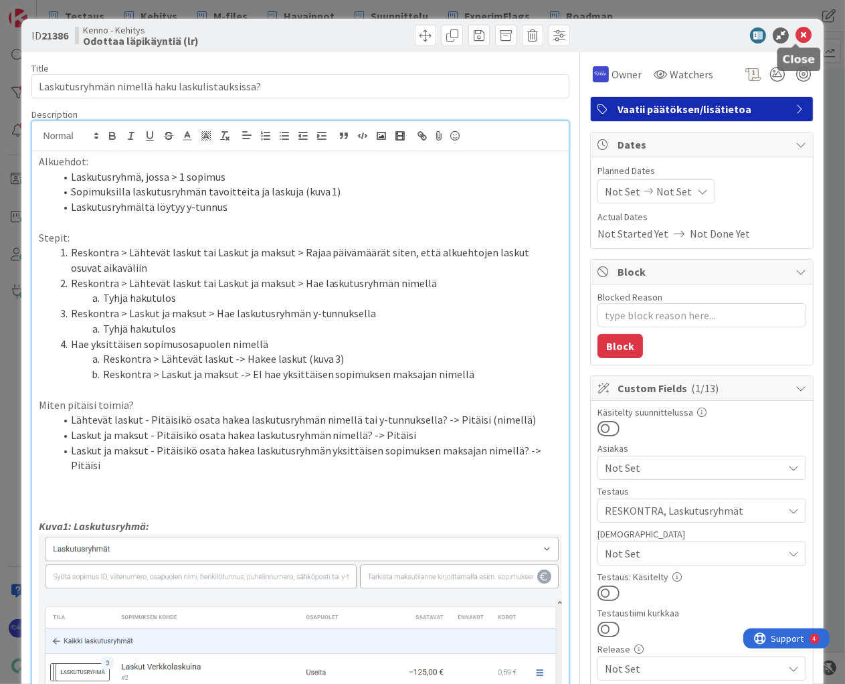
click at [797, 32] on icon at bounding box center [804, 35] width 16 height 16
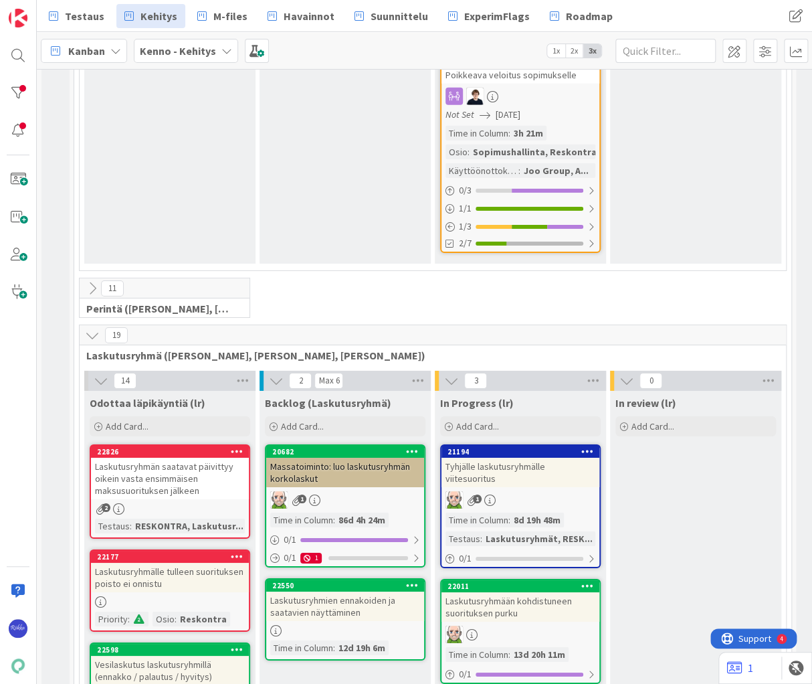
scroll to position [1820, 0]
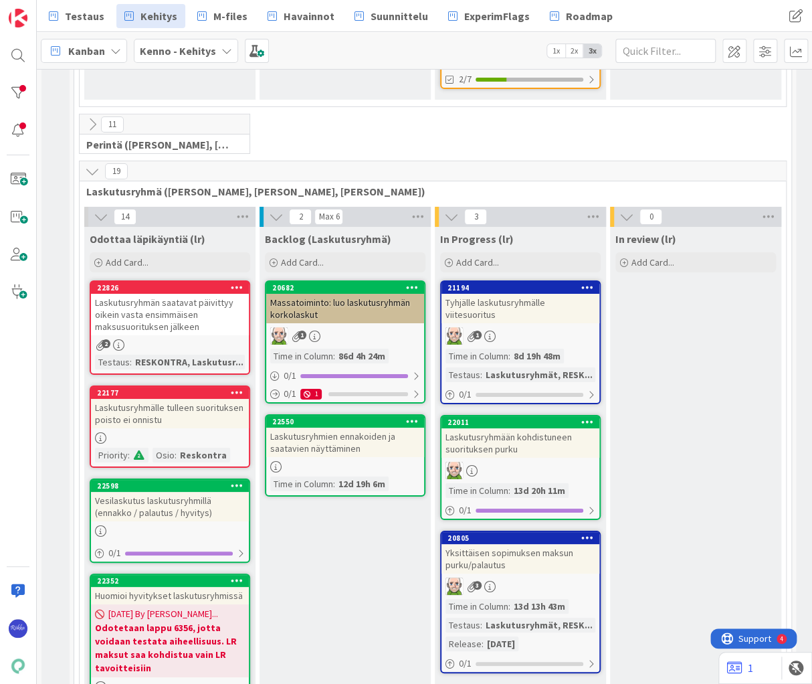
click at [171, 310] on div "Laskutusryhmän saatavat päivittyy oikein vasta ensimmäisen maksusuorituksen jäl…" at bounding box center [170, 314] width 158 height 41
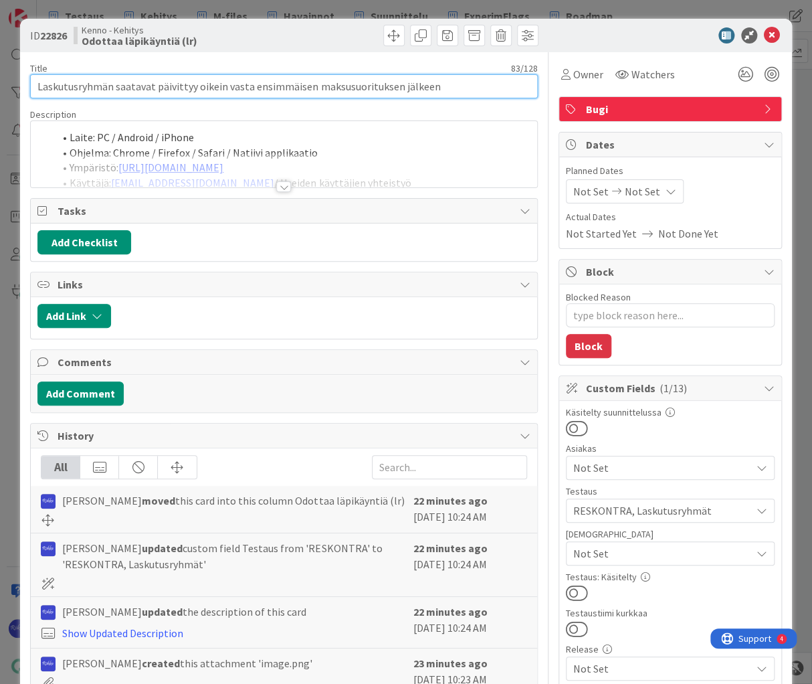
click at [313, 86] on input "Laskutusryhmän saatavat päivittyy oikein vasta ensimmäisen maksusuorituksen jäl…" at bounding box center [283, 86] width 507 height 24
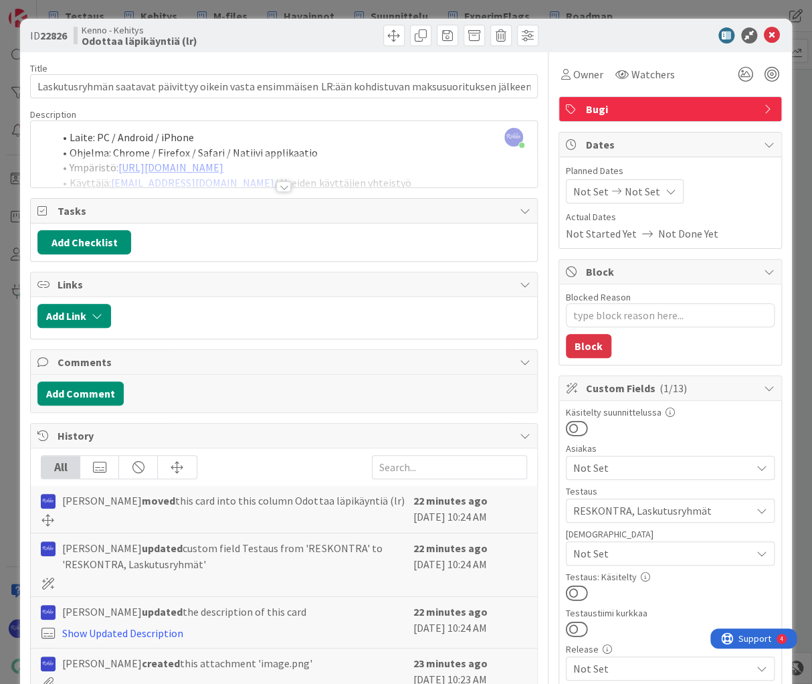
drag, startPoint x: 282, startPoint y: 185, endPoint x: 337, endPoint y: 226, distance: 68.4
click at [283, 185] on div at bounding box center [283, 186] width 15 height 11
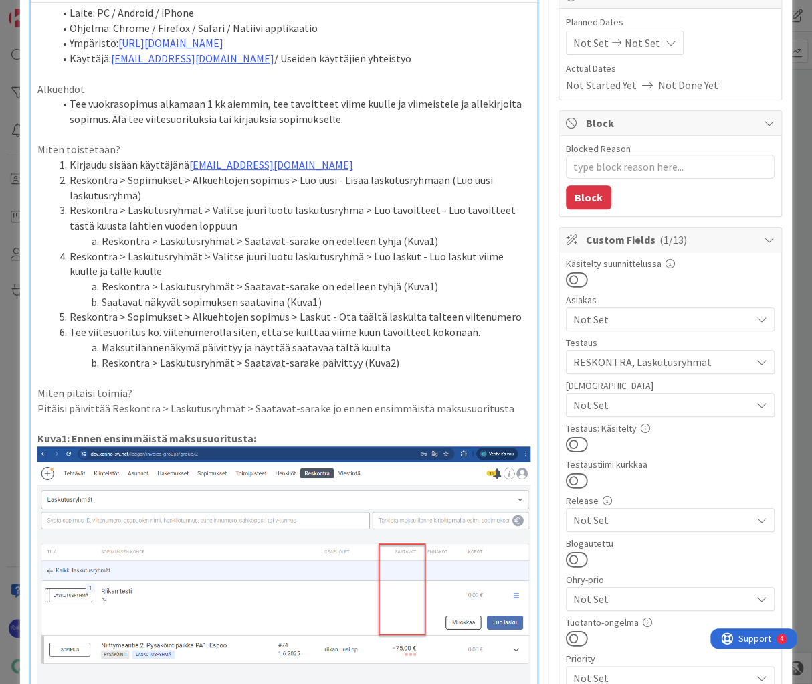
scroll to position [214, 0]
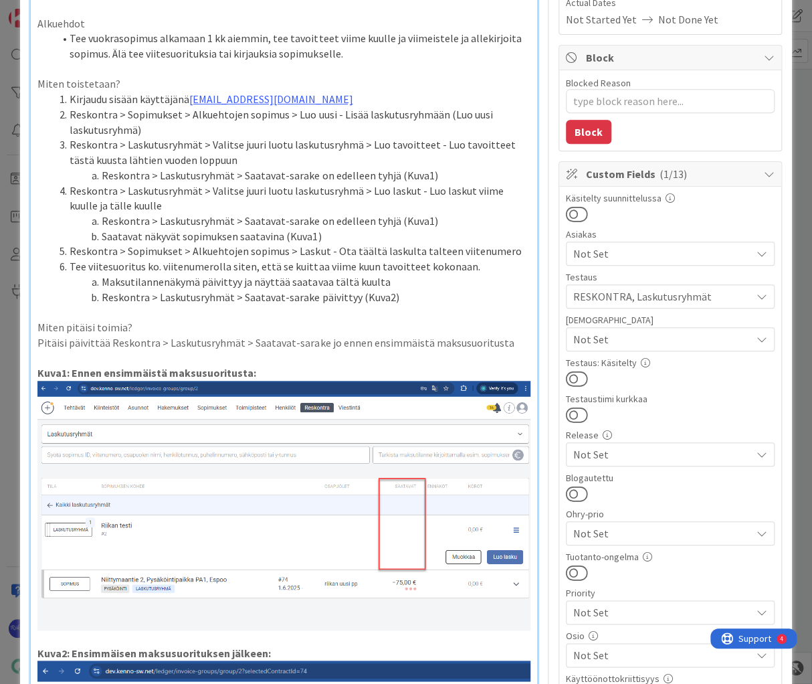
click at [505, 344] on p "Pitäisi päivittää Reskontra > Laskutusryhmät > Saatavat-sarake jo ennen ensimmä…" at bounding box center [283, 342] width 493 height 15
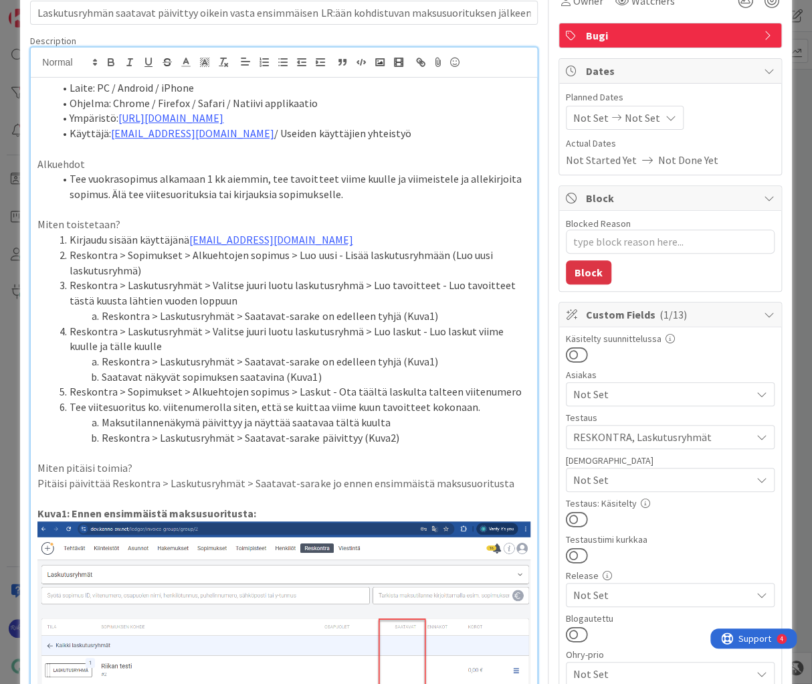
scroll to position [54, 0]
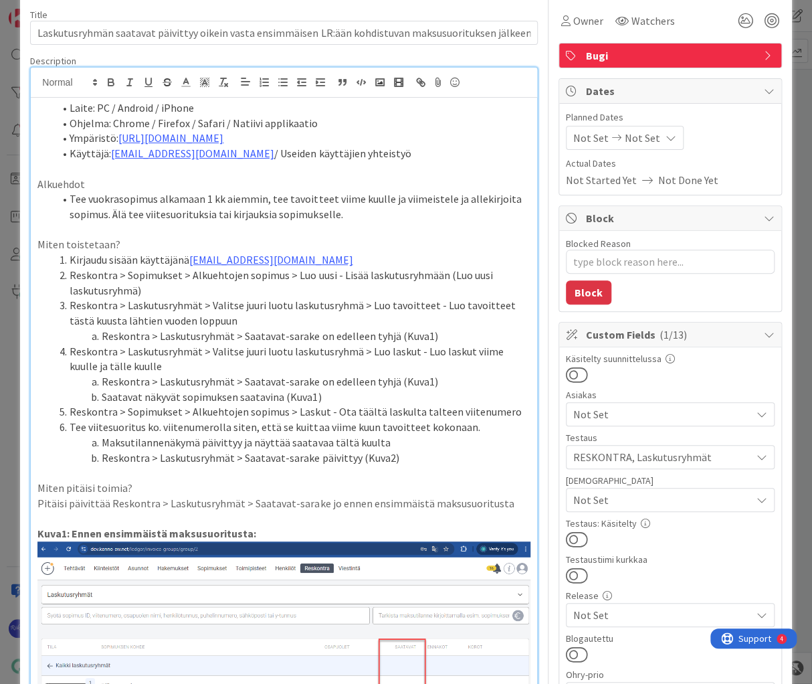
click at [413, 464] on li "Reskontra > Laskutusryhmät > Saatavat-sarake päivittyy (Kuva2)" at bounding box center [292, 457] width 477 height 15
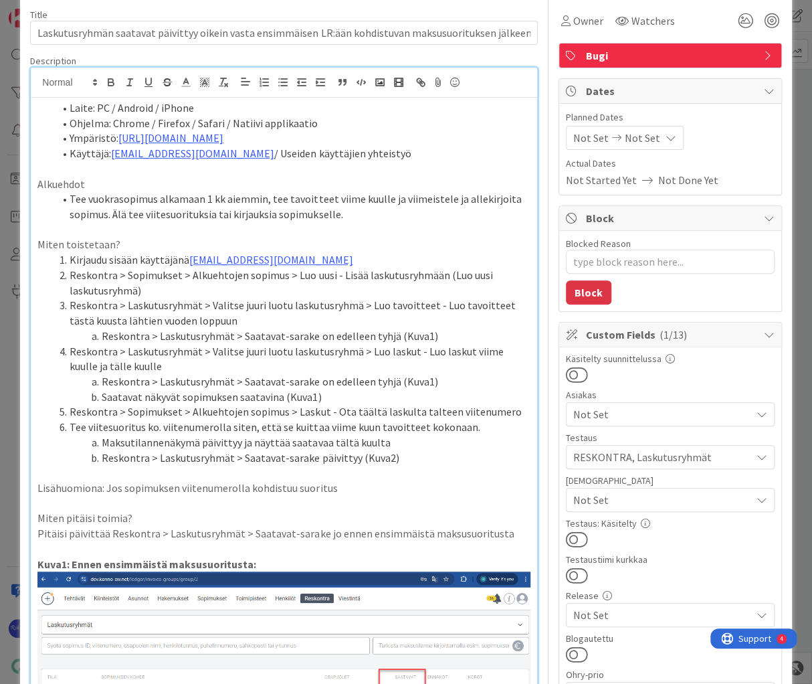
click at [179, 489] on p "Lisähuomiona: Jos sopimuksen viitenumerolla kohdistuu suoritus" at bounding box center [283, 488] width 493 height 15
